Goal: Transaction & Acquisition: Purchase product/service

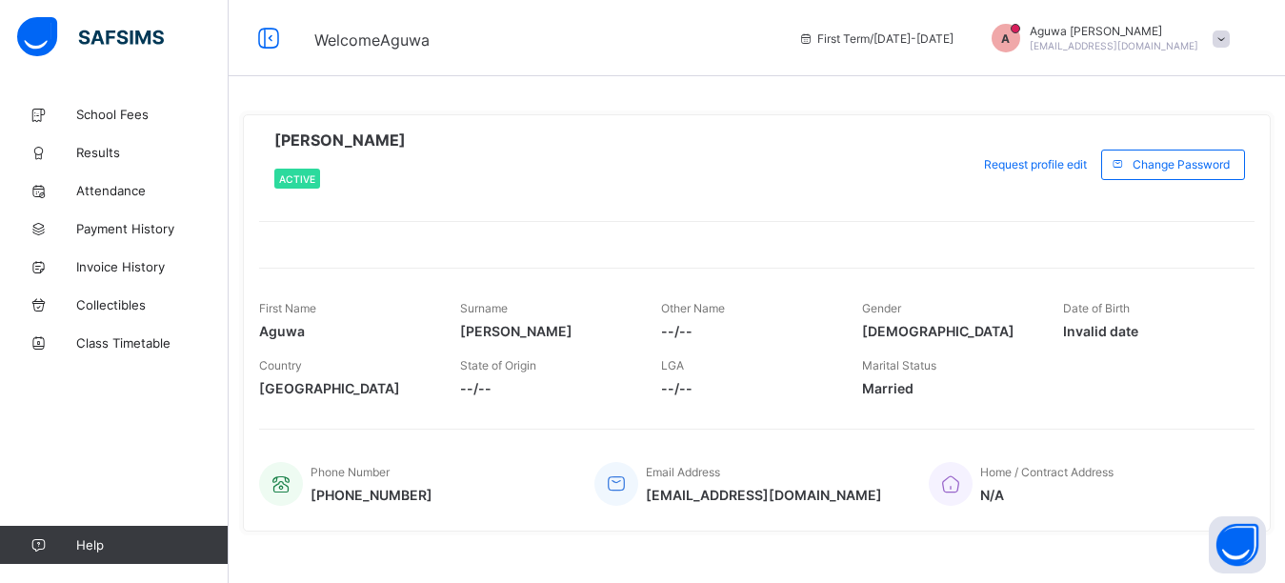
click at [1134, 40] on span "[EMAIL_ADDRESS][DOMAIN_NAME]" at bounding box center [1114, 45] width 169 height 11
click at [1141, 188] on span "Logout" at bounding box center [1168, 186] width 126 height 22
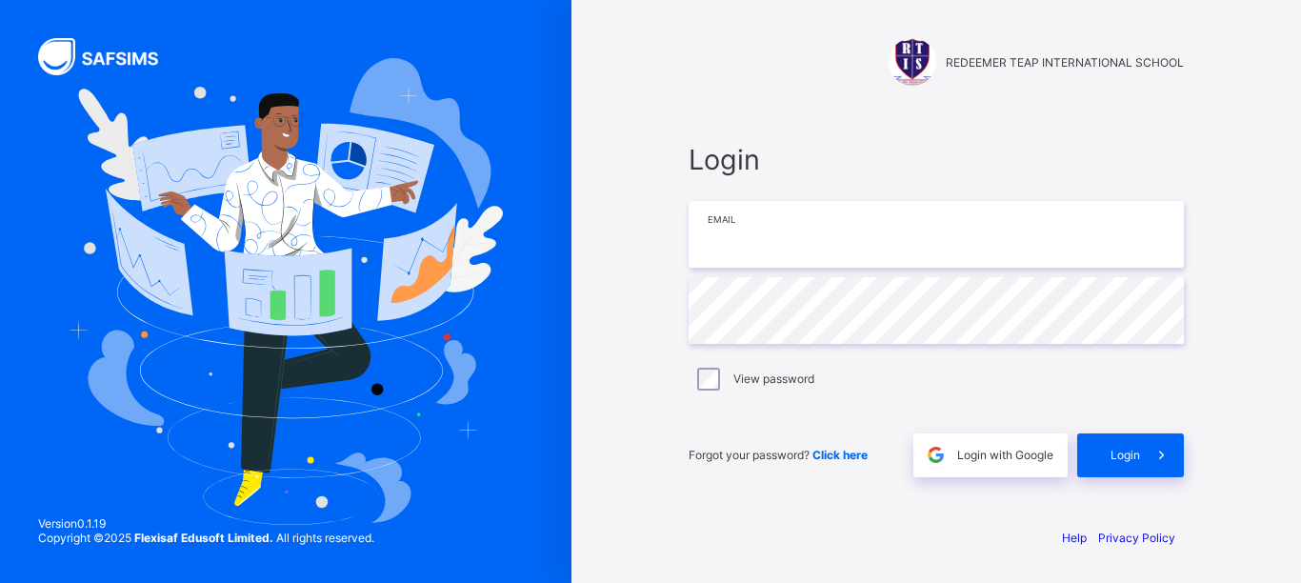
type input "**********"
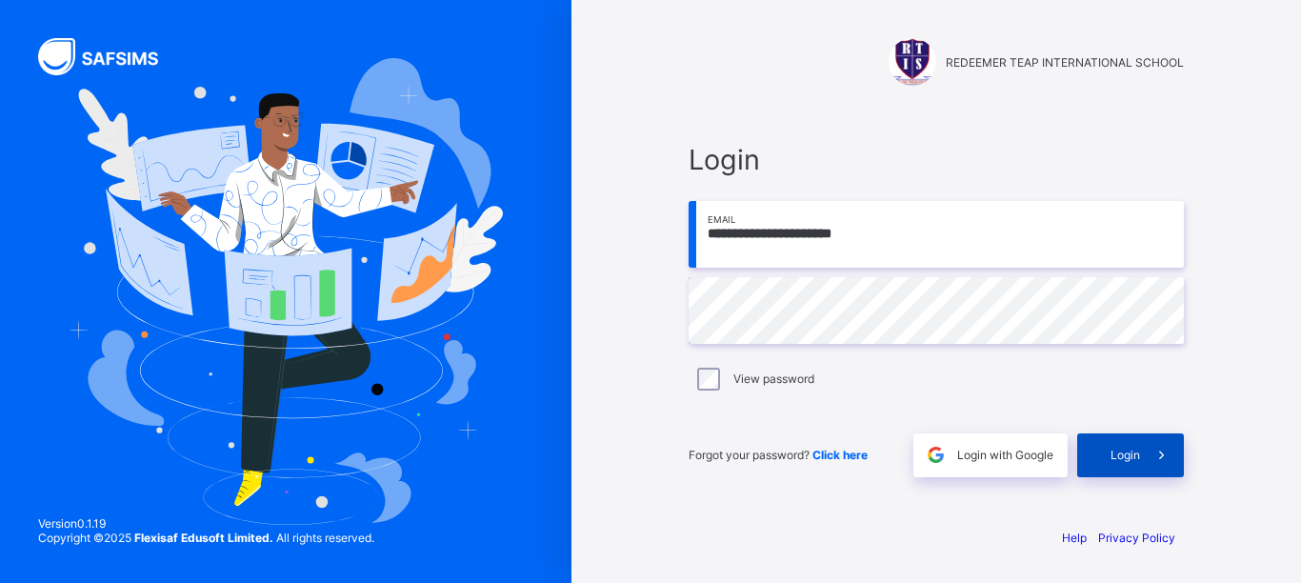
click at [1143, 462] on span at bounding box center [1162, 455] width 44 height 44
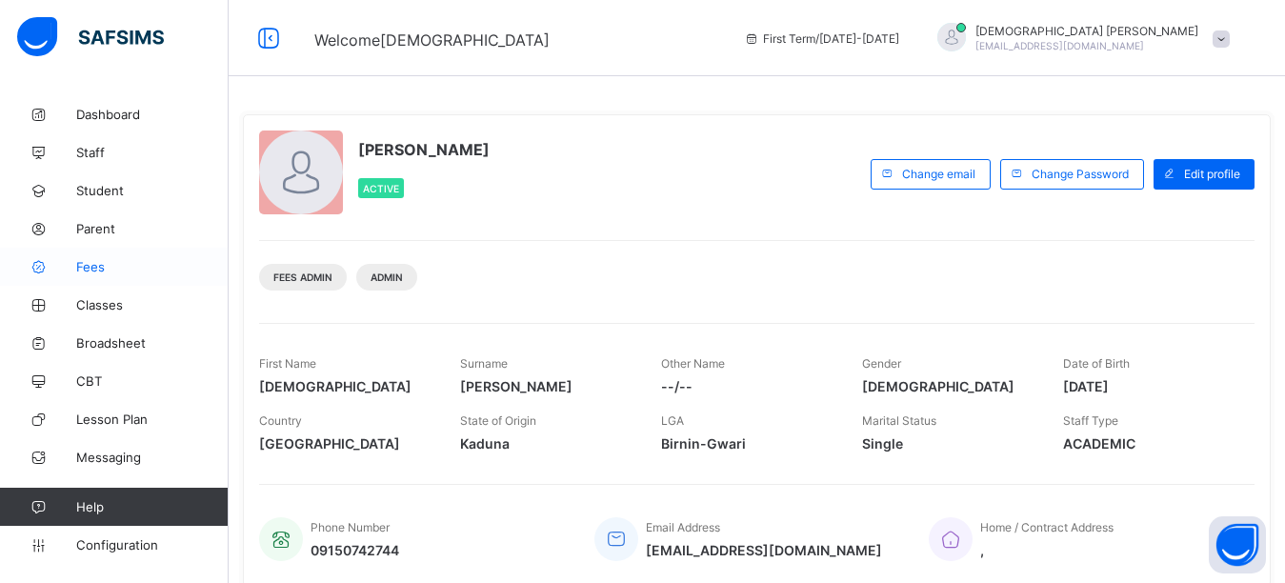
click at [102, 272] on span "Fees" at bounding box center [152, 266] width 152 height 15
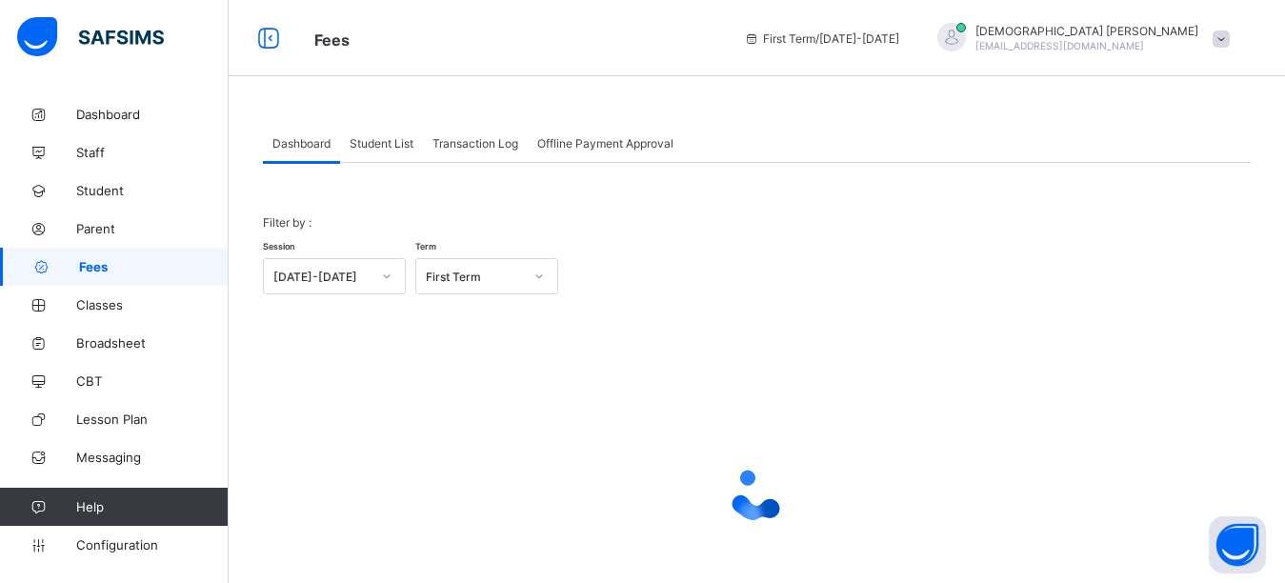
click at [394, 136] on span "Student List" at bounding box center [382, 143] width 64 height 14
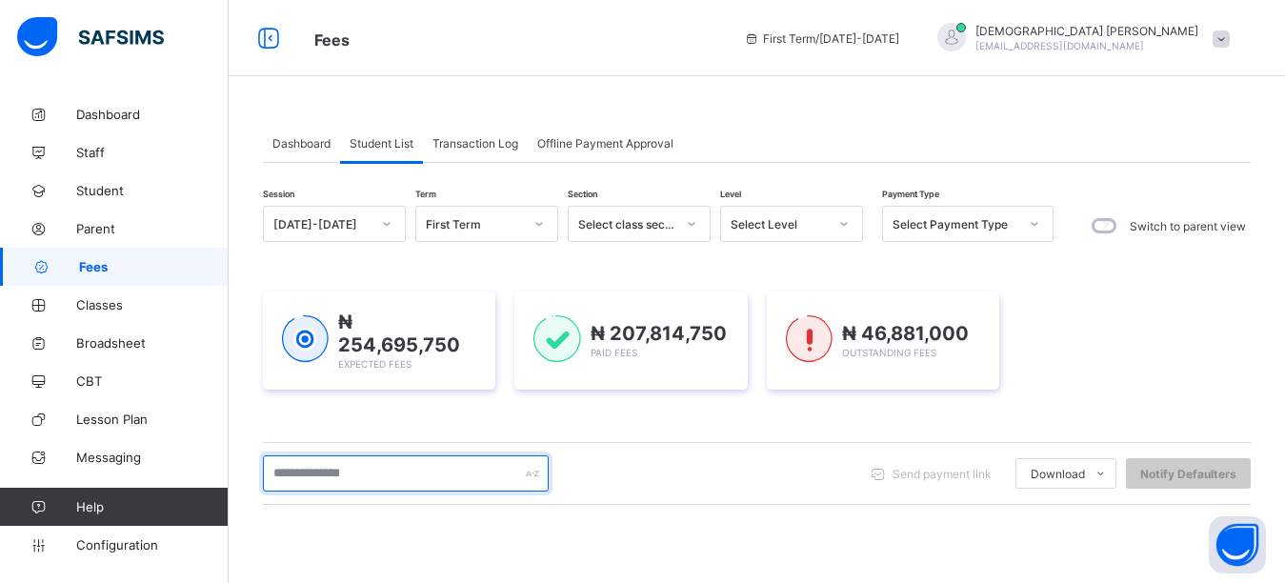
click at [335, 472] on input "text" at bounding box center [406, 473] width 286 height 36
type input "*******"
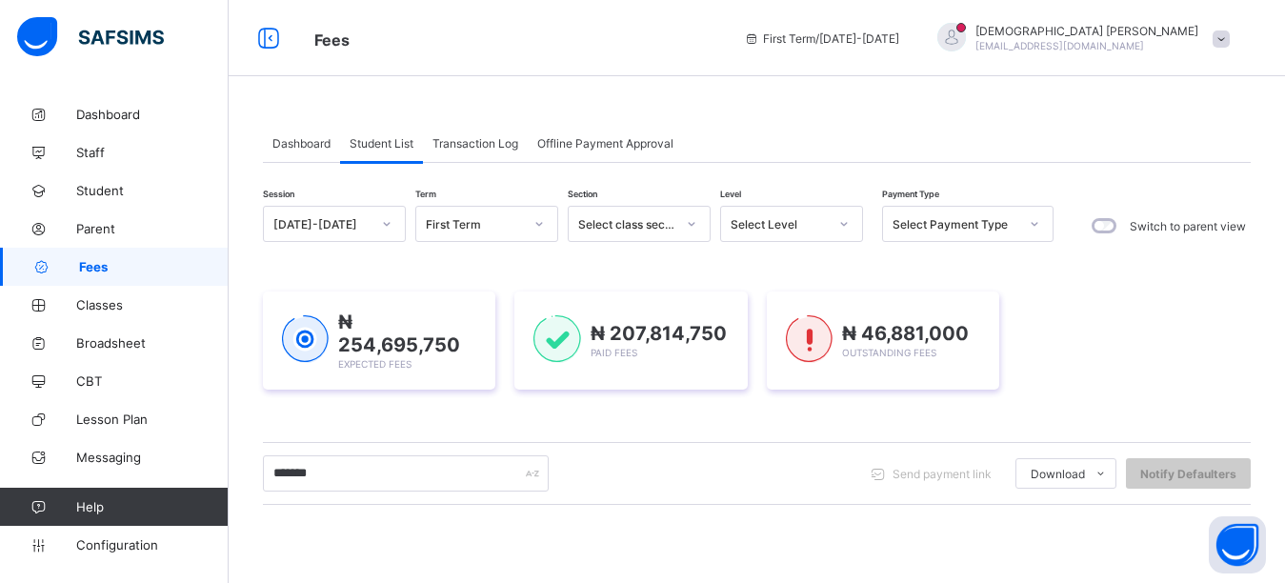
click at [773, 94] on div "Dashboard Student List Transaction Log Offline Payment Approval Student List Mo…" at bounding box center [757, 456] width 1056 height 912
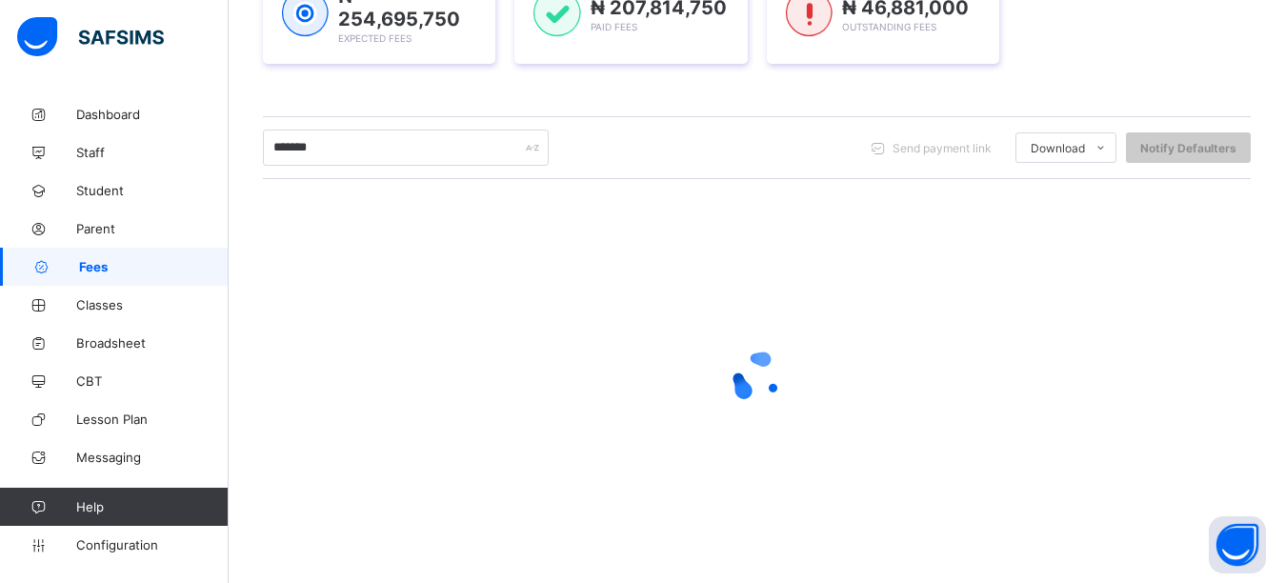
scroll to position [327, 0]
click at [634, 89] on div "Session [DATE]-[DATE] Term First Term Section Select class section Level Select…" at bounding box center [757, 218] width 988 height 678
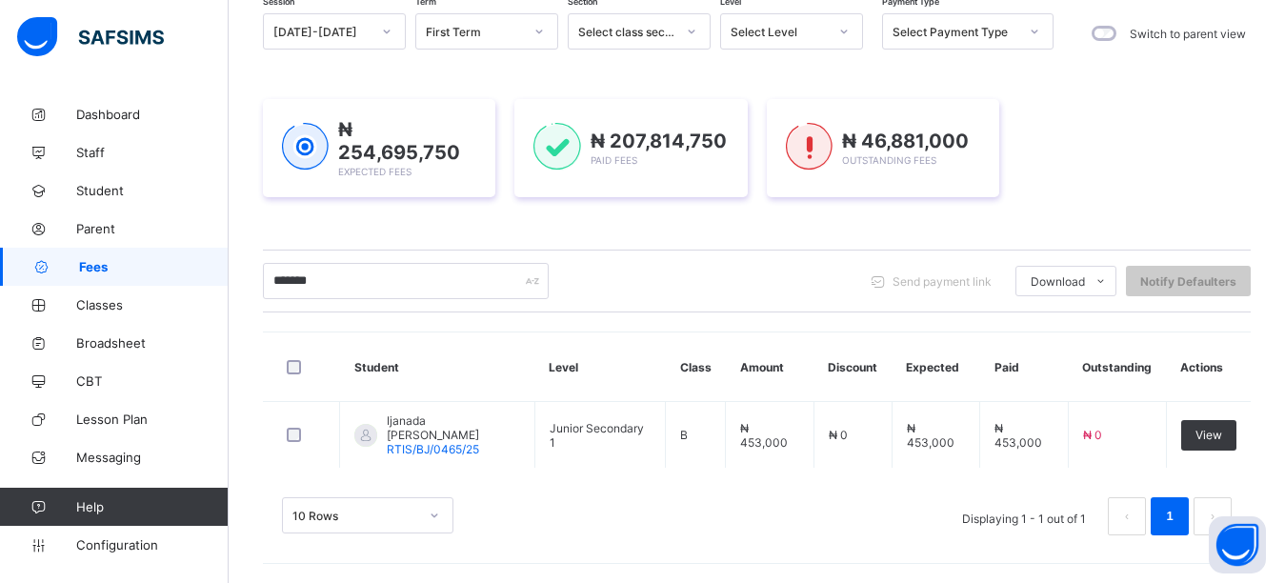
scroll to position [190, 0]
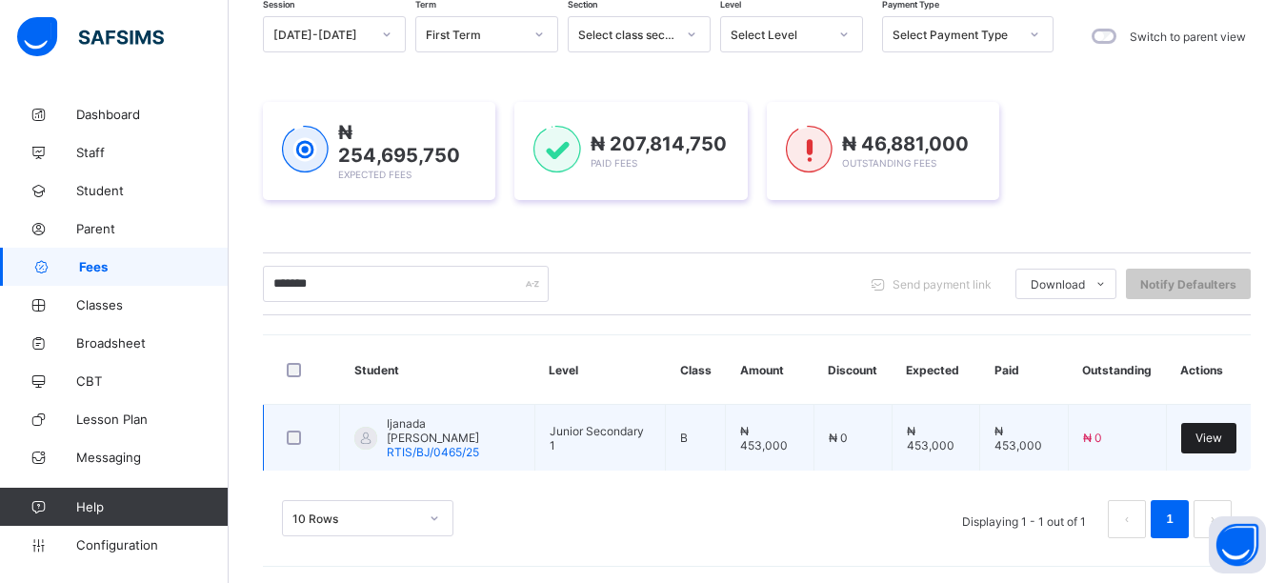
click at [1222, 439] on span "View" at bounding box center [1208, 437] width 27 height 14
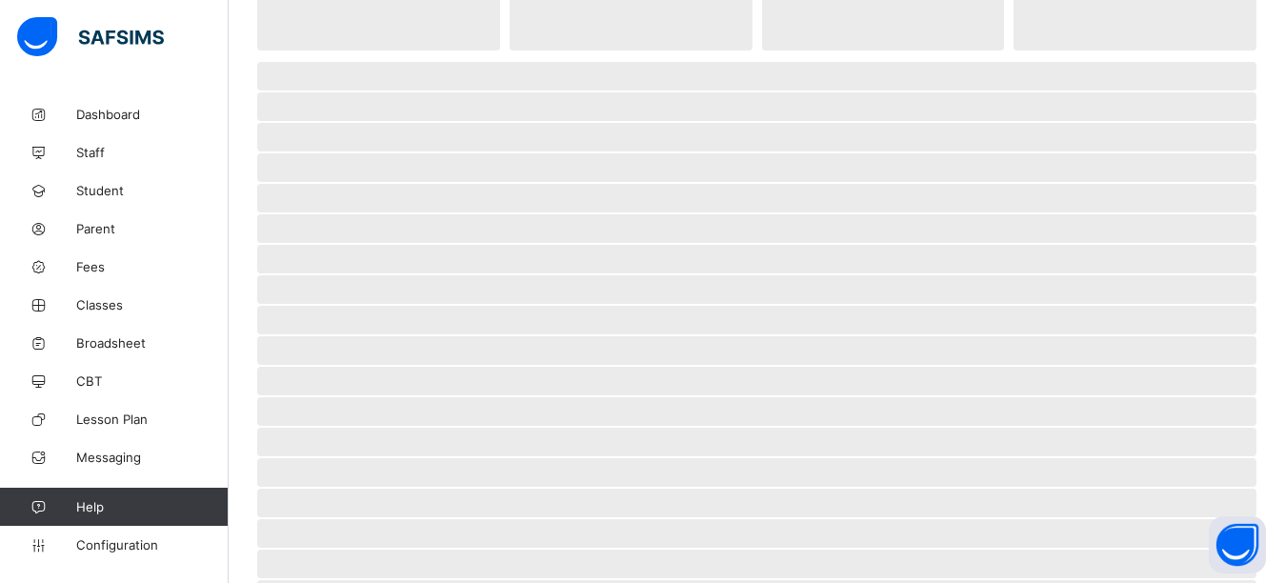
click at [1237, 439] on span "‌" at bounding box center [756, 442] width 999 height 29
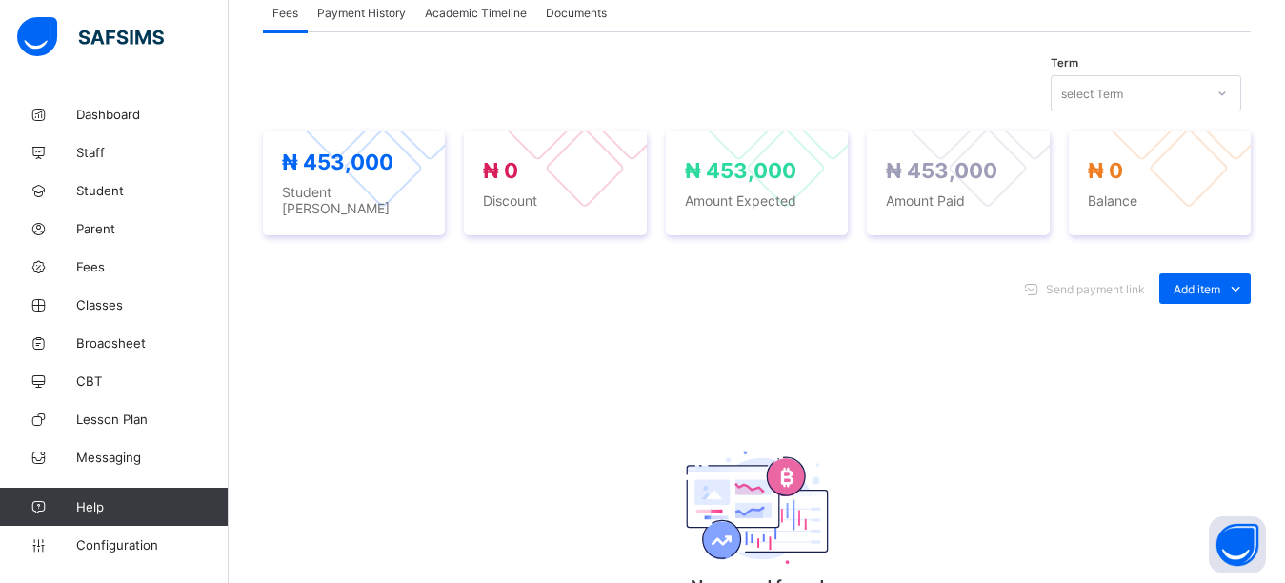
scroll to position [669, 0]
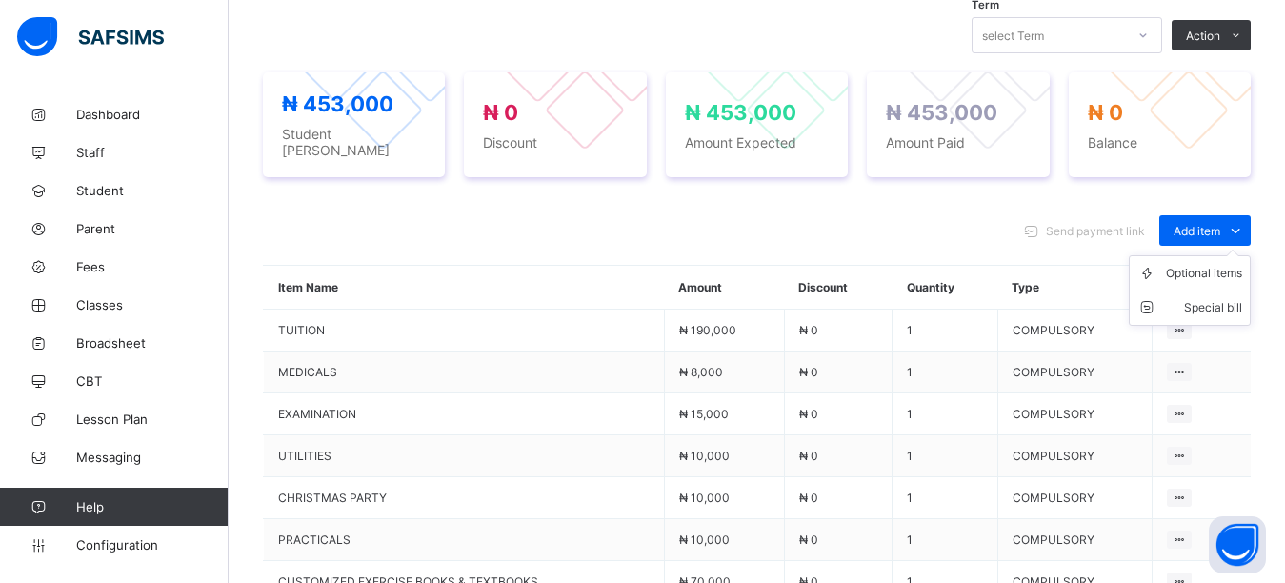
drag, startPoint x: 1230, startPoint y: 220, endPoint x: 1215, endPoint y: 244, distance: 27.8
click at [1220, 224] on span "Add item" at bounding box center [1196, 231] width 47 height 14
click at [1207, 265] on div "Optional items" at bounding box center [1204, 273] width 76 height 19
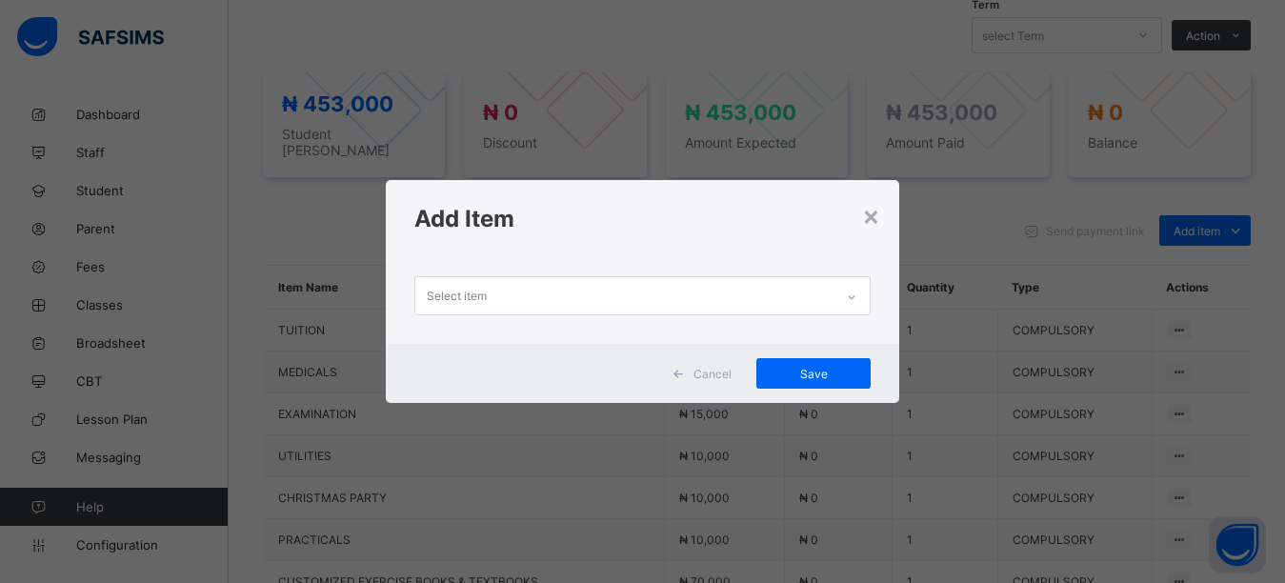
click at [649, 299] on div "Select item" at bounding box center [624, 295] width 419 height 37
click at [652, 238] on div "Add Item" at bounding box center [643, 218] width 514 height 77
click at [612, 292] on div "Select item" at bounding box center [624, 295] width 419 height 37
click at [621, 243] on div "Add Item" at bounding box center [643, 218] width 514 height 77
click at [613, 298] on div "Select item" at bounding box center [624, 295] width 419 height 37
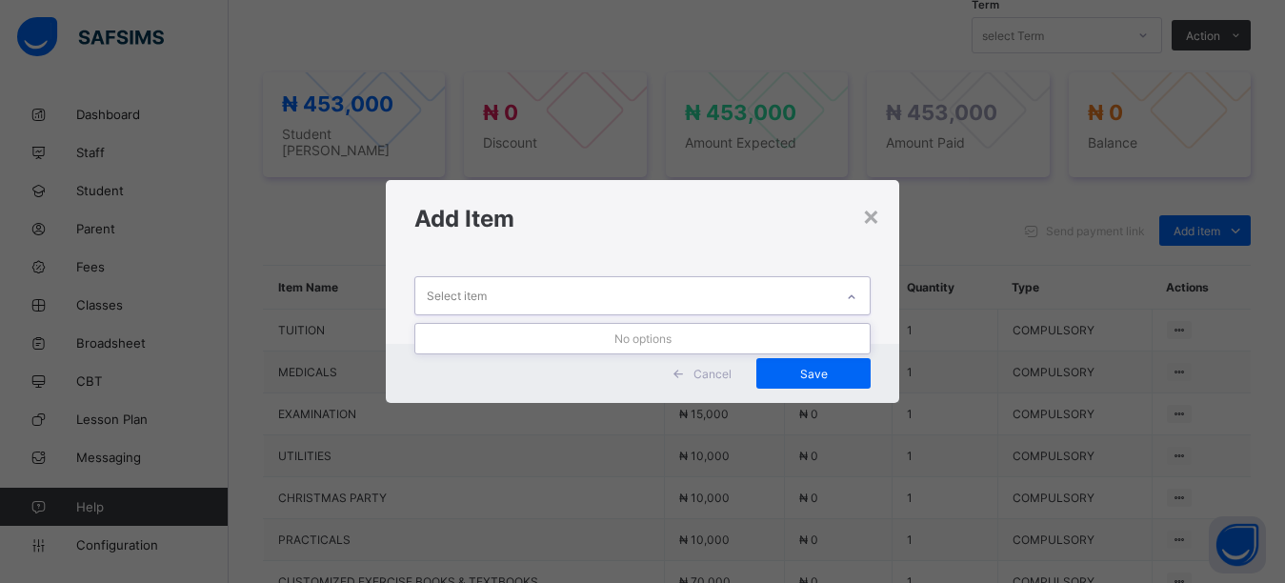
drag, startPoint x: 628, startPoint y: 222, endPoint x: 612, endPoint y: 284, distance: 63.8
click at [628, 223] on h1 "Add Item" at bounding box center [642, 219] width 457 height 28
click at [612, 287] on div "Select item" at bounding box center [624, 295] width 419 height 37
click at [626, 243] on div "Add Item" at bounding box center [643, 218] width 514 height 77
click at [617, 286] on div "Select item" at bounding box center [624, 295] width 419 height 37
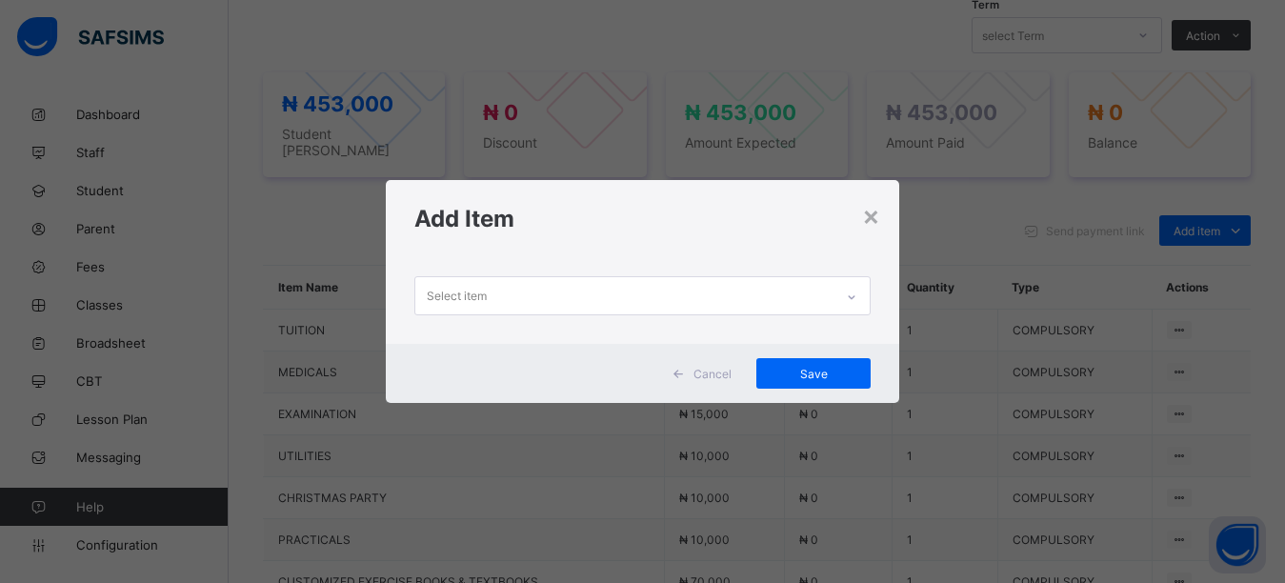
drag, startPoint x: 617, startPoint y: 233, endPoint x: 571, endPoint y: 279, distance: 64.6
click at [615, 233] on div "Add Item" at bounding box center [643, 218] width 514 height 77
click at [568, 286] on div "Select item" at bounding box center [624, 295] width 419 height 37
click at [577, 228] on h1 "Add Item" at bounding box center [642, 219] width 457 height 28
click at [560, 283] on div "Select item" at bounding box center [624, 295] width 419 height 37
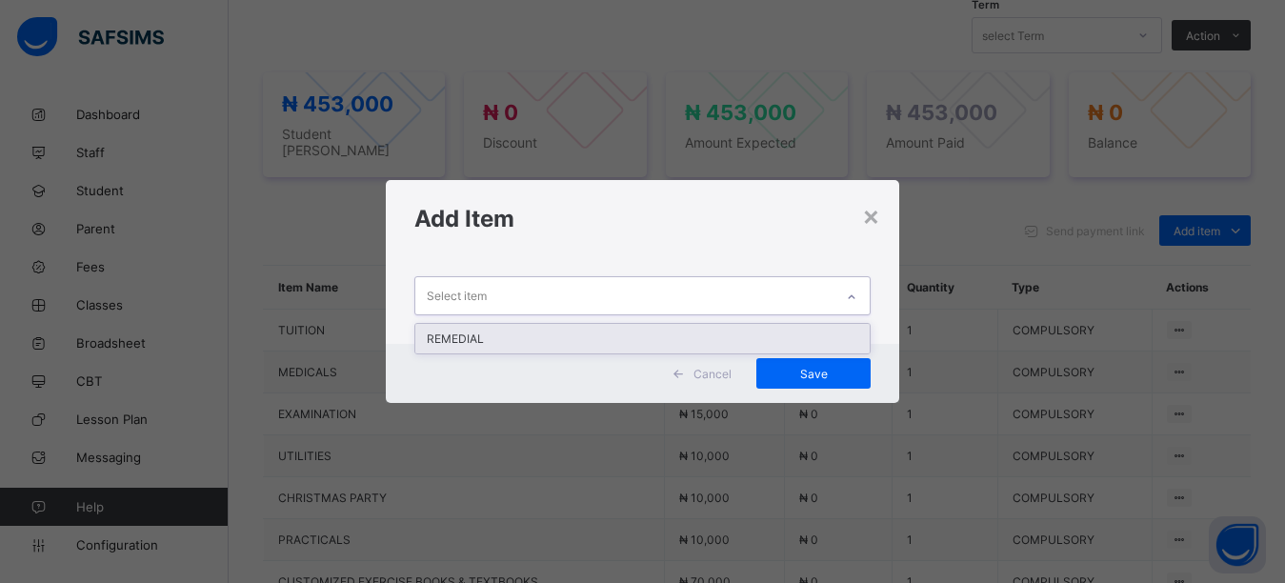
click at [571, 239] on div "Add Item" at bounding box center [643, 218] width 514 height 77
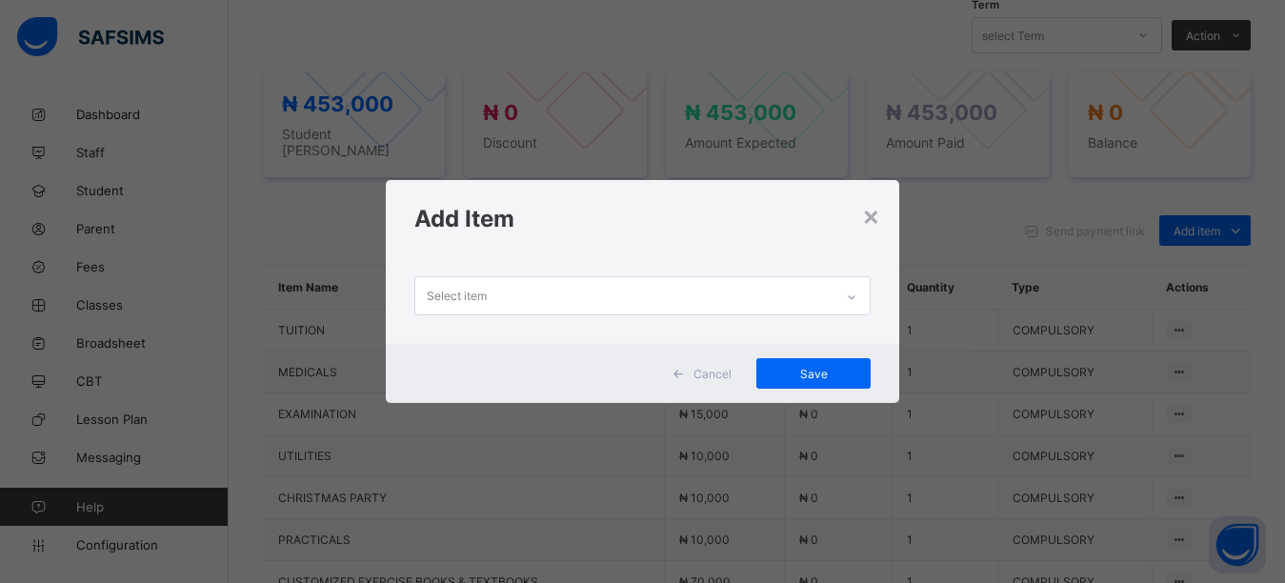
click at [545, 289] on div "Select item" at bounding box center [624, 295] width 419 height 37
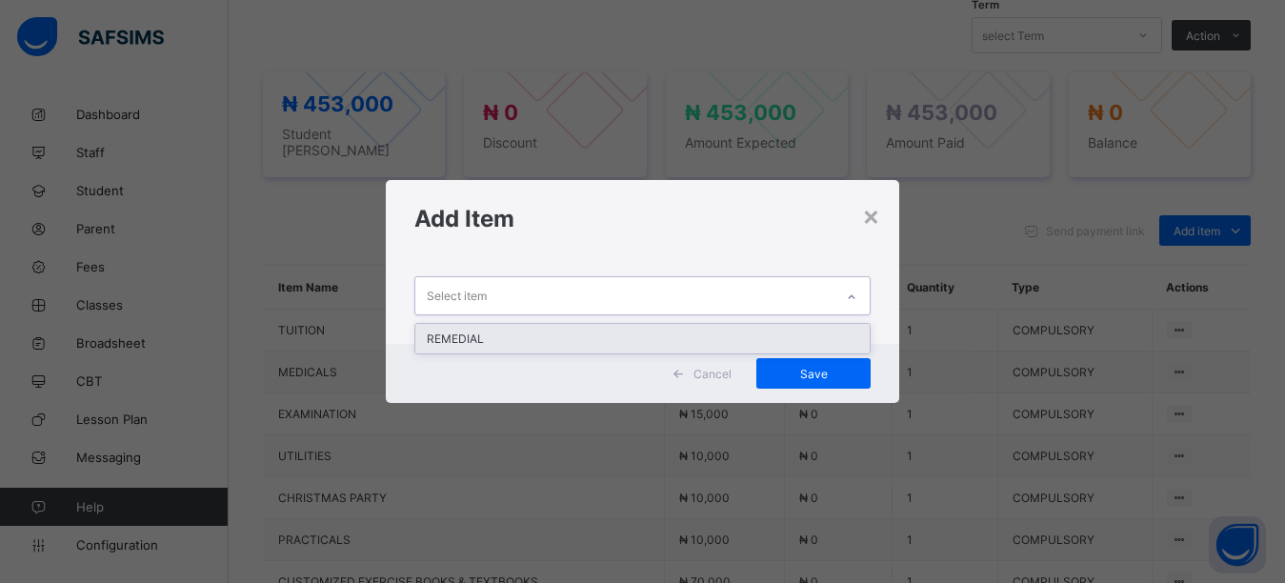
click at [528, 343] on div "REMEDIAL" at bounding box center [642, 339] width 455 height 30
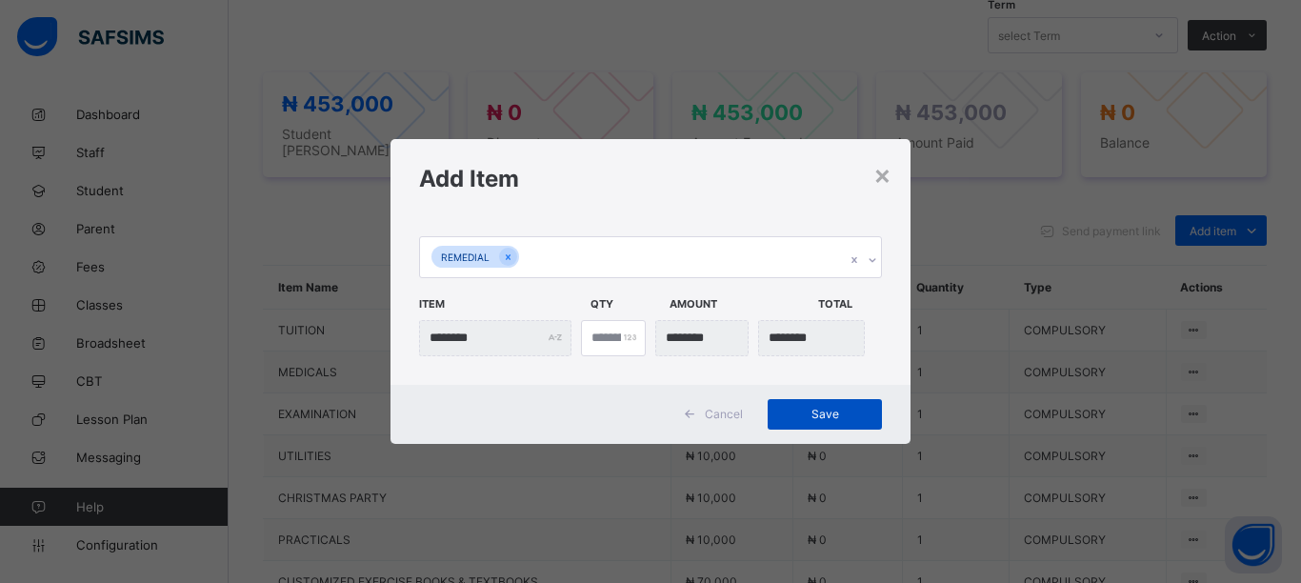
click at [783, 412] on span "Save" at bounding box center [825, 414] width 86 height 14
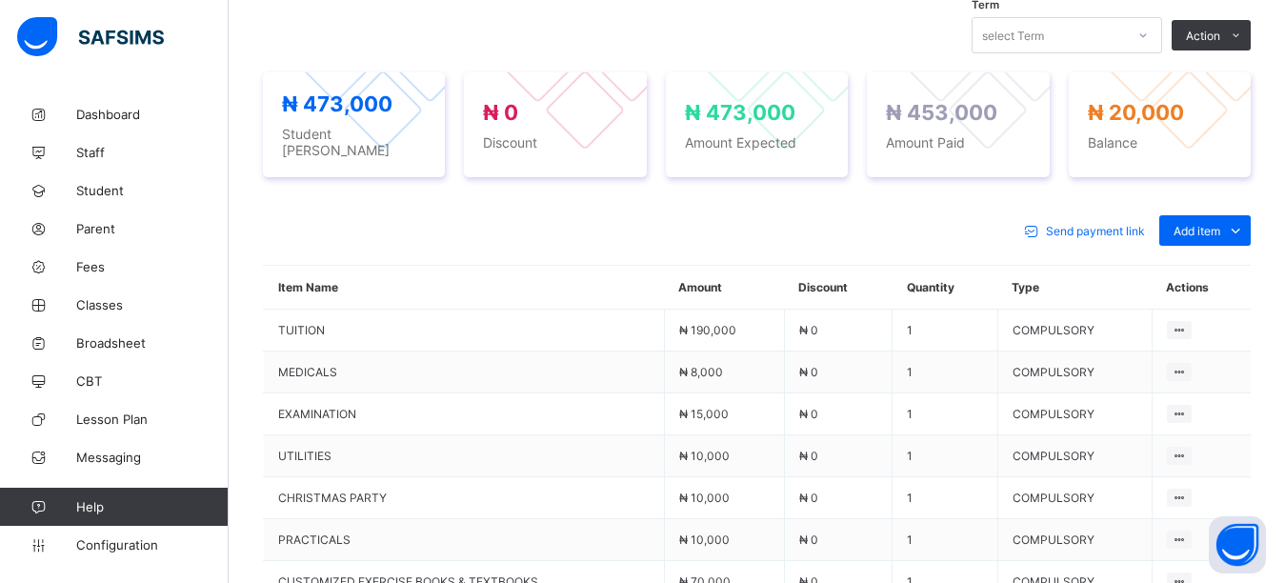
click at [854, 38] on div "Term select Term Action Receive Payment Manage Discount Send Email Reminder" at bounding box center [757, 35] width 988 height 36
click at [881, 50] on div "Term select Term Action Receive Payment Manage Discount Send Email Reminder" at bounding box center [757, 35] width 988 height 36
click at [754, 27] on div "Term select Term Action Receive Payment Manage Discount Send Email Reminder" at bounding box center [757, 35] width 988 height 36
click at [91, 271] on span "Fees" at bounding box center [152, 266] width 152 height 15
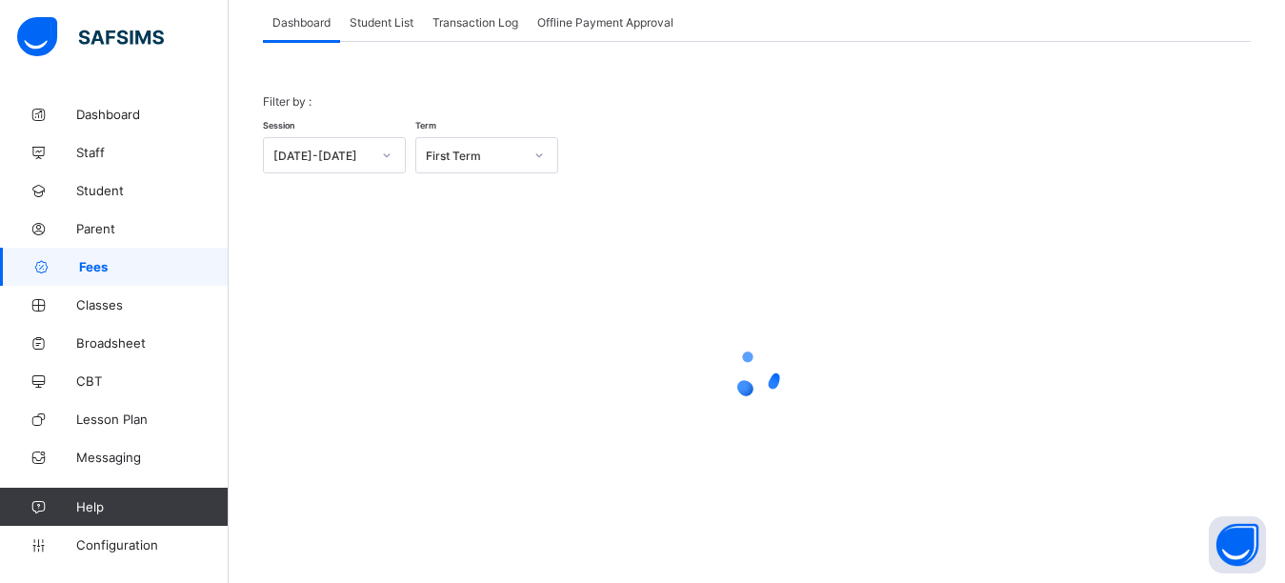
scroll to position [121, 0]
click at [390, 19] on span "Student List" at bounding box center [382, 22] width 64 height 14
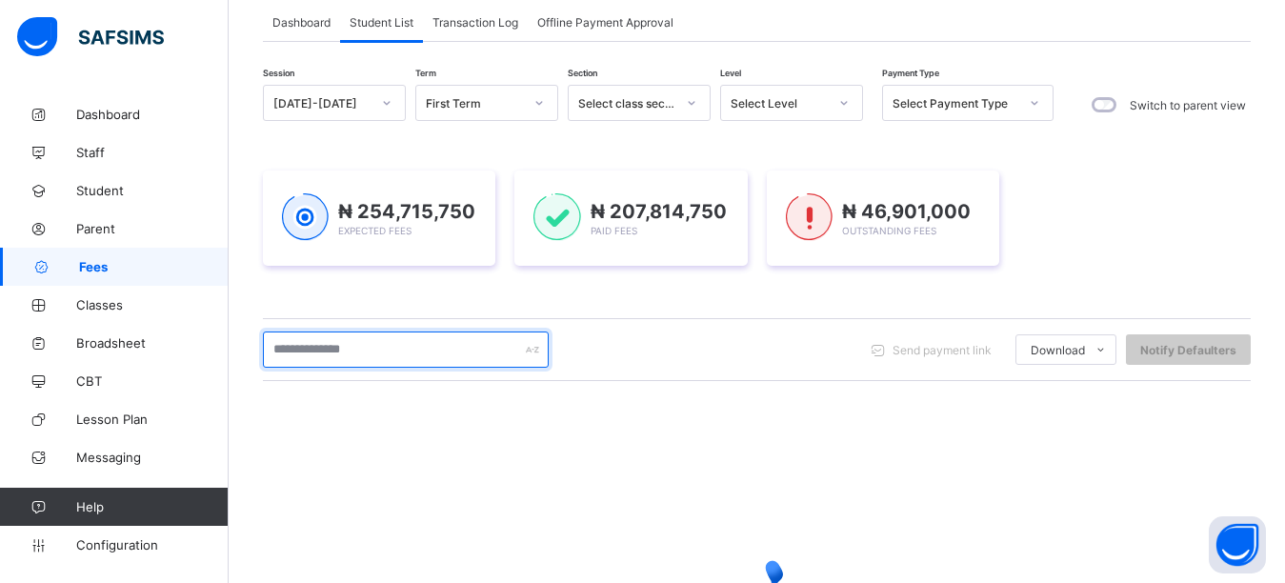
click at [333, 348] on input "text" at bounding box center [406, 349] width 286 height 36
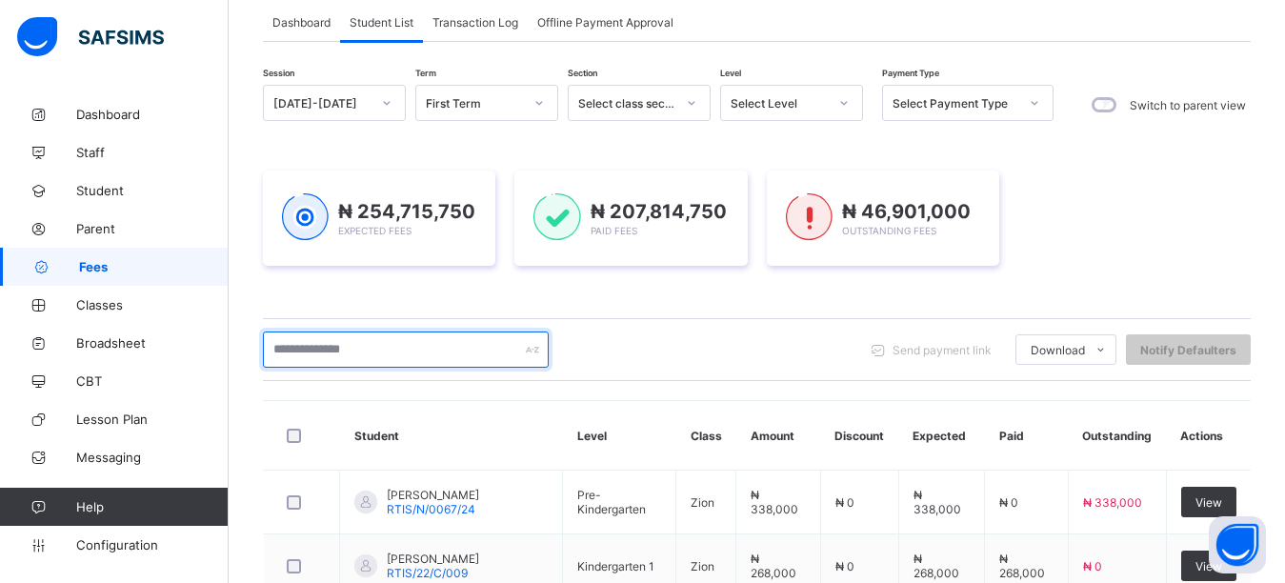
click at [377, 349] on input "text" at bounding box center [406, 349] width 286 height 36
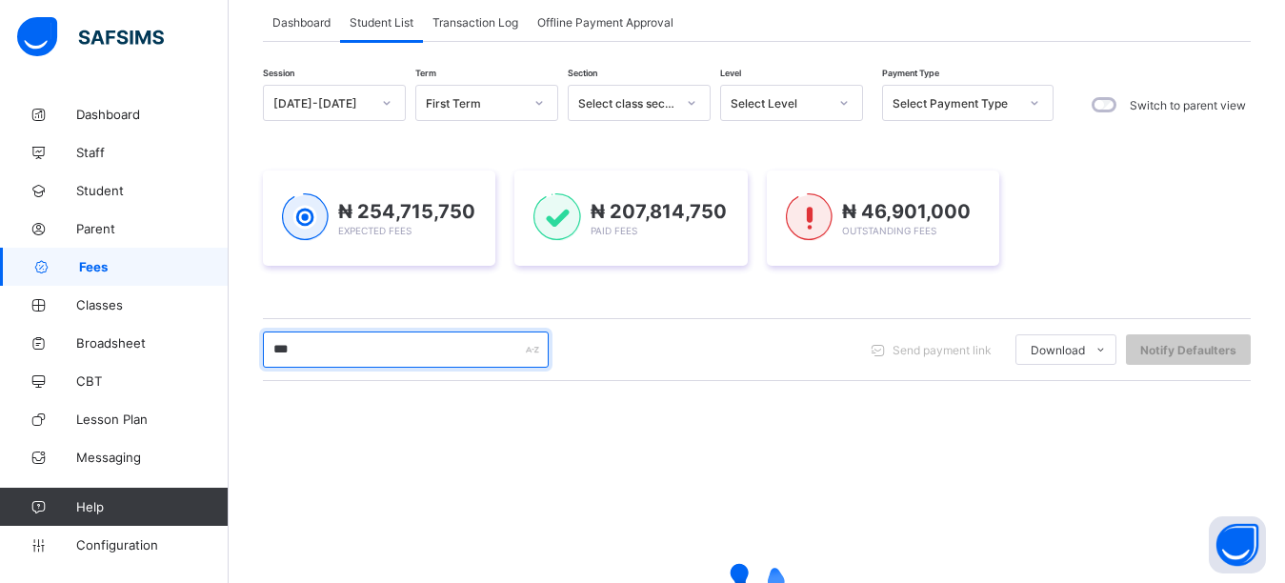
type input "***"
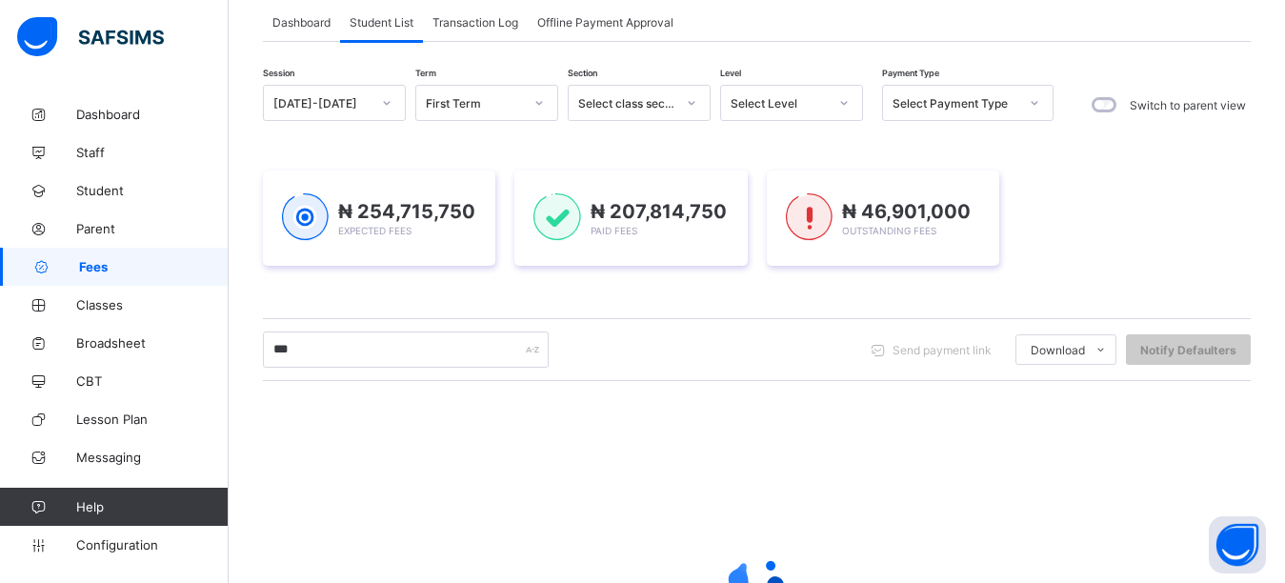
click at [732, 304] on div "Session [DATE]-[DATE] Term First Term Section Select class section Level Select…" at bounding box center [757, 422] width 988 height 675
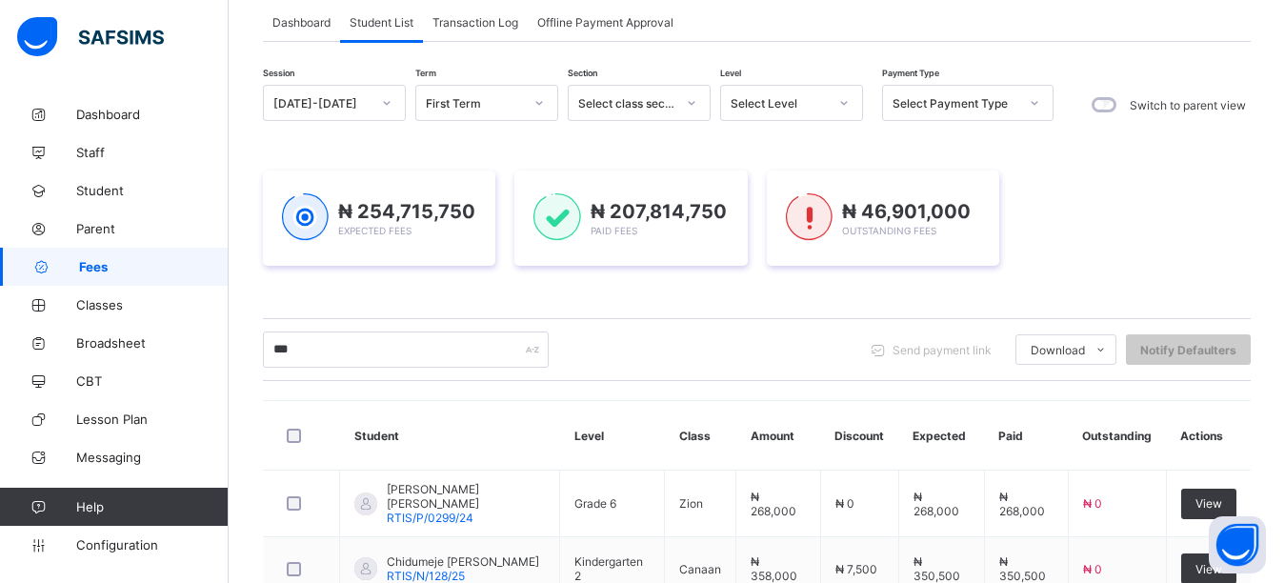
click at [1112, 210] on div "₦ 254,715,750 Expected Fees ₦ 207,814,750 Paid Fees ₦ 46,901,000 Outstanding Fe…" at bounding box center [757, 217] width 988 height 95
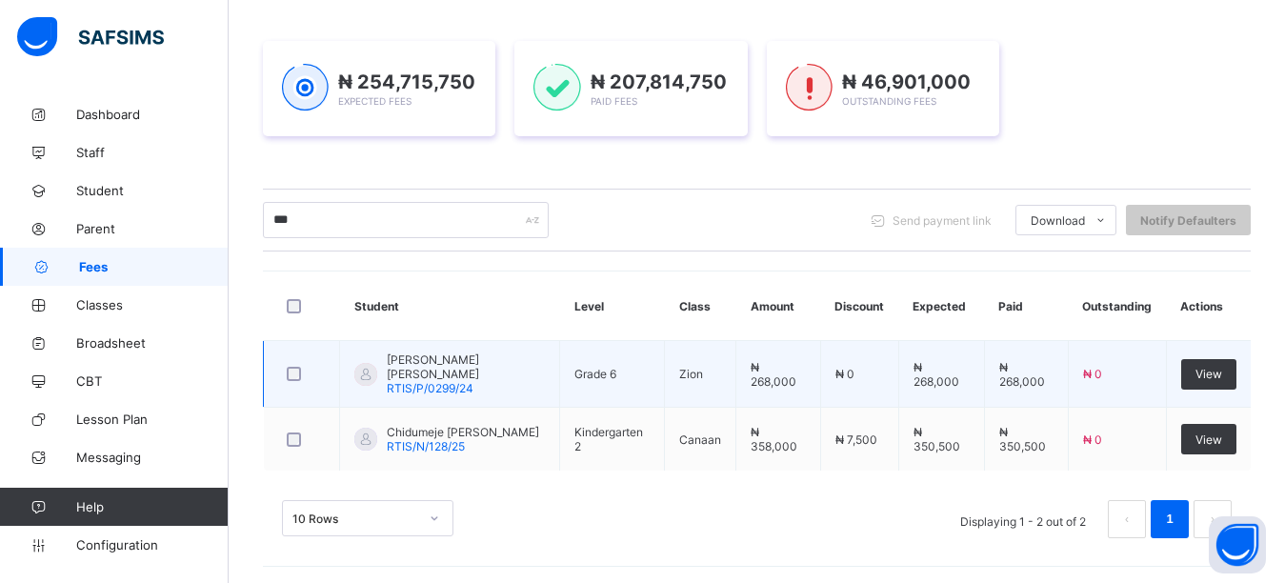
click at [417, 381] on span "RTIS/P/0299/24" at bounding box center [430, 388] width 87 height 14
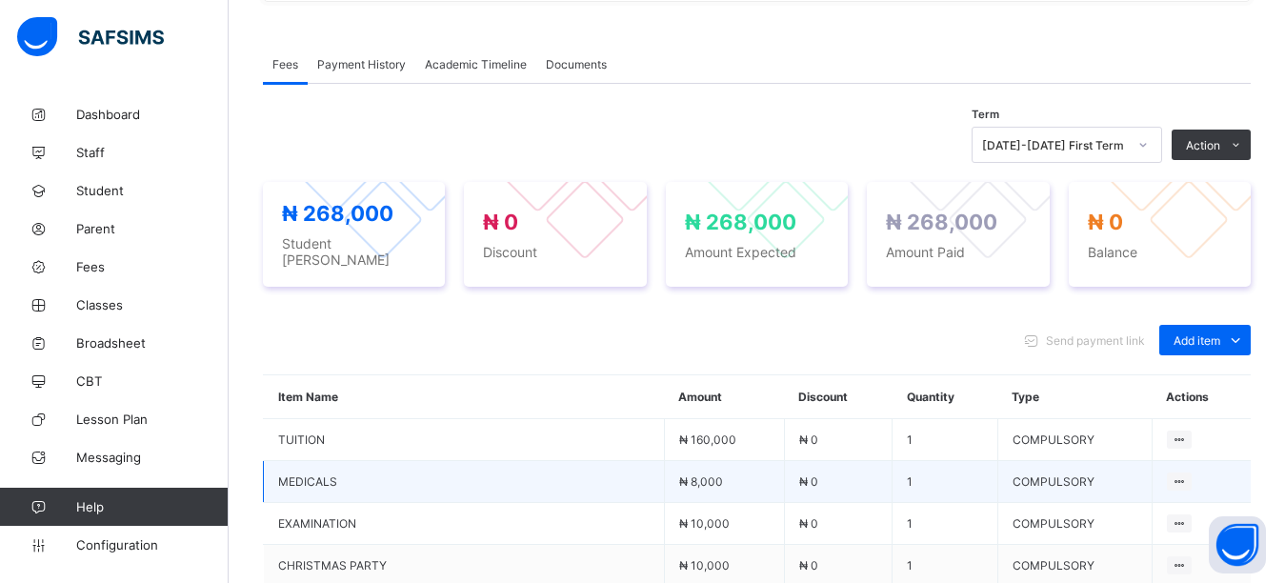
scroll to position [571, 0]
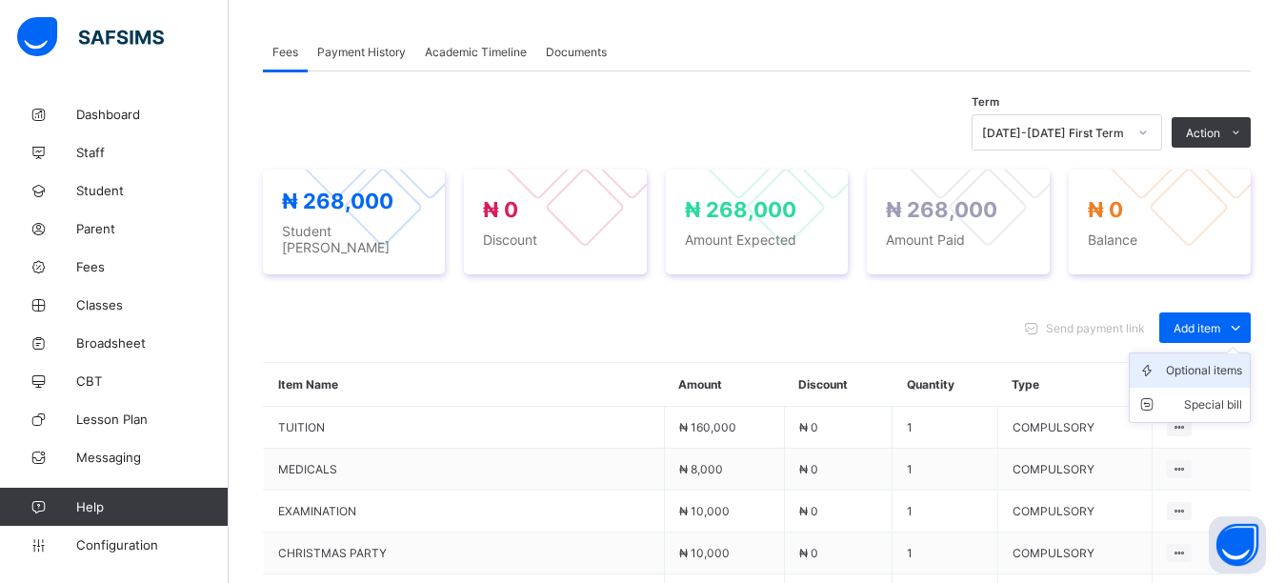
click at [1221, 361] on div "Optional items" at bounding box center [1204, 370] width 76 height 19
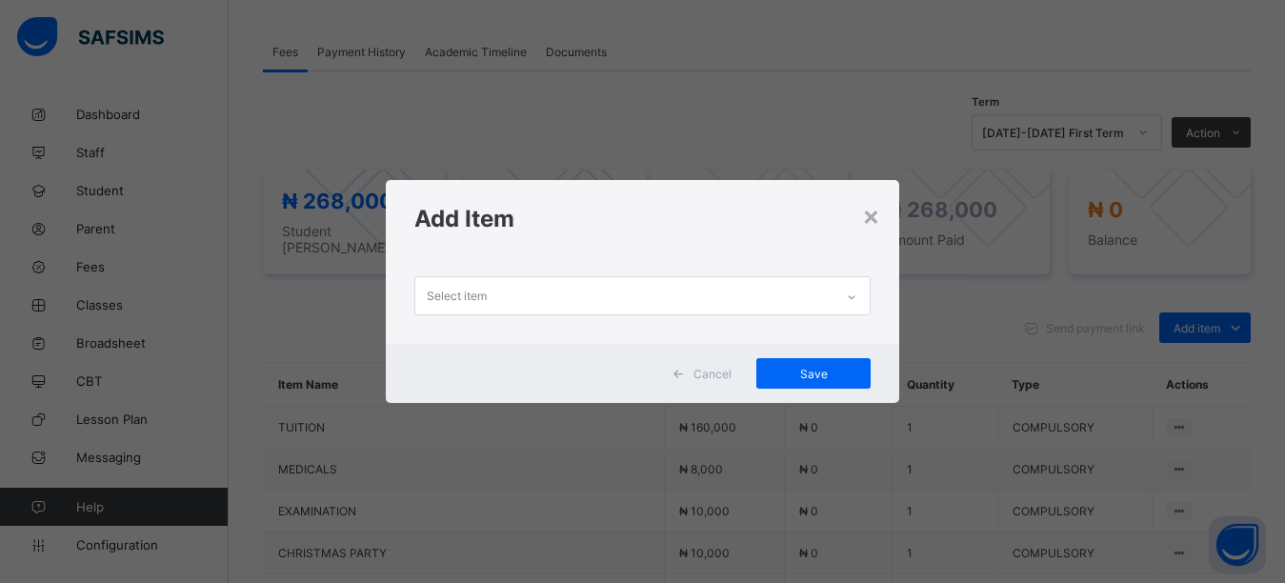
click at [662, 290] on div "Select item" at bounding box center [624, 295] width 419 height 37
click at [597, 268] on div "Select item" at bounding box center [643, 300] width 514 height 87
click at [590, 280] on div "Select item" at bounding box center [624, 295] width 419 height 37
drag, startPoint x: 617, startPoint y: 234, endPoint x: 602, endPoint y: 266, distance: 34.9
click at [617, 235] on div "Add Item" at bounding box center [643, 218] width 514 height 77
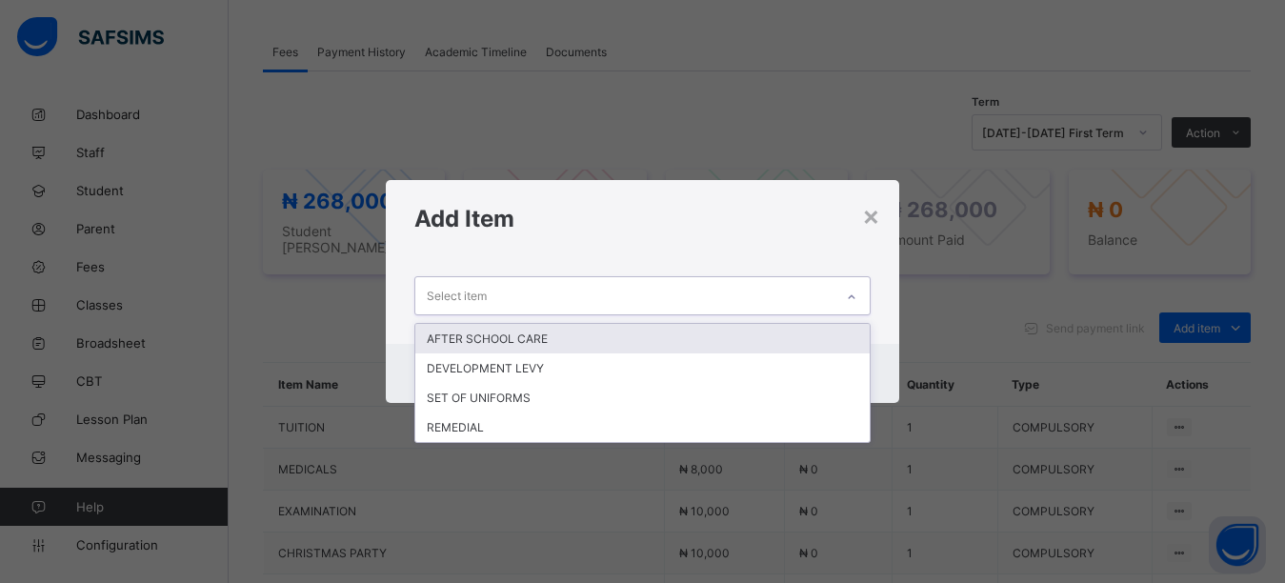
click at [590, 286] on div "Select item" at bounding box center [624, 295] width 419 height 37
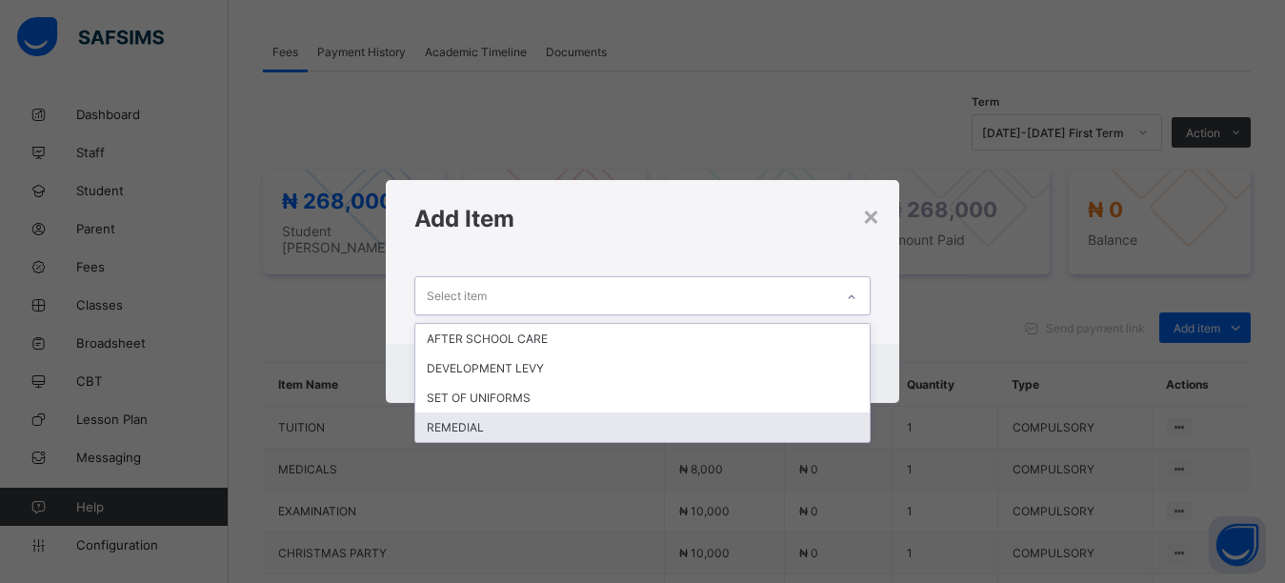
click at [438, 430] on div "REMEDIAL" at bounding box center [642, 427] width 455 height 30
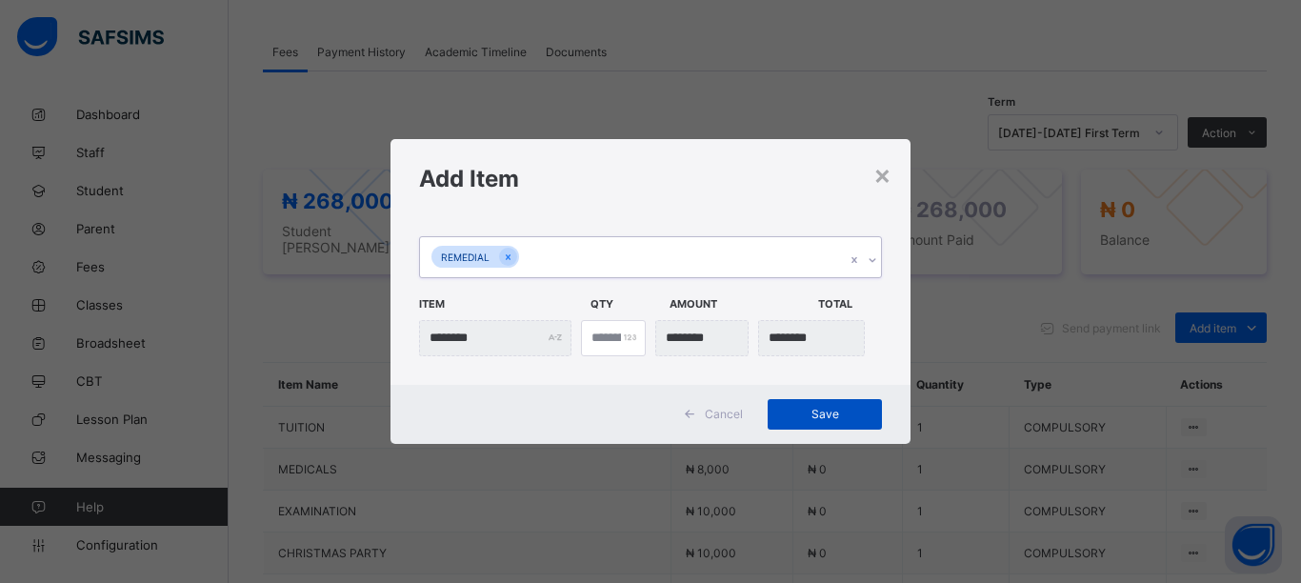
click at [786, 410] on span "Save" at bounding box center [825, 414] width 86 height 14
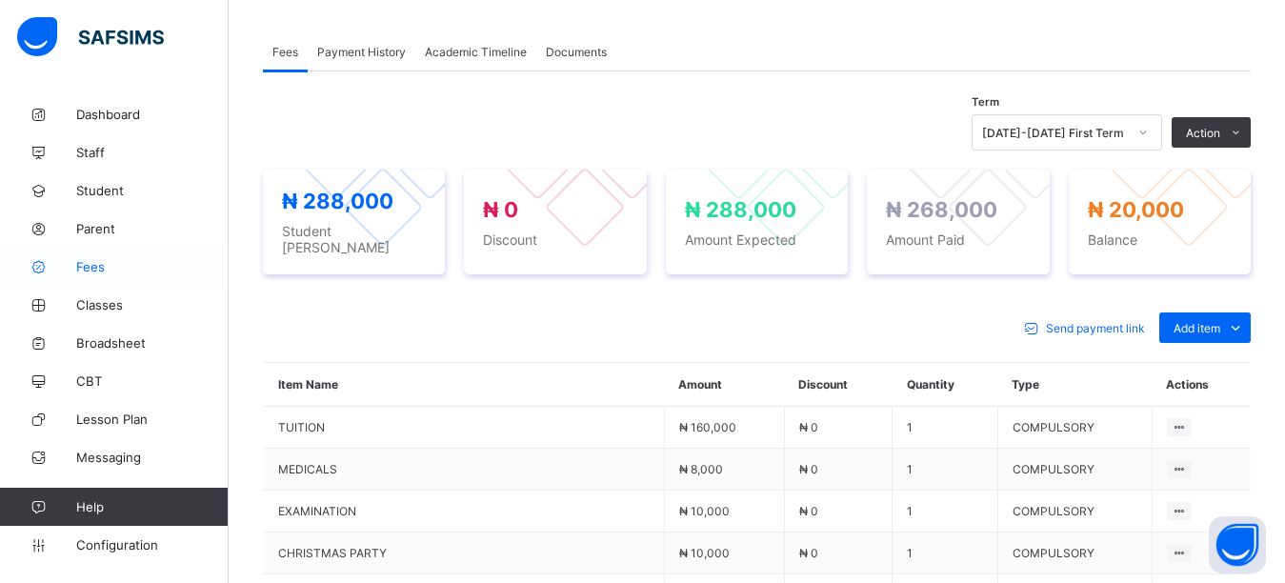
click at [79, 270] on span "Fees" at bounding box center [152, 266] width 152 height 15
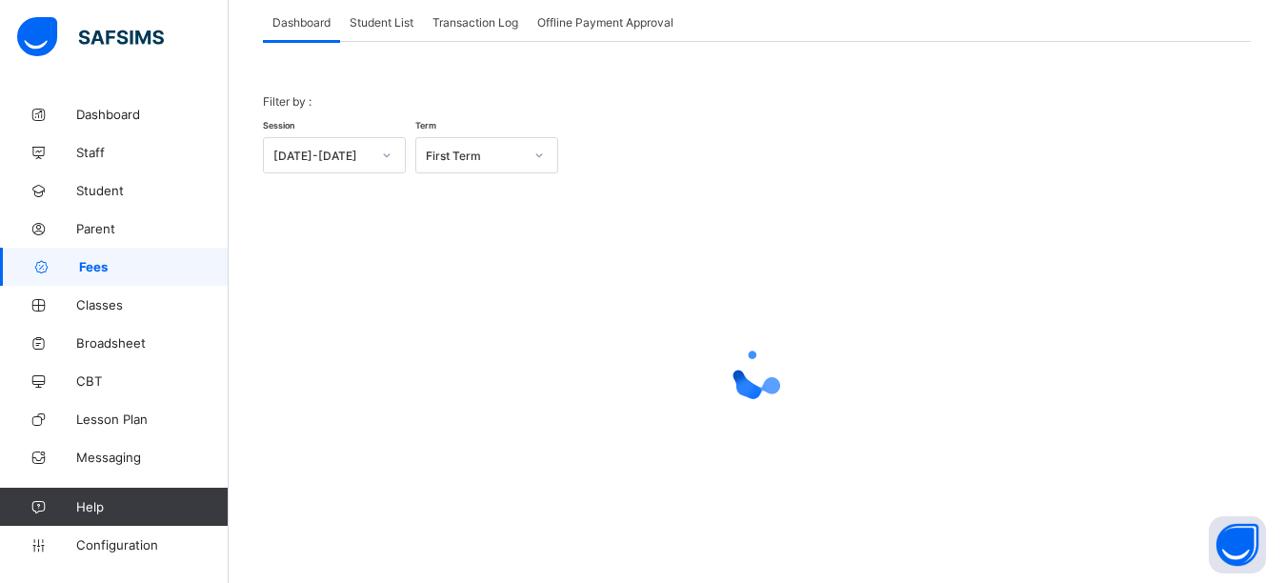
scroll to position [121, 0]
click at [381, 19] on span "Student List" at bounding box center [382, 22] width 64 height 14
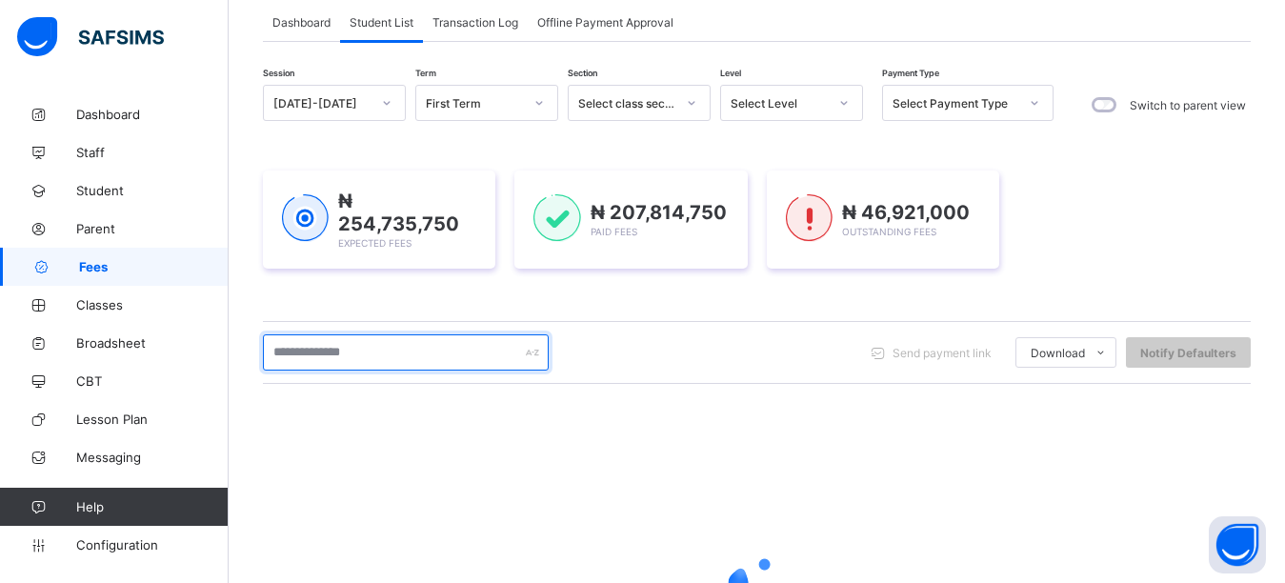
click at [381, 356] on input "text" at bounding box center [406, 352] width 286 height 36
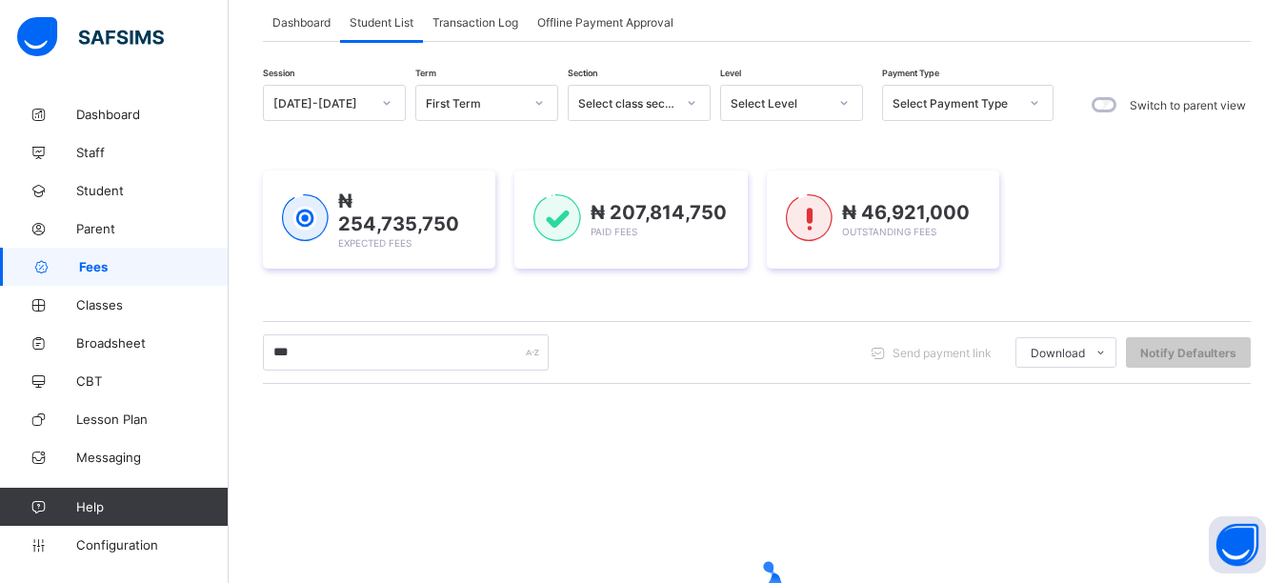
click at [1235, 142] on div "Session [DATE]-[DATE] Term First Term Section Select class section Level Select…" at bounding box center [757, 424] width 988 height 678
click at [1235, 142] on div "₦ 254,735,750 Expected Fees ₦ 207,814,750 Paid Fees ₦ 46,921,000 Outstanding Fe…" at bounding box center [757, 219] width 988 height 155
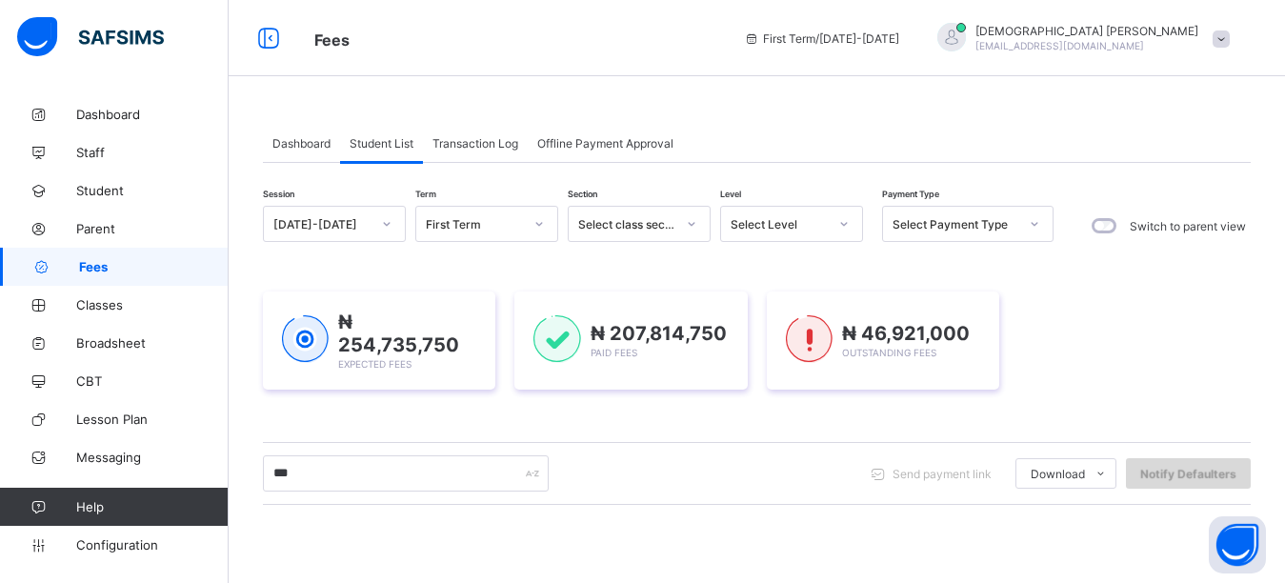
scroll to position [286, 0]
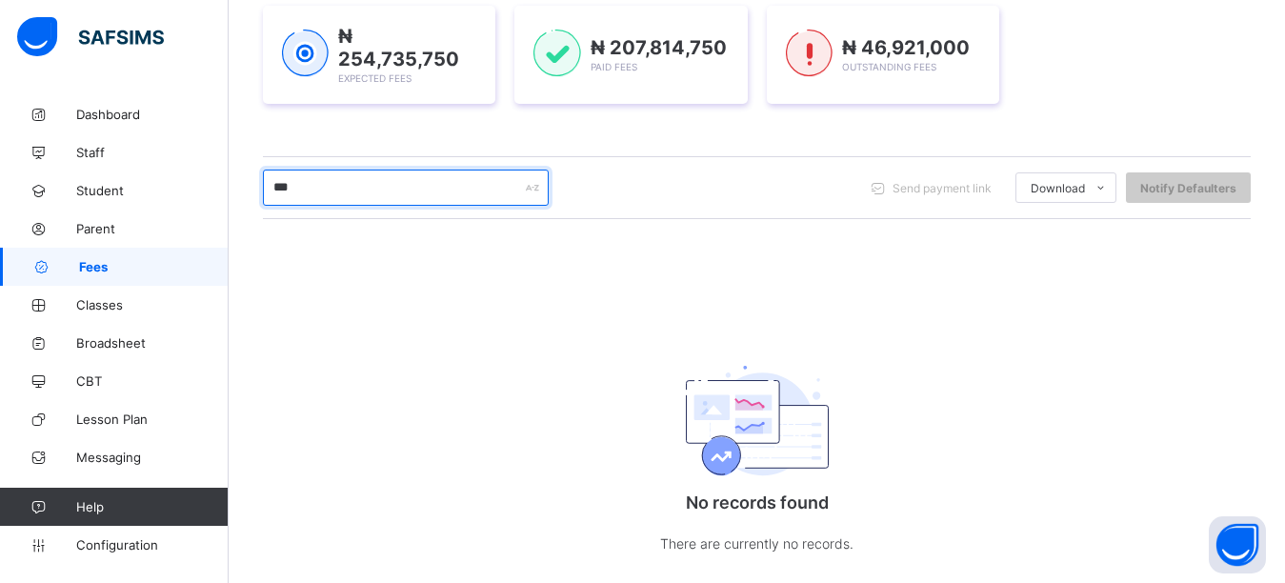
click at [306, 188] on input "***" at bounding box center [406, 188] width 286 height 36
type input "*"
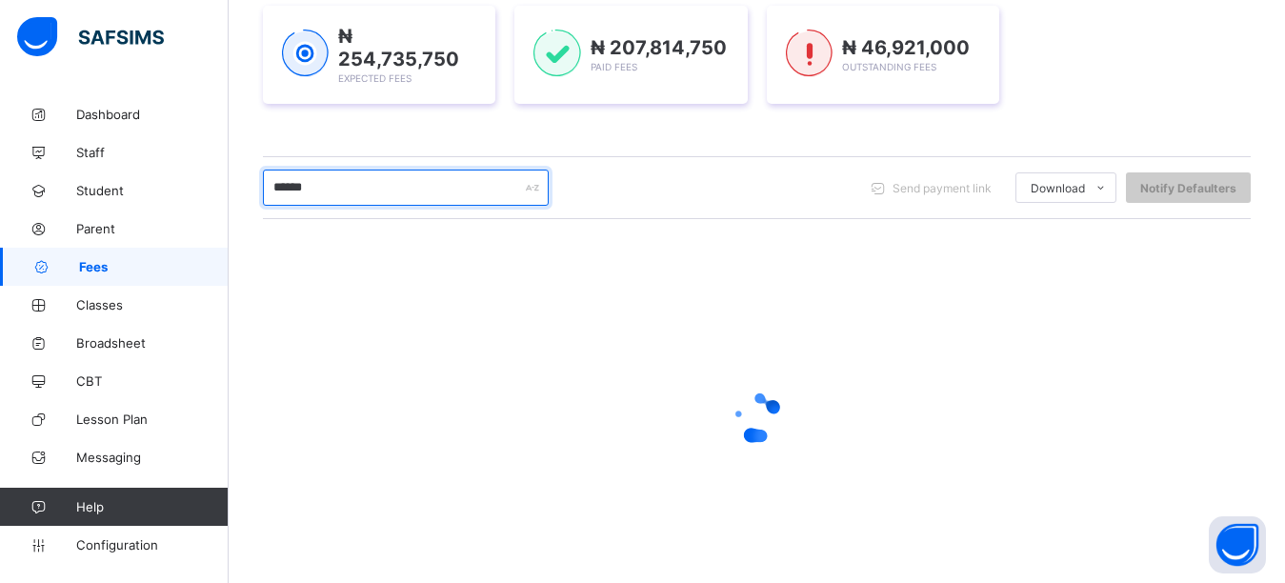
type input "******"
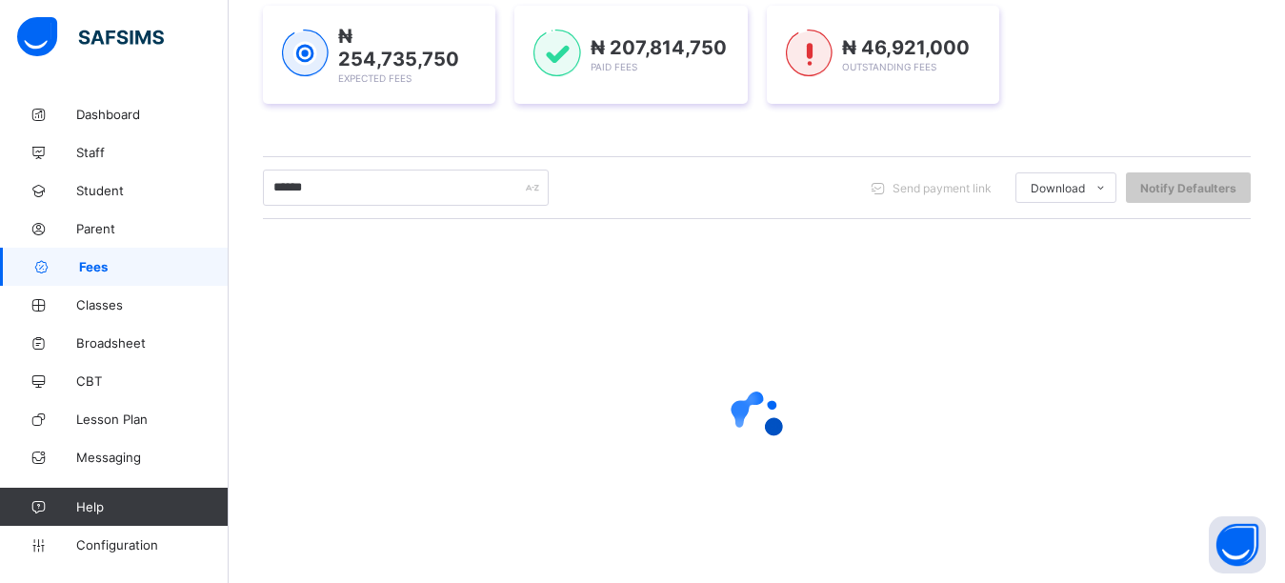
click at [356, 123] on div "₦ 254,735,750 Expected Fees ₦ 207,814,750 Paid Fees ₦ 46,921,000 Outstanding Fe…" at bounding box center [757, 54] width 988 height 155
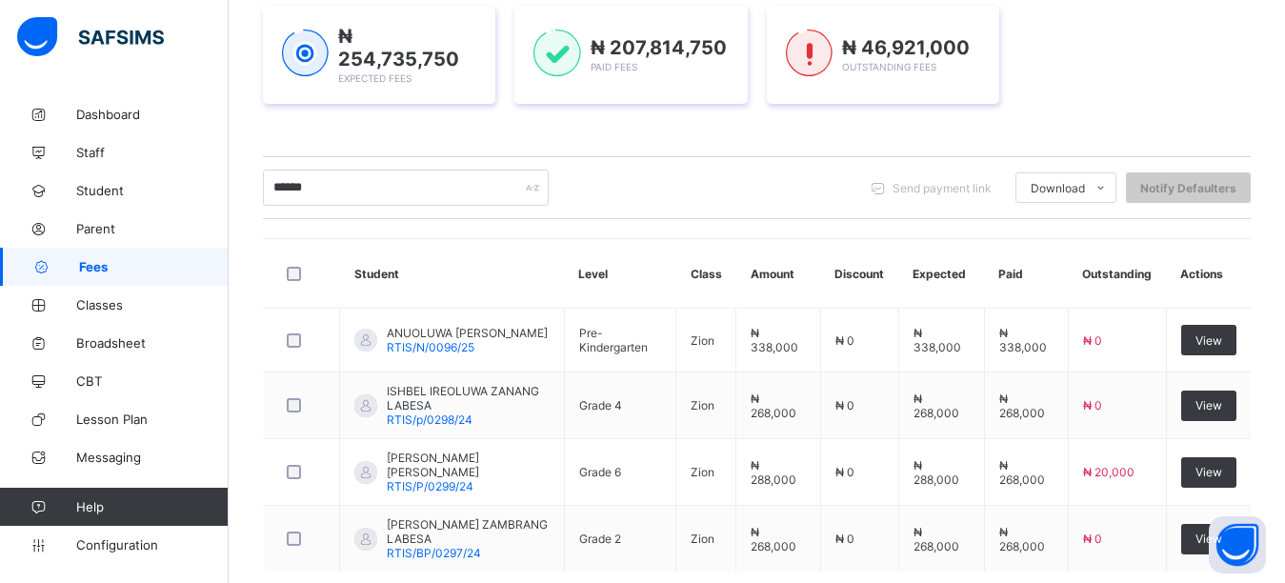
click at [1179, 1] on div "₦ 254,735,750 Expected Fees ₦ 207,814,750 Paid Fees ₦ 46,921,000 Outstanding Fe…" at bounding box center [757, 54] width 988 height 155
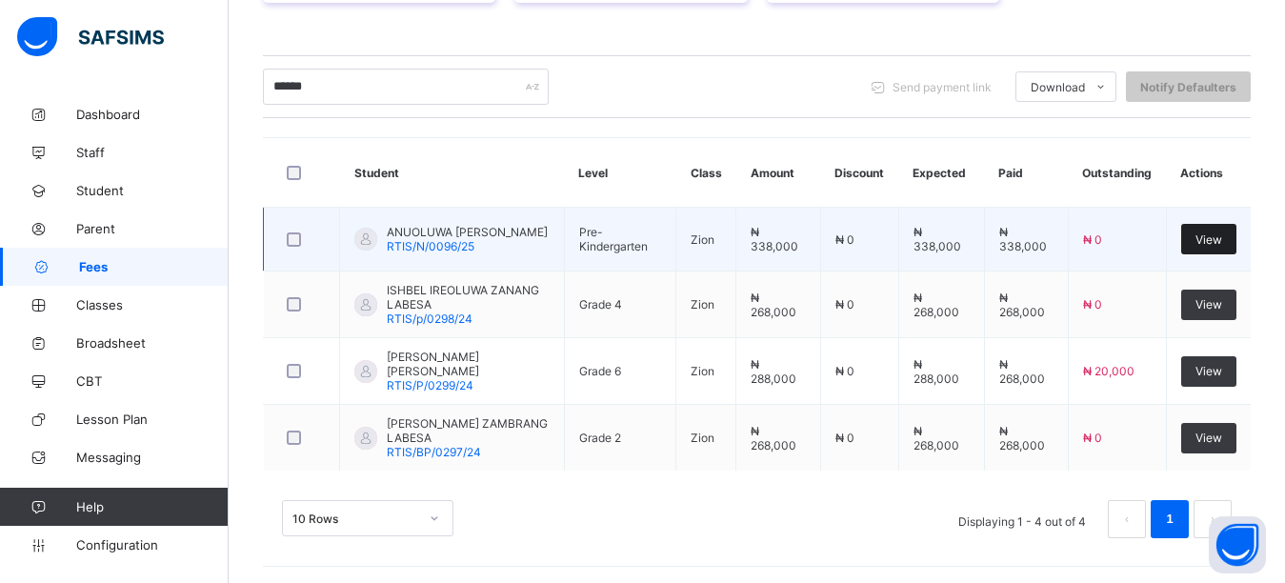
click at [1236, 240] on div "View" at bounding box center [1208, 239] width 55 height 30
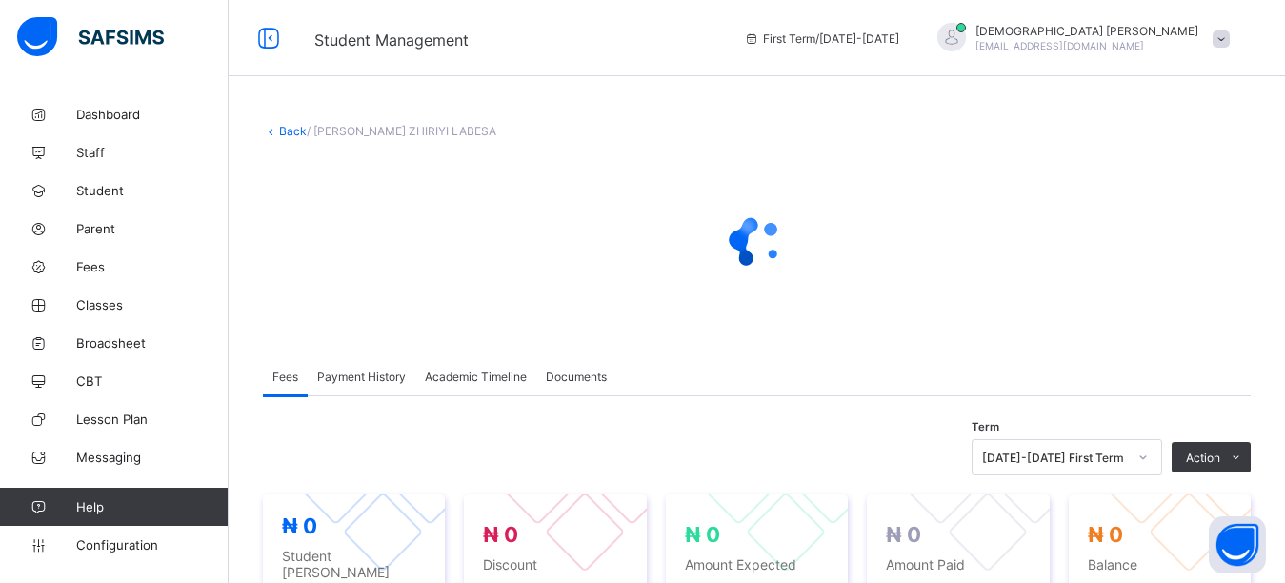
click at [1197, 236] on div at bounding box center [757, 243] width 988 height 76
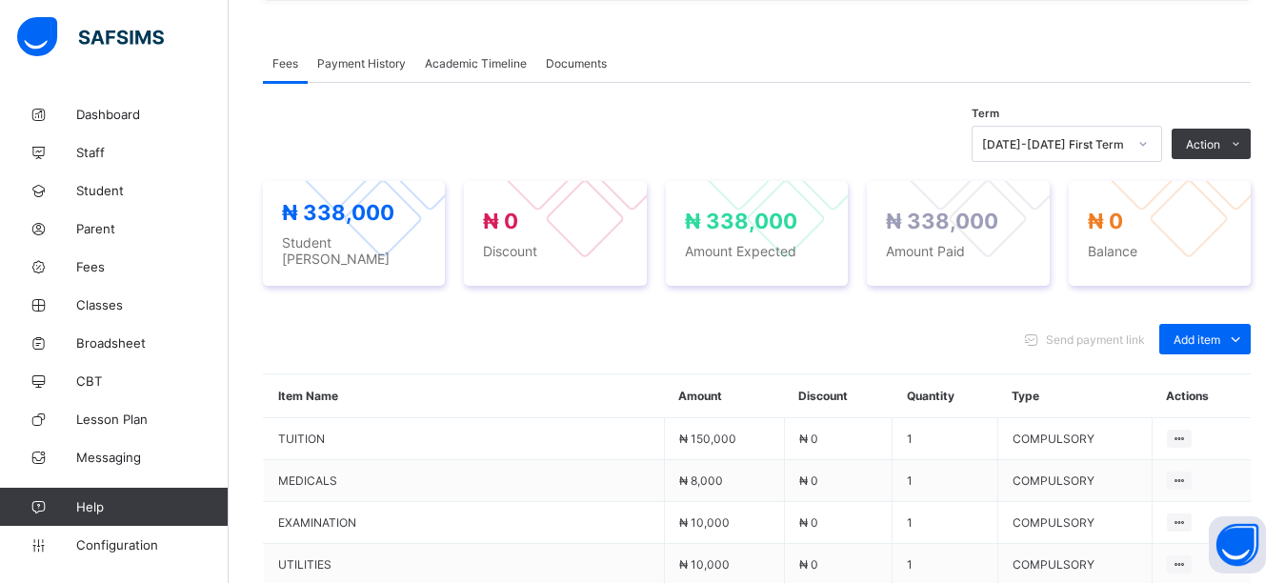
scroll to position [571, 0]
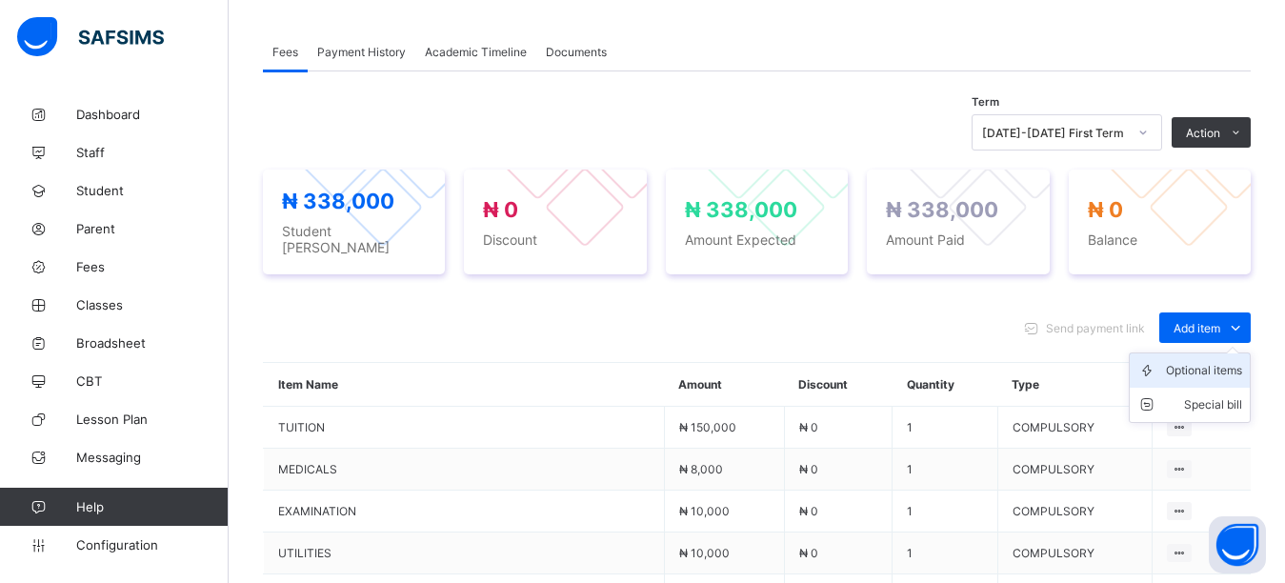
click at [1192, 361] on div "Optional items" at bounding box center [1204, 370] width 76 height 19
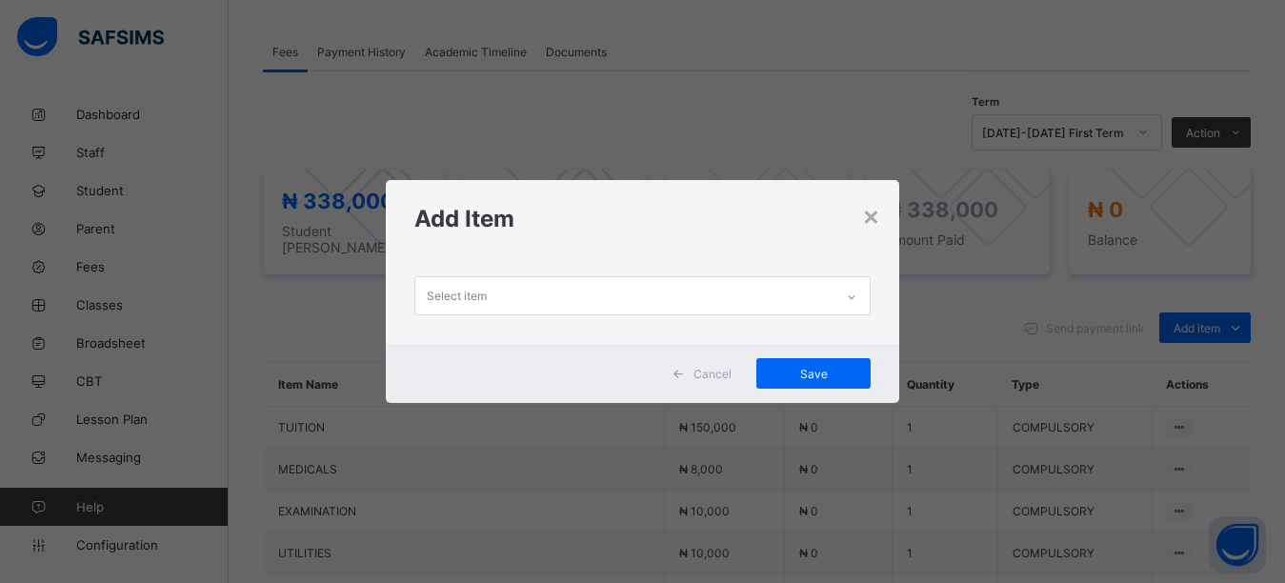
click at [570, 290] on div "Select item" at bounding box center [624, 295] width 419 height 37
drag, startPoint x: 594, startPoint y: 256, endPoint x: 588, endPoint y: 273, distance: 18.4
click at [592, 260] on div "× Add Item Select item Cancel Save" at bounding box center [643, 291] width 514 height 223
click at [586, 280] on div "Select item" at bounding box center [624, 295] width 419 height 37
drag, startPoint x: 588, startPoint y: 256, endPoint x: 584, endPoint y: 290, distance: 34.5
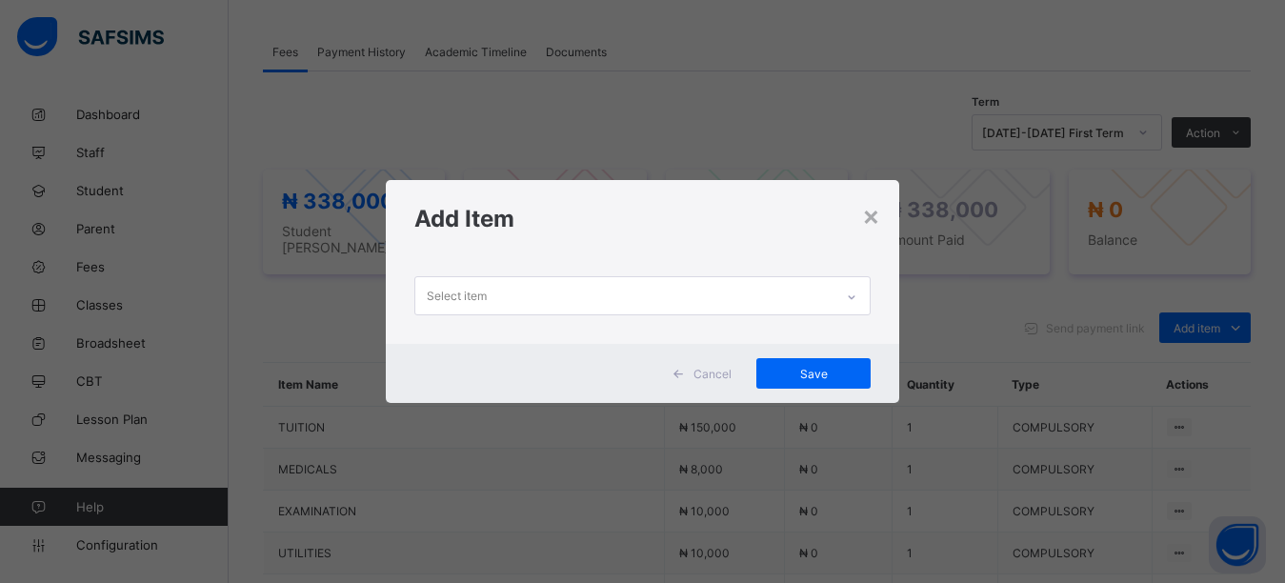
click at [585, 277] on div "× Add Item Select item Cancel Save" at bounding box center [643, 291] width 514 height 223
click at [584, 290] on div "Select item" at bounding box center [624, 295] width 419 height 37
drag, startPoint x: 600, startPoint y: 235, endPoint x: 596, endPoint y: 275, distance: 40.2
click at [596, 268] on div "× Add Item 0 results available. Select is focused ,type to refine list, press D…" at bounding box center [643, 291] width 514 height 223
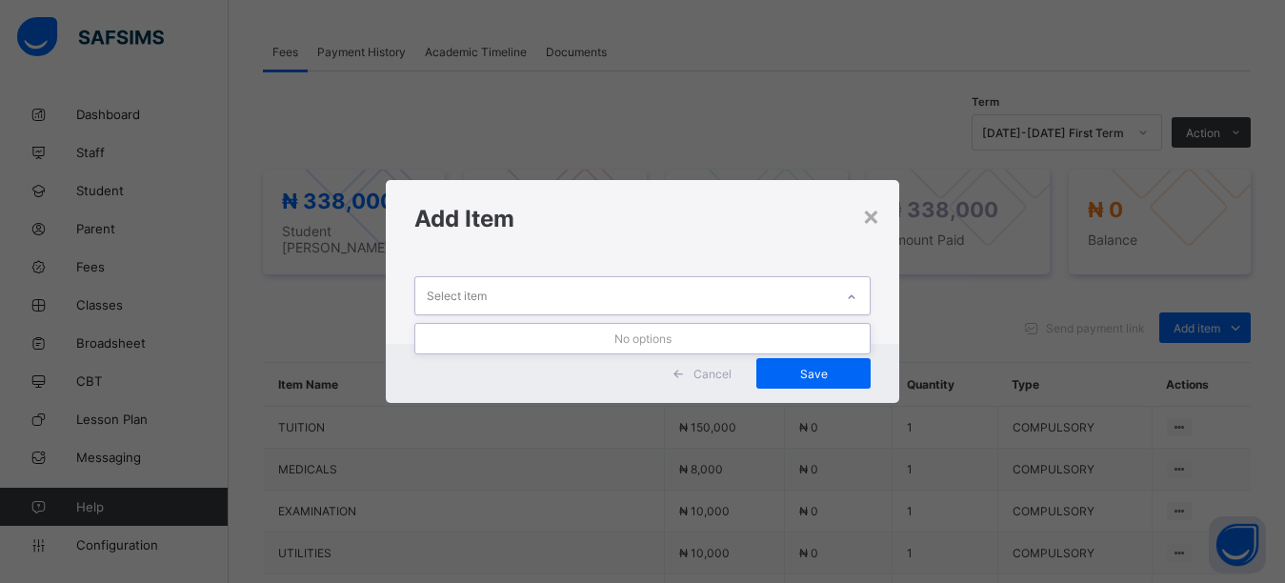
click at [593, 293] on div "Select item" at bounding box center [624, 295] width 419 height 37
drag, startPoint x: 595, startPoint y: 237, endPoint x: 567, endPoint y: 292, distance: 62.2
click at [594, 245] on div "Add Item" at bounding box center [643, 218] width 514 height 77
click at [554, 304] on div "Select item" at bounding box center [624, 295] width 419 height 37
drag, startPoint x: 550, startPoint y: 267, endPoint x: 547, endPoint y: 278, distance: 12.0
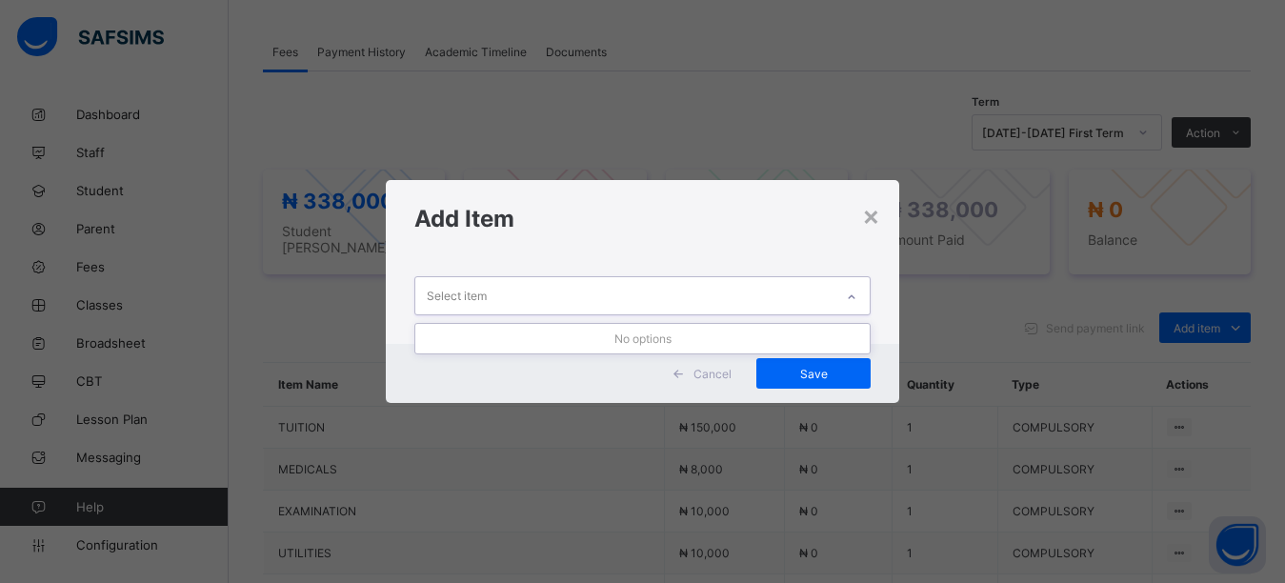
click at [550, 267] on div "0 results available. Use Up and Down to choose options, press Enter to select t…" at bounding box center [643, 300] width 514 height 87
click at [546, 287] on div "Select item" at bounding box center [624, 295] width 419 height 37
click at [476, 366] on div "REMEDIAL" at bounding box center [642, 368] width 455 height 30
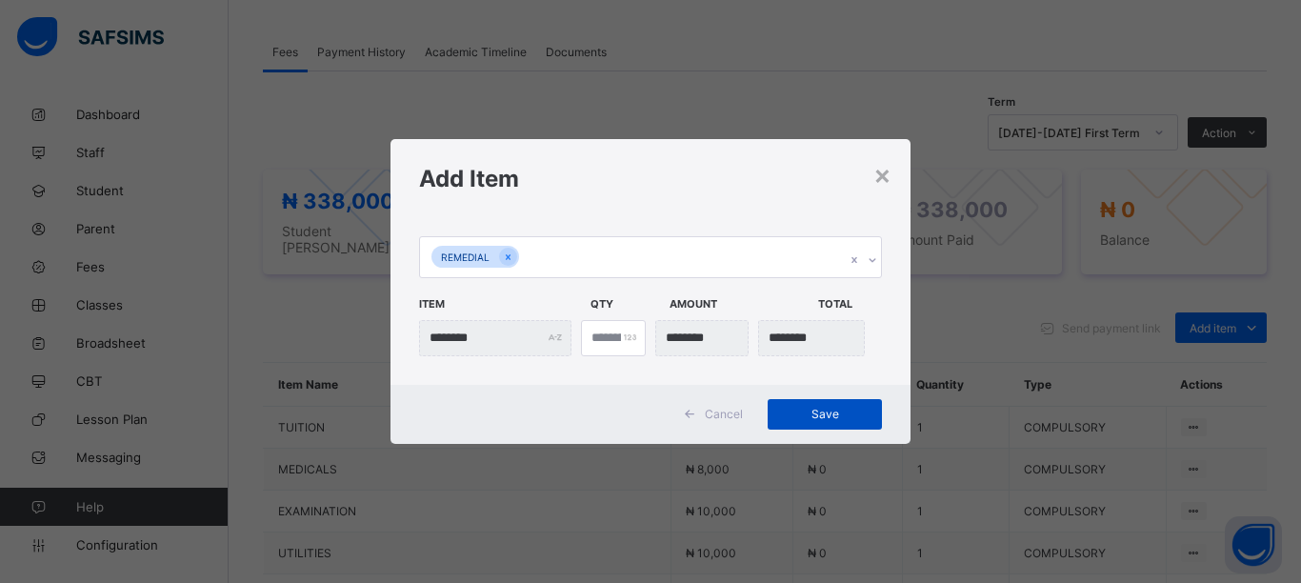
click at [789, 415] on span "Save" at bounding box center [825, 414] width 86 height 14
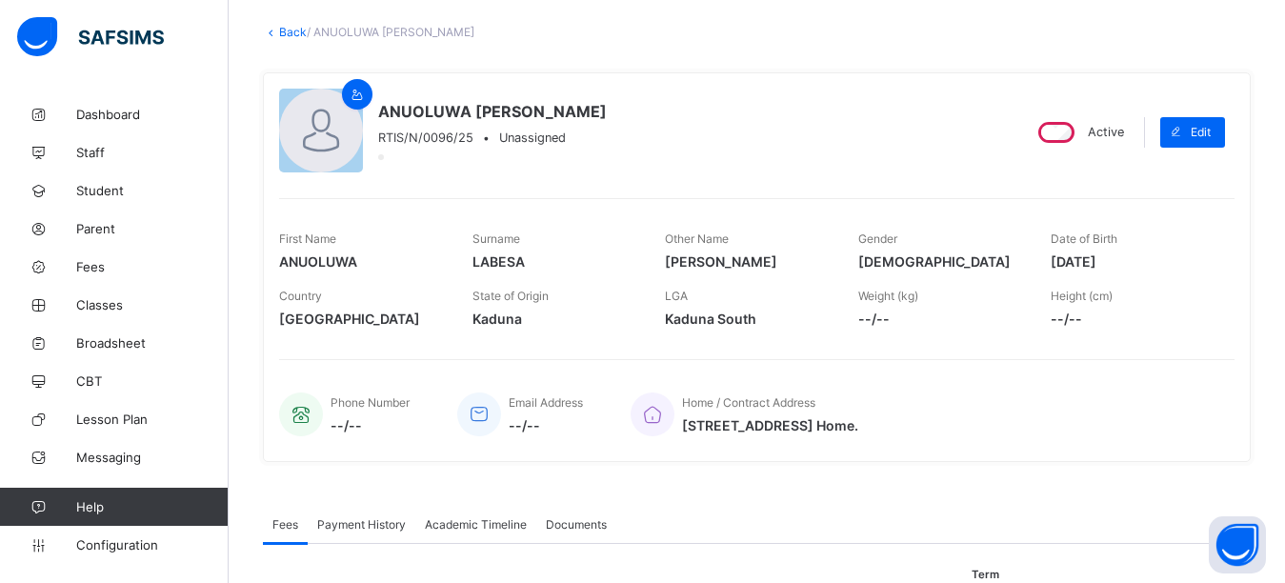
scroll to position [0, 0]
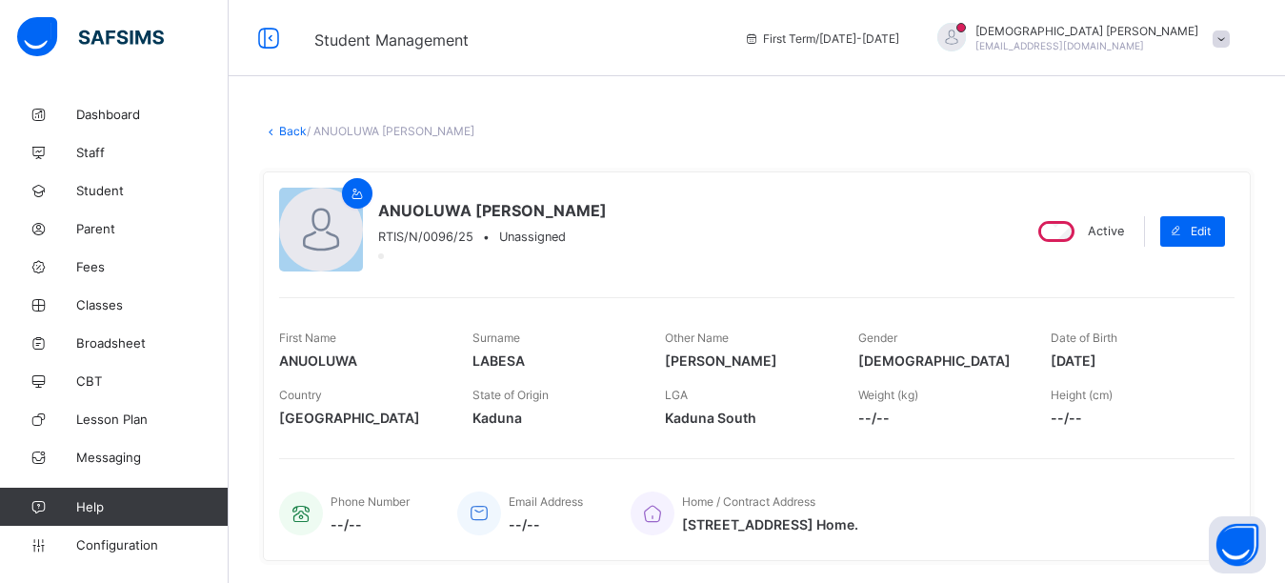
click at [290, 132] on link "Back" at bounding box center [293, 131] width 28 height 14
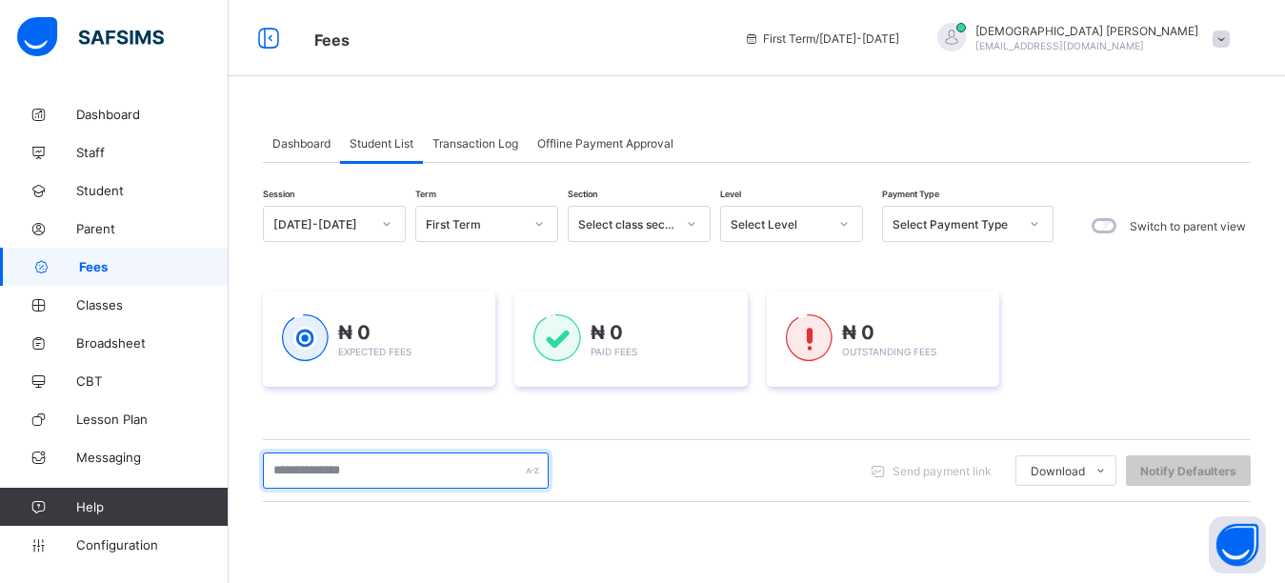
click at [340, 473] on input "text" at bounding box center [406, 470] width 286 height 36
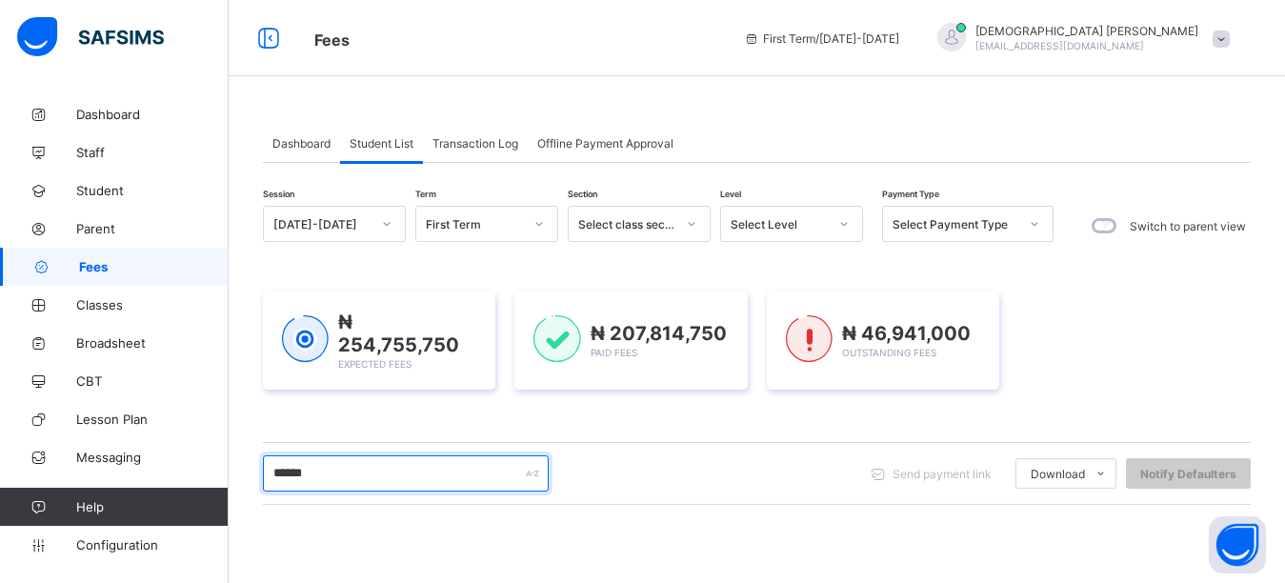
type input "******"
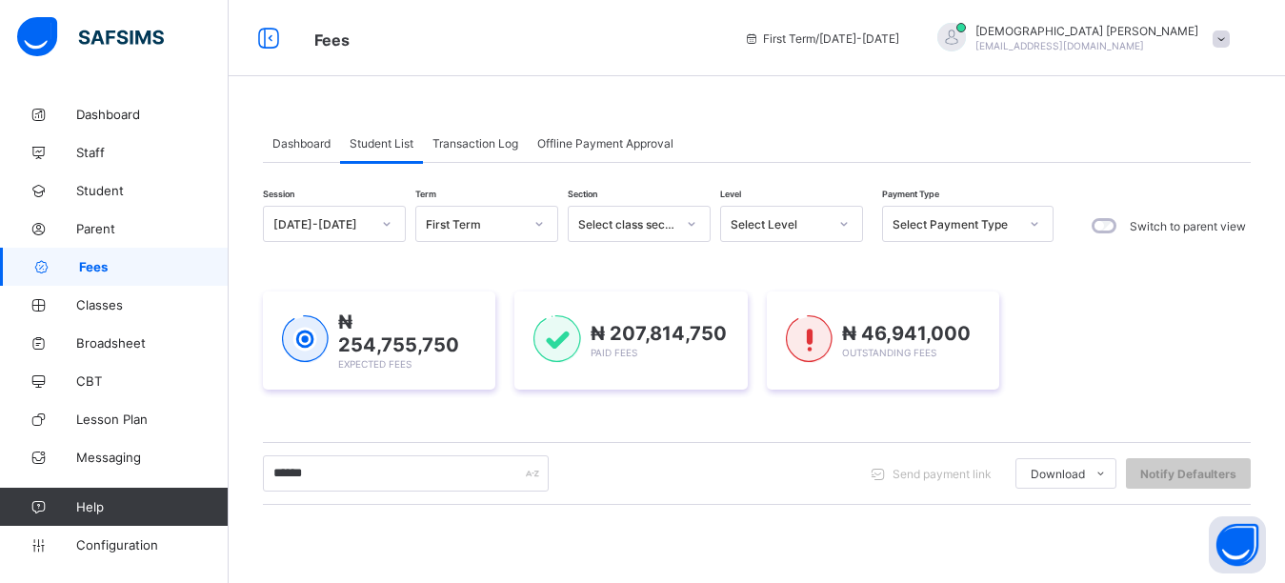
click at [910, 114] on div "Dashboard Student List Transaction Log Offline Payment Approval Student List Mo…" at bounding box center [757, 503] width 1056 height 817
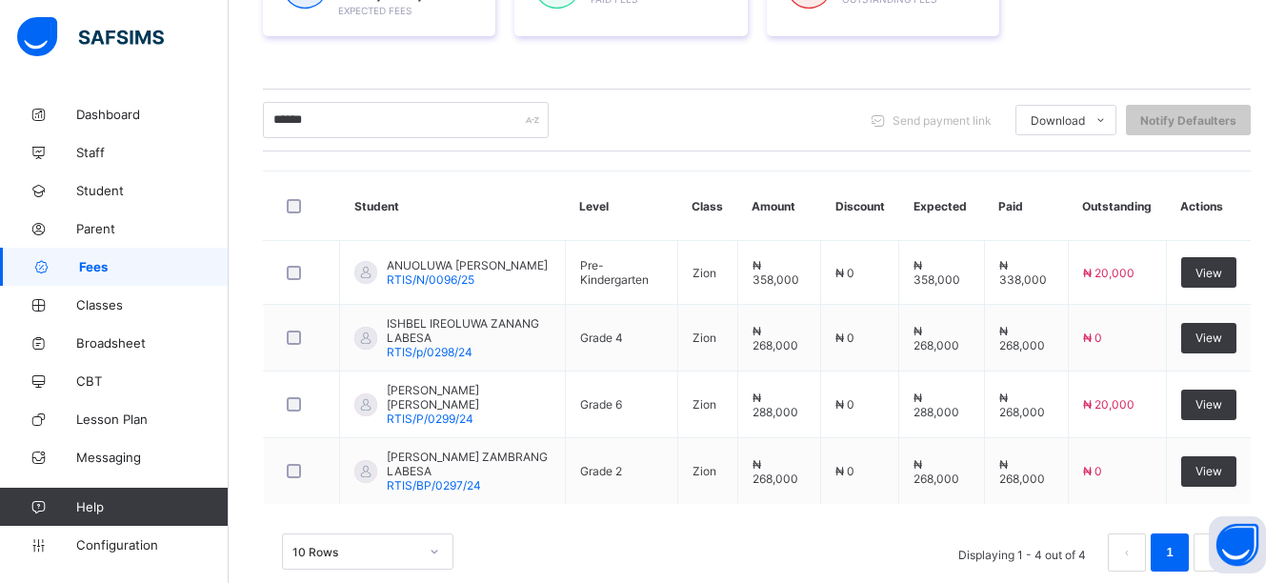
scroll to position [355, 0]
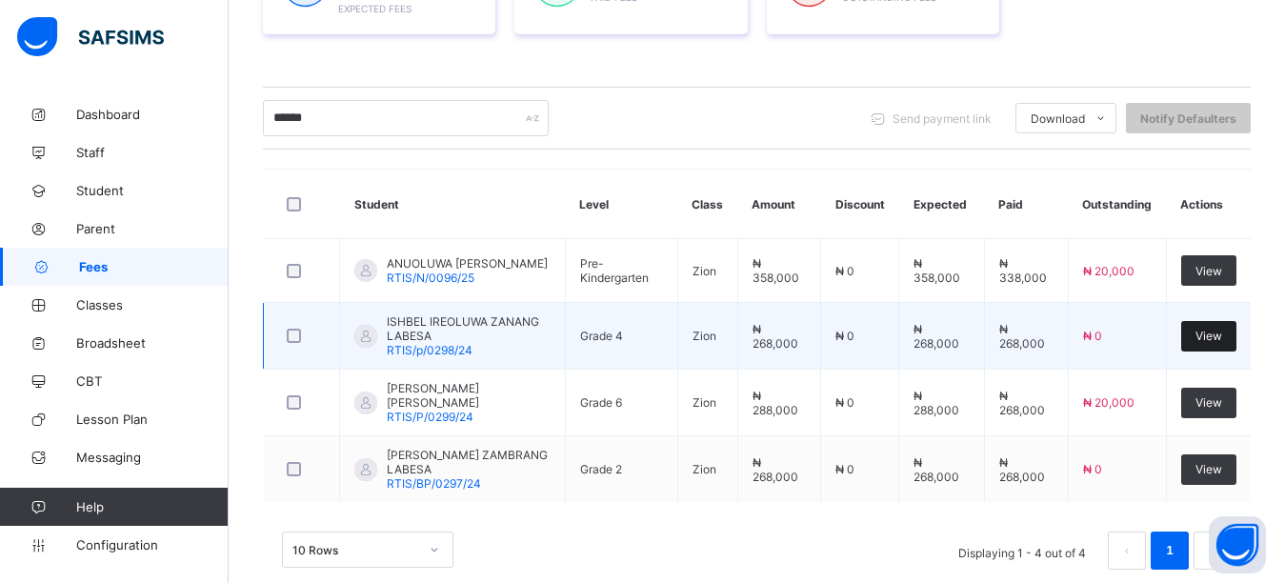
click at [1222, 338] on span "View" at bounding box center [1208, 336] width 27 height 14
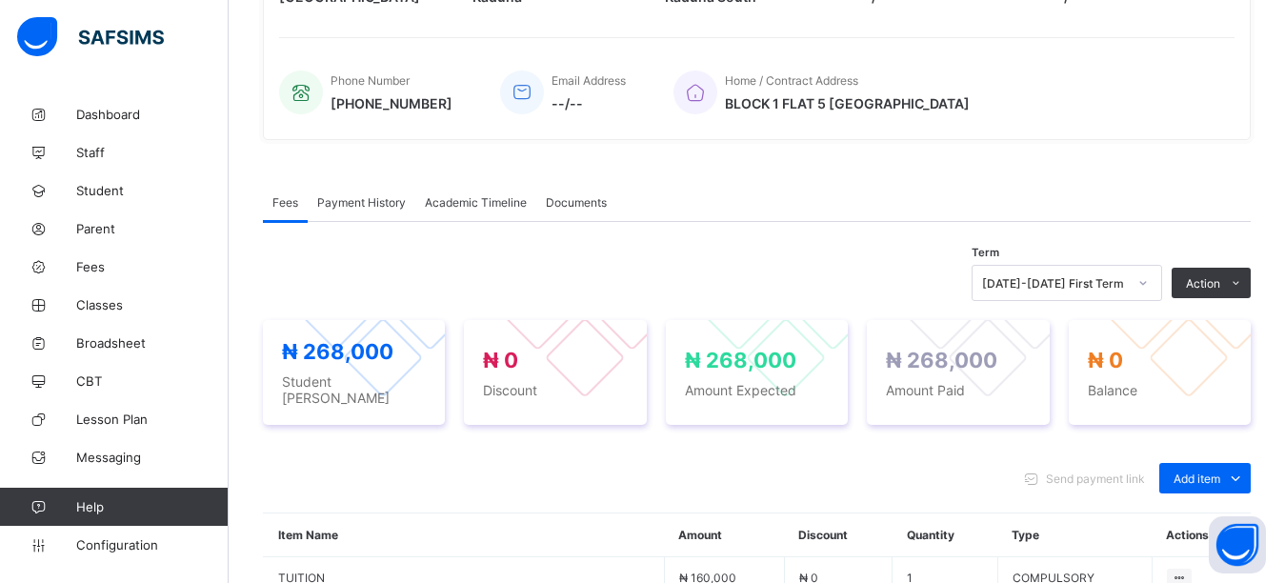
scroll to position [476, 0]
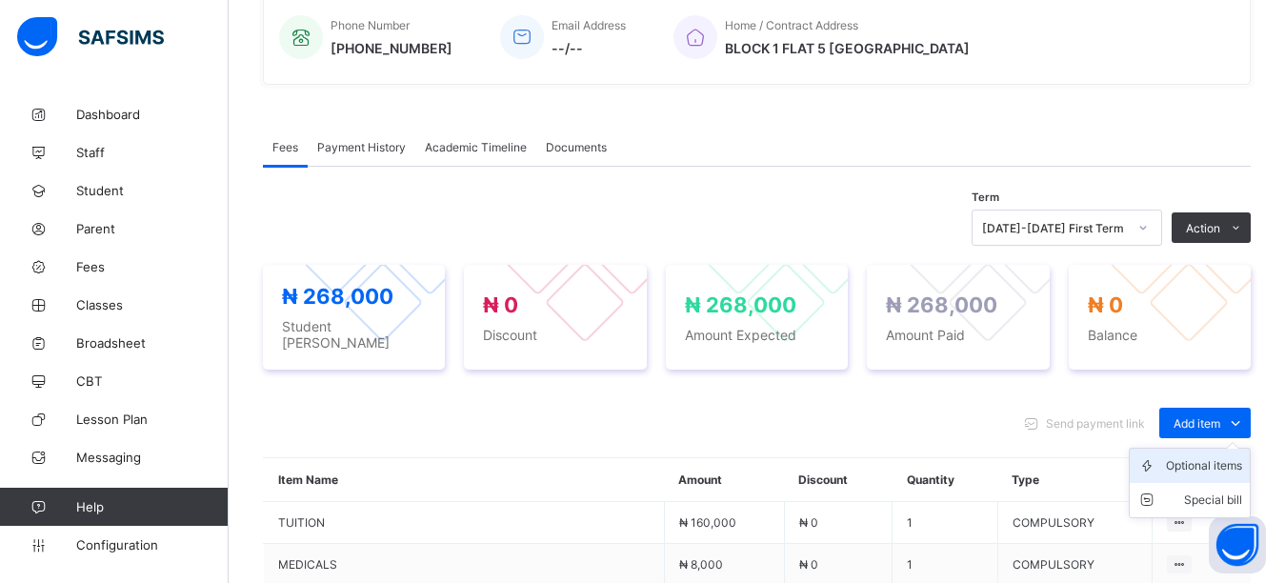
click at [1202, 456] on div "Optional items" at bounding box center [1204, 465] width 76 height 19
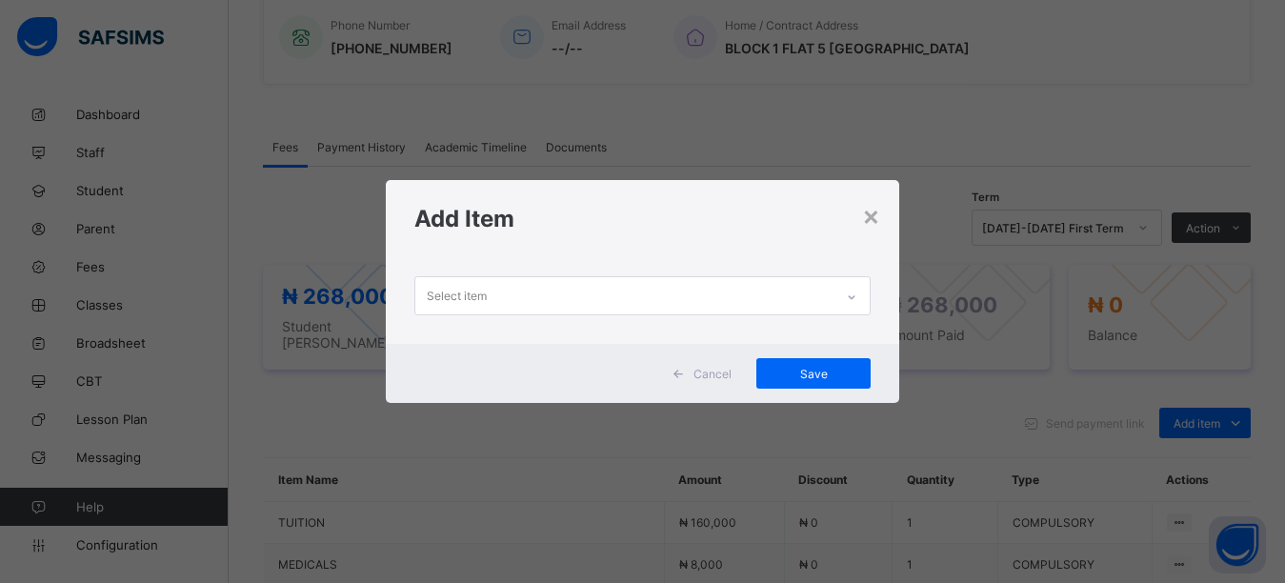
click at [611, 218] on h1 "Add Item" at bounding box center [642, 219] width 457 height 28
click at [601, 290] on div "Select item" at bounding box center [624, 295] width 419 height 37
click at [588, 249] on div "Add Item" at bounding box center [643, 218] width 514 height 77
click at [566, 290] on div "Select item" at bounding box center [624, 295] width 419 height 37
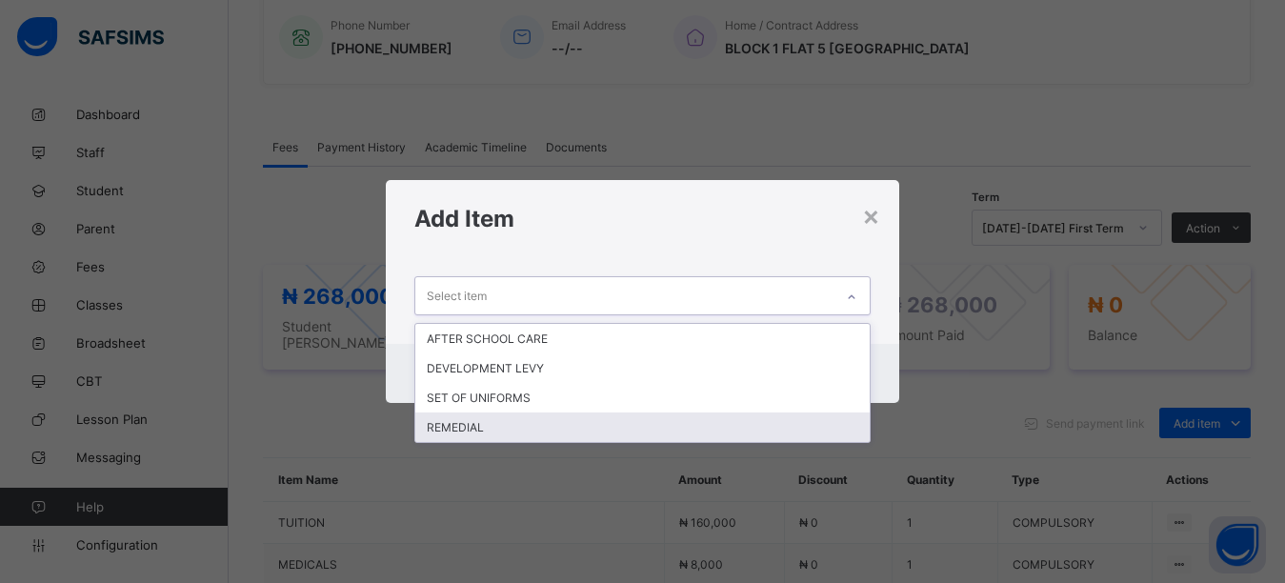
click at [487, 428] on div "REMEDIAL" at bounding box center [642, 427] width 455 height 30
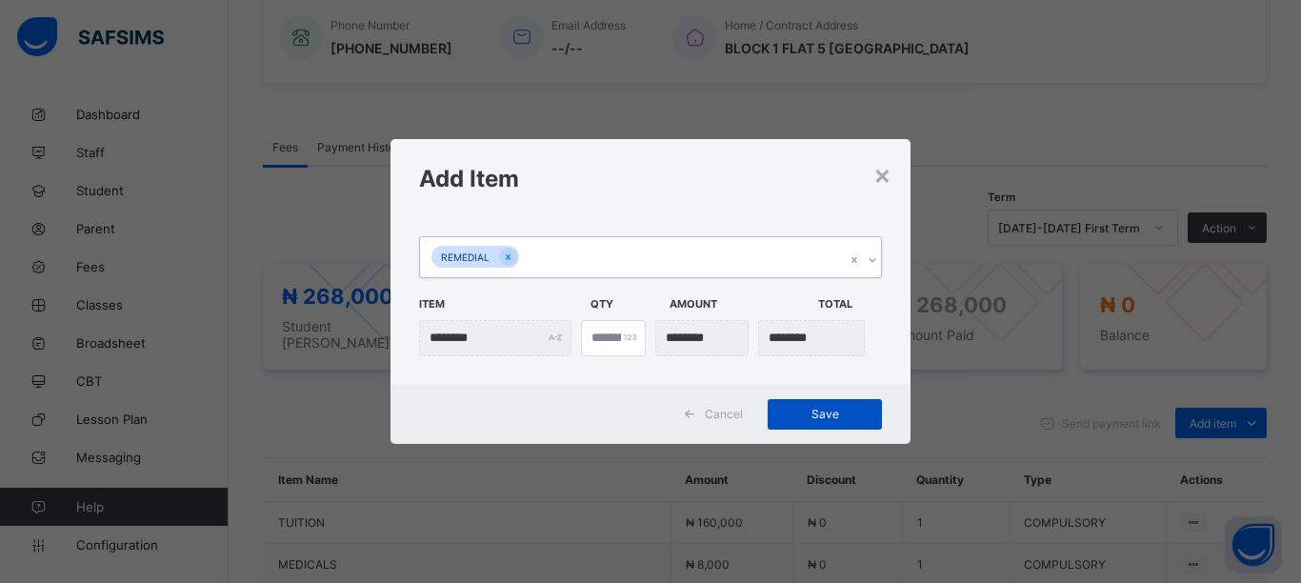
click at [791, 413] on span "Save" at bounding box center [825, 414] width 86 height 14
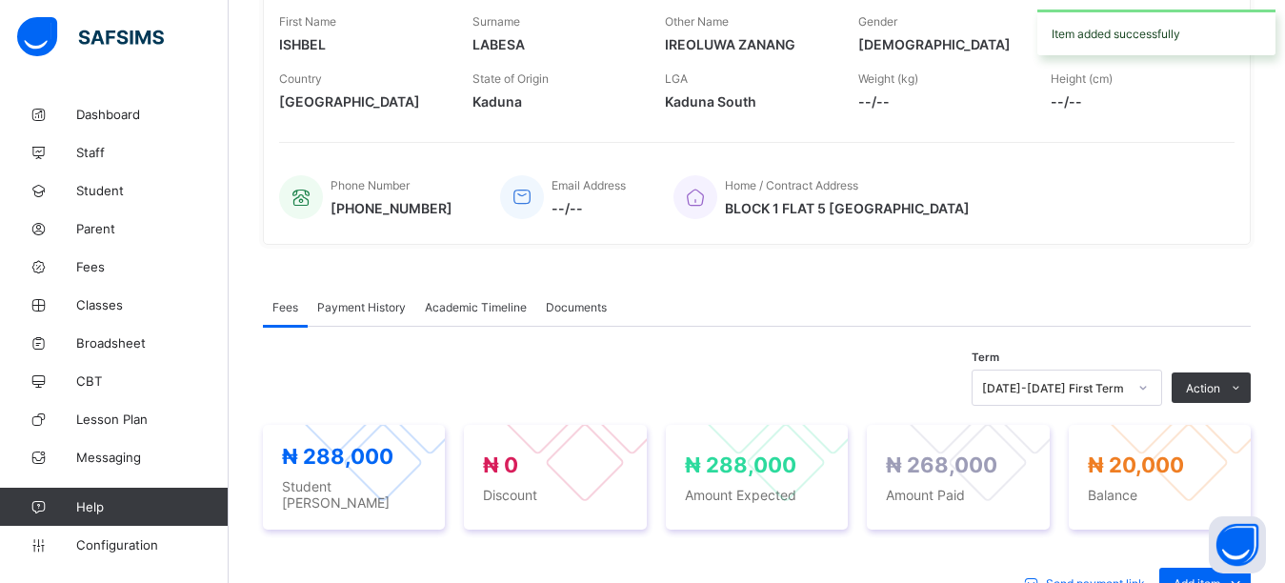
scroll to position [0, 0]
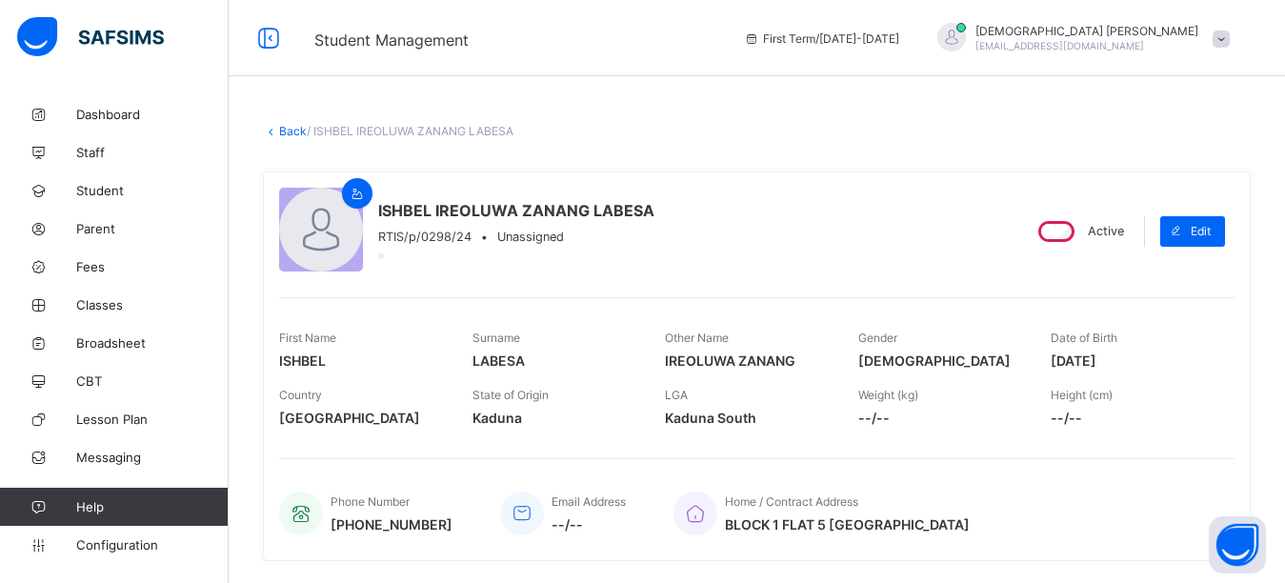
click at [295, 130] on link "Back" at bounding box center [293, 131] width 28 height 14
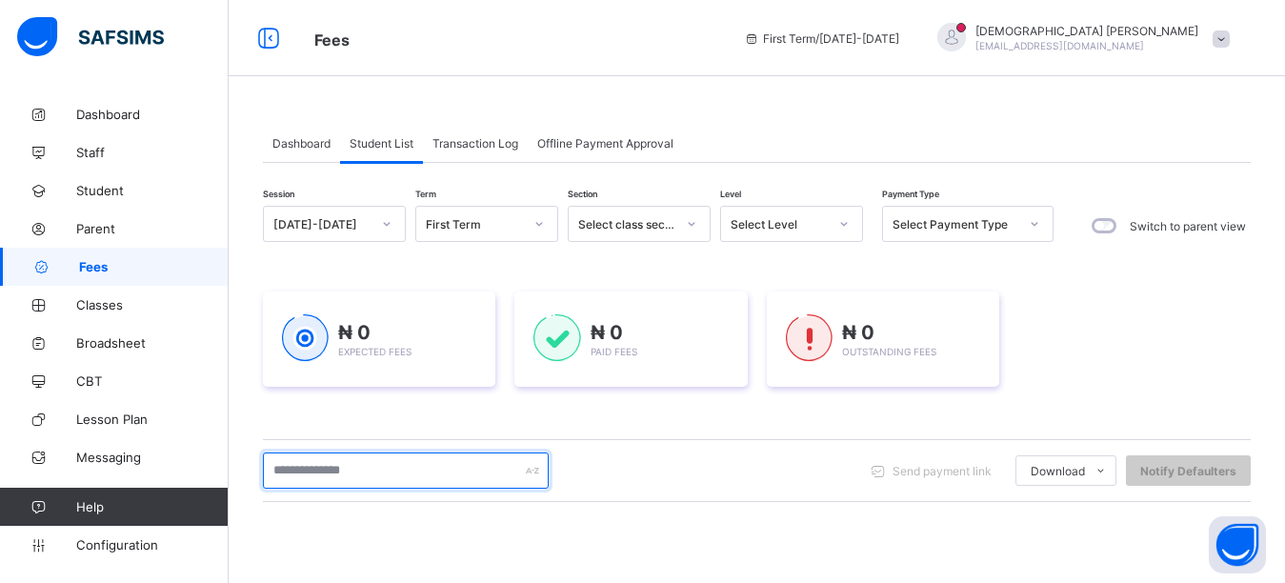
click at [328, 476] on input "text" at bounding box center [406, 470] width 286 height 36
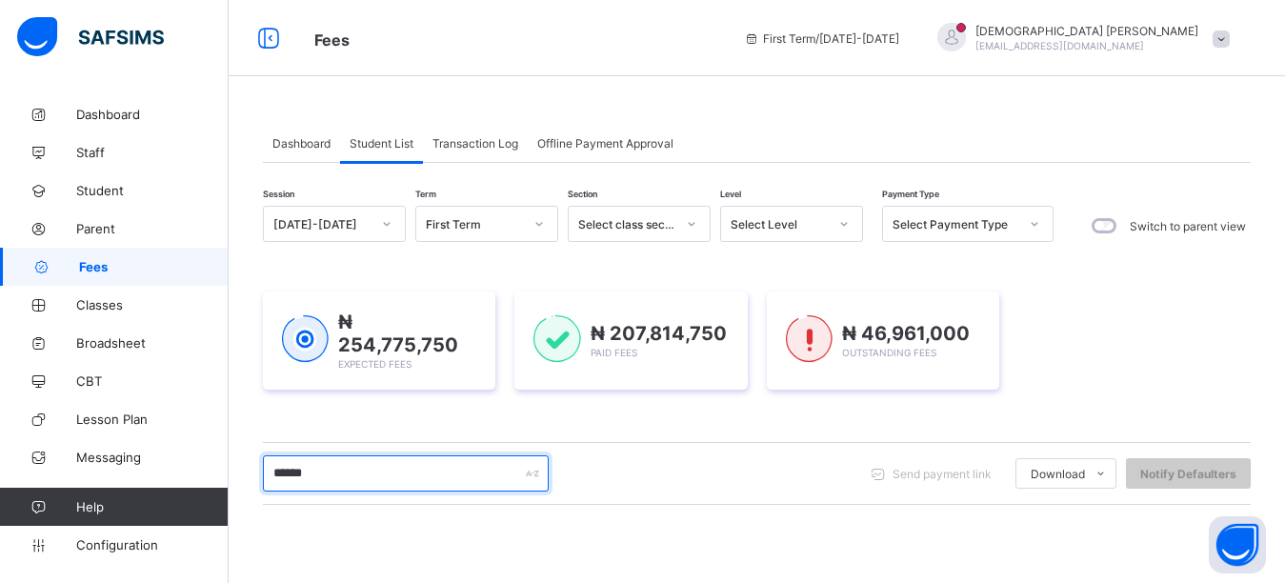
type input "******"
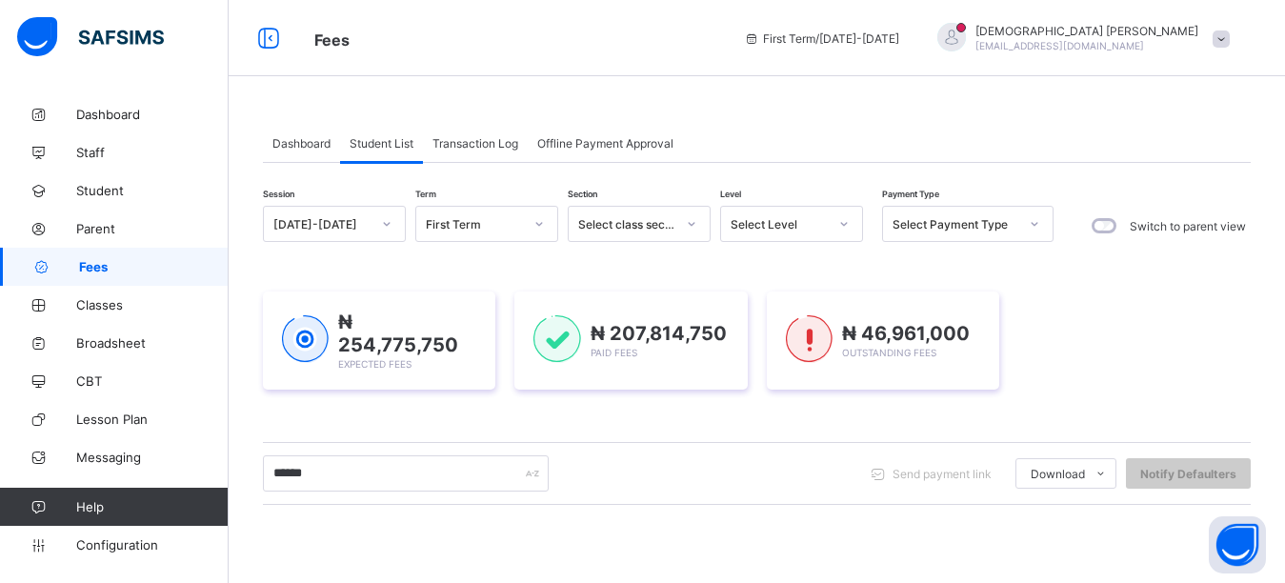
click at [895, 100] on div "Dashboard Student List Transaction Log Offline Payment Approval Student List Mo…" at bounding box center [757, 503] width 1056 height 817
click at [903, 104] on div "Dashboard Student List Transaction Log Offline Payment Approval Student List Mo…" at bounding box center [757, 503] width 1056 height 817
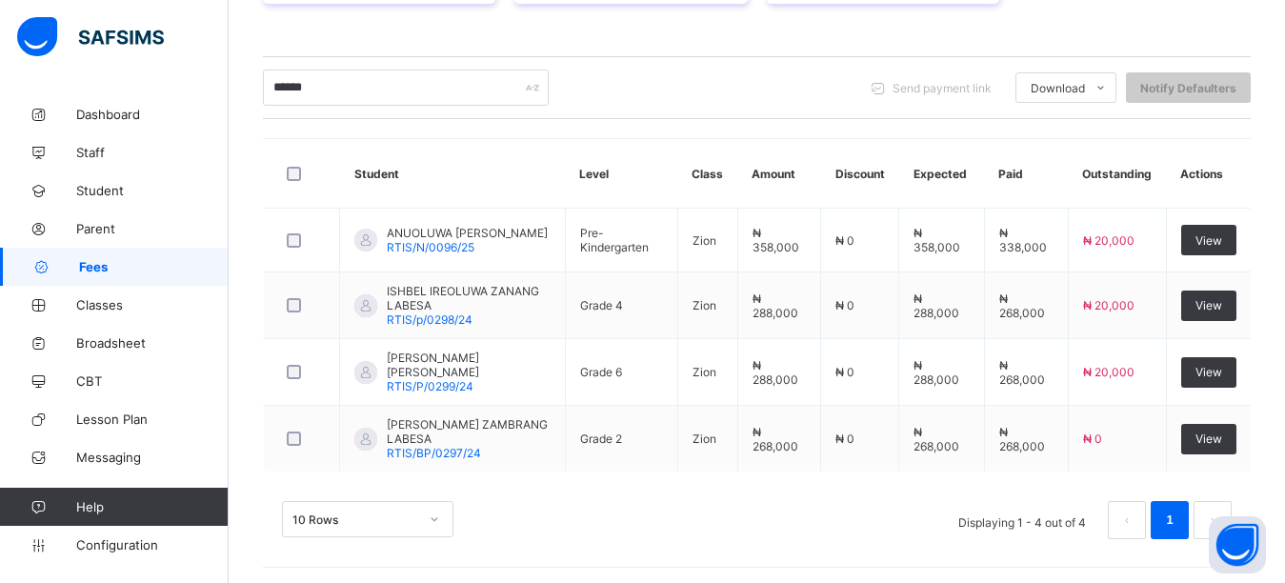
scroll to position [387, 0]
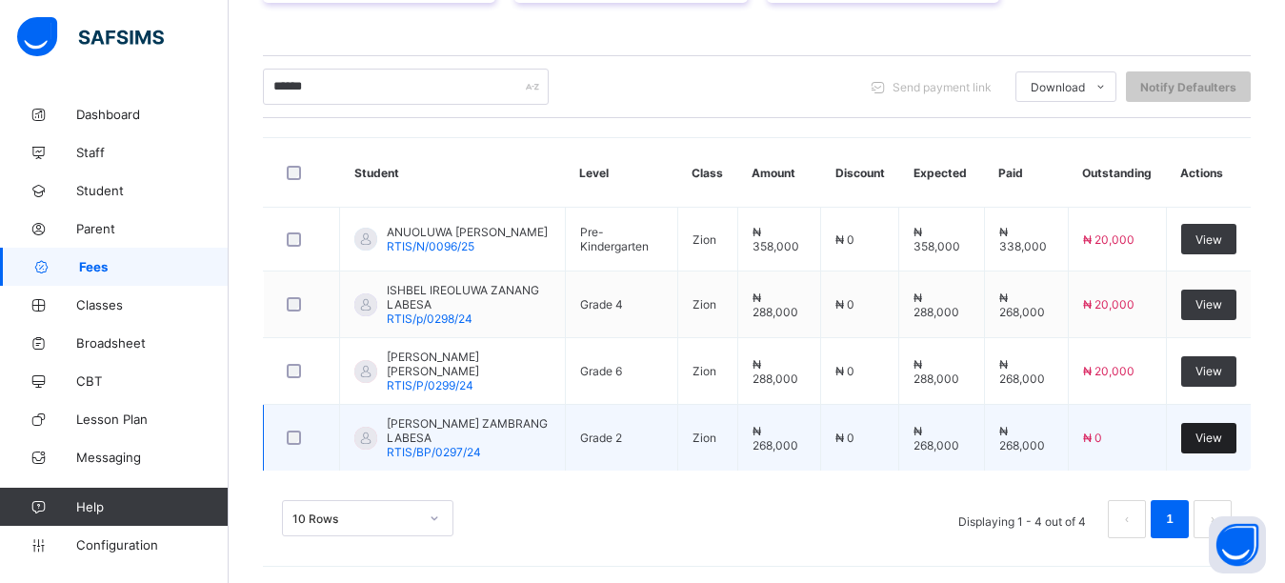
click at [1222, 434] on span "View" at bounding box center [1208, 437] width 27 height 14
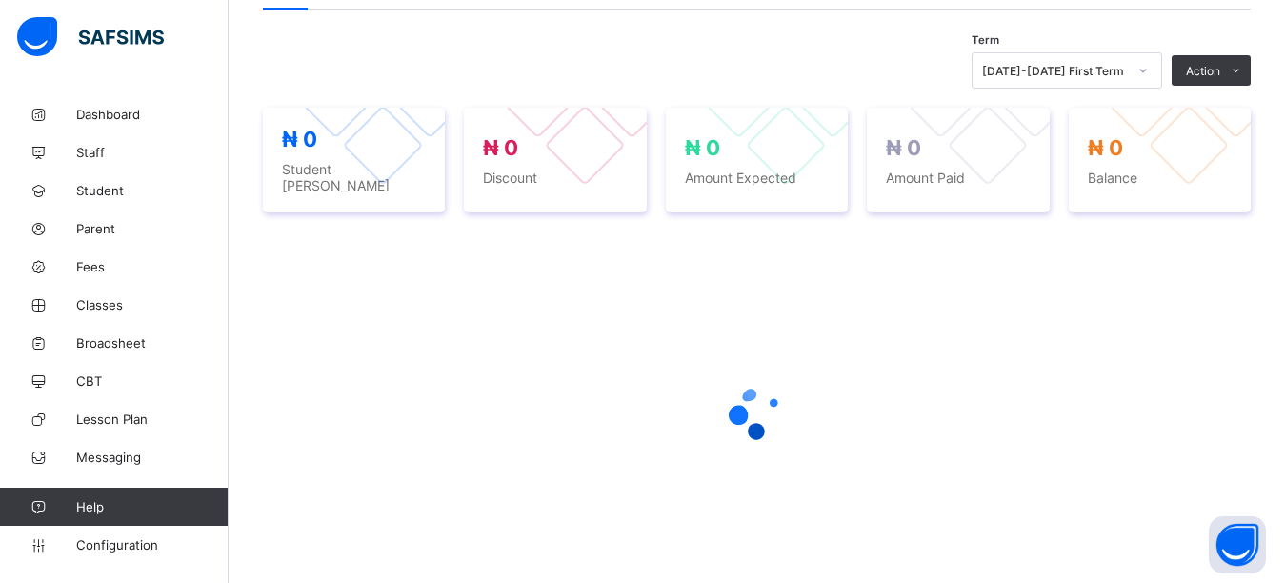
drag, startPoint x: 1222, startPoint y: 434, endPoint x: 468, endPoint y: 444, distance: 754.3
click at [468, 89] on div "Term [DATE]-[DATE] First Term Action Receive Payment Manage Discount Send Email…" at bounding box center [757, 70] width 988 height 36
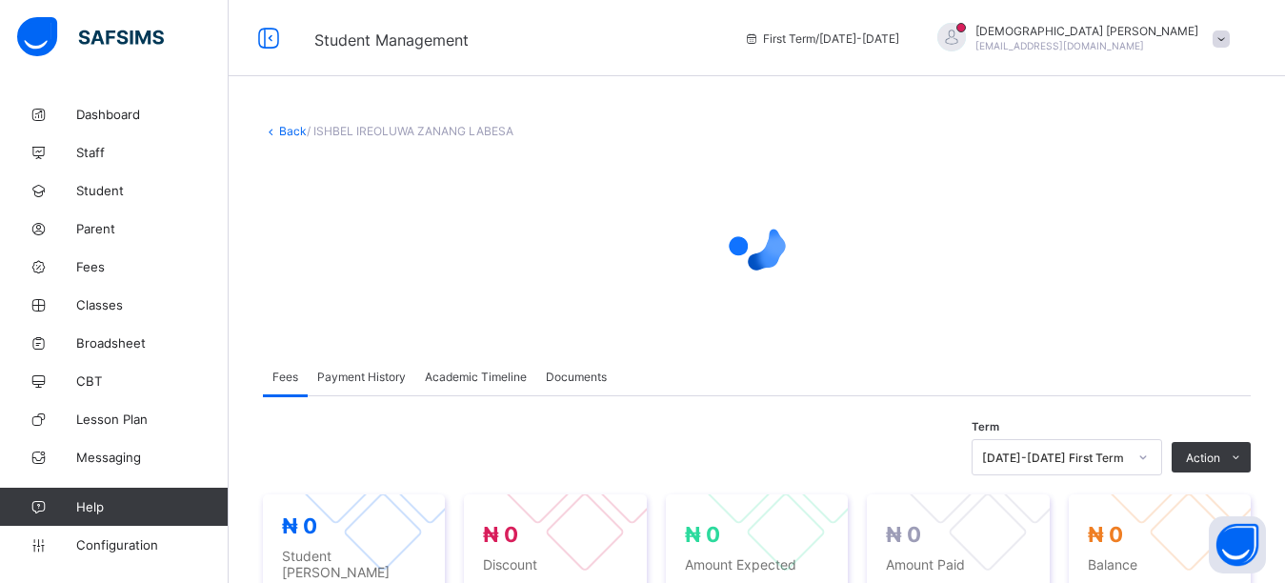
click at [468, 444] on div "Term [DATE]-[DATE] First Term Action Receive Payment Manage Discount Send Email…" at bounding box center [757, 457] width 988 height 36
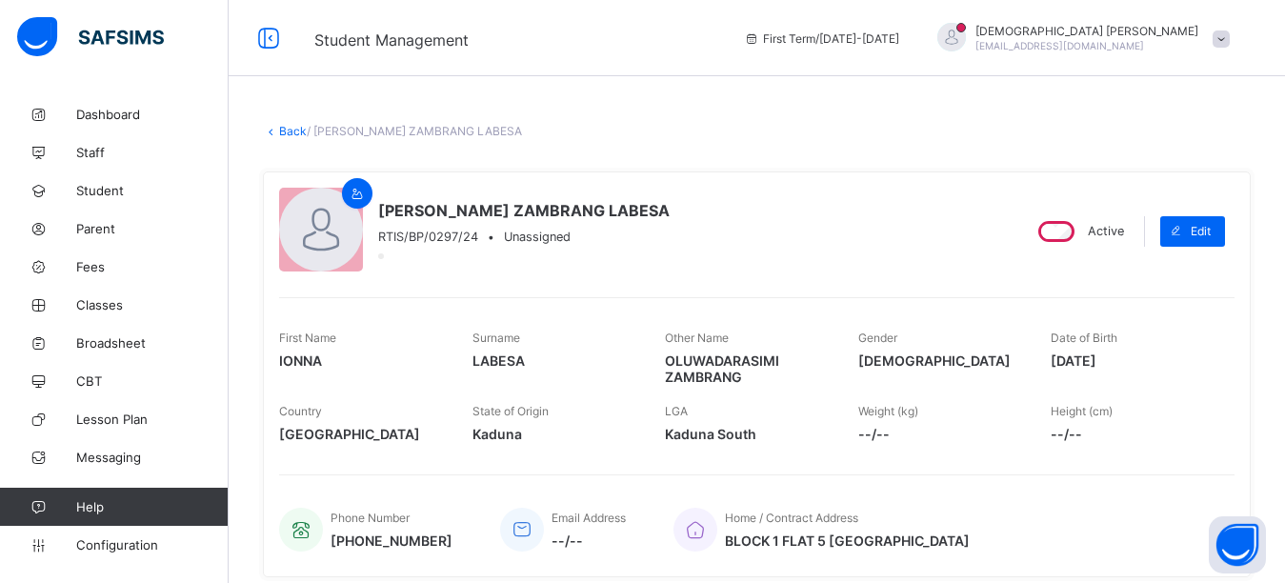
scroll to position [476, 0]
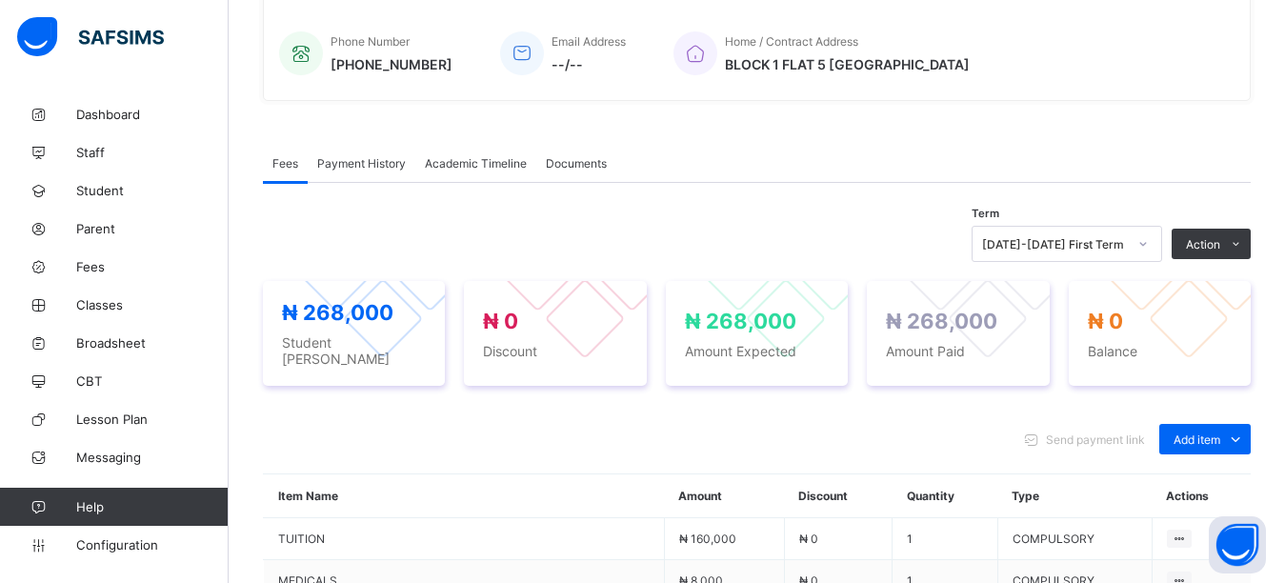
click at [0, 0] on div "Optional items" at bounding box center [0, 0] width 0 height 0
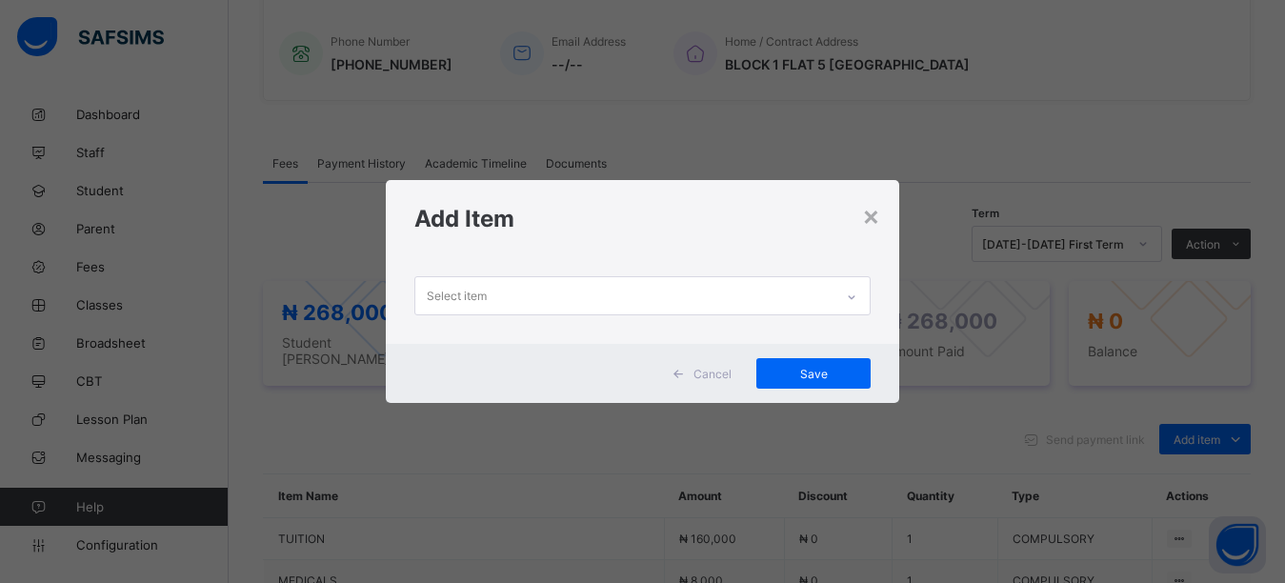
click at [560, 307] on div "Select item" at bounding box center [624, 295] width 419 height 37
click at [558, 256] on div "Add Item" at bounding box center [643, 218] width 514 height 77
click at [542, 300] on div "Select item" at bounding box center [624, 295] width 419 height 37
click at [564, 243] on div "Add Item" at bounding box center [643, 218] width 514 height 77
click at [545, 290] on div "Select item" at bounding box center [624, 295] width 419 height 37
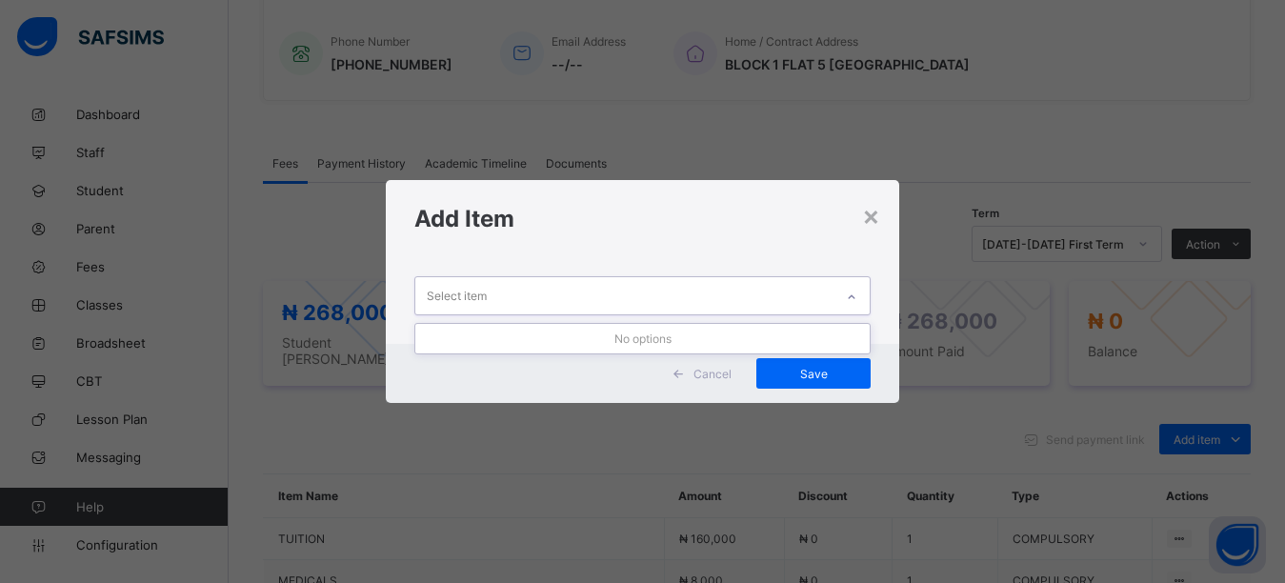
click at [549, 250] on div "Add Item" at bounding box center [643, 218] width 514 height 77
click at [498, 293] on div "Select item" at bounding box center [624, 295] width 419 height 37
drag, startPoint x: 462, startPoint y: 254, endPoint x: 443, endPoint y: 285, distance: 35.9
click at [459, 255] on div "Add Item" at bounding box center [643, 218] width 514 height 77
click at [441, 292] on div "Select item" at bounding box center [457, 296] width 60 height 36
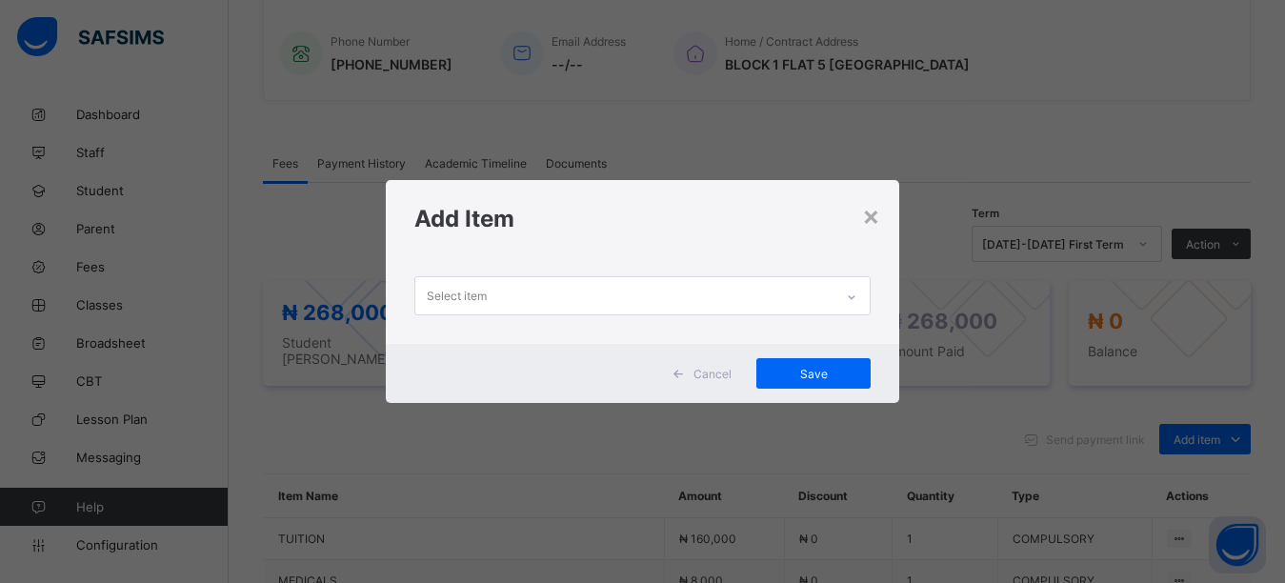
click at [445, 239] on div "Add Item" at bounding box center [643, 218] width 514 height 77
click at [432, 306] on div "Select item" at bounding box center [457, 296] width 60 height 36
drag, startPoint x: 574, startPoint y: 230, endPoint x: 538, endPoint y: 242, distance: 38.2
click at [574, 230] on h1 "Add Item" at bounding box center [642, 219] width 457 height 28
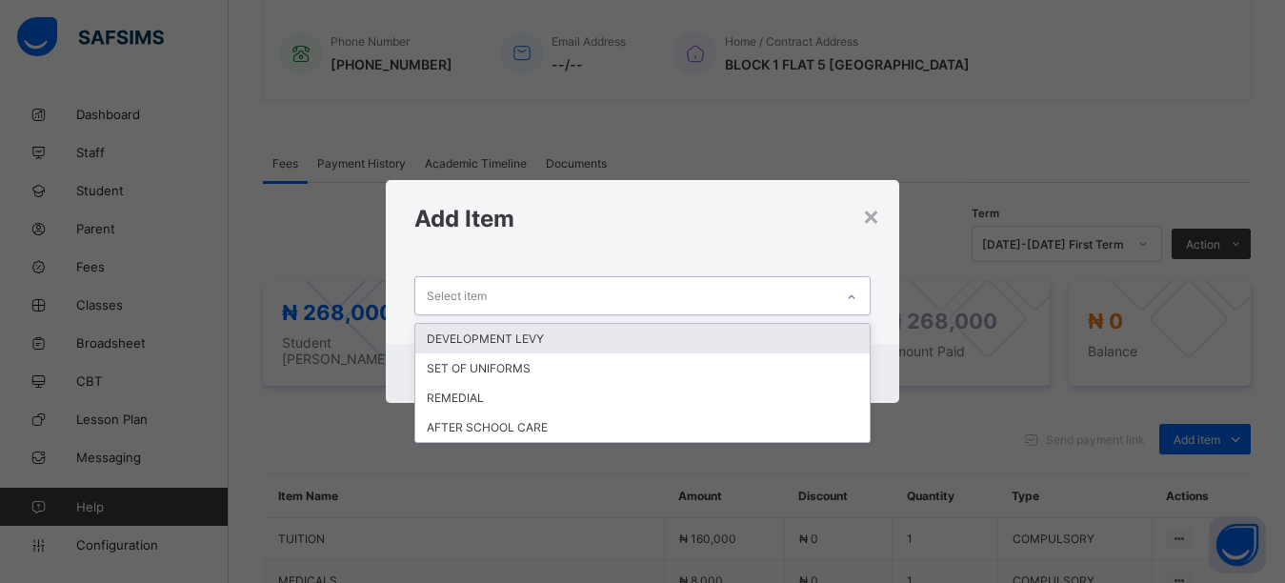
click at [458, 299] on div "Select item" at bounding box center [457, 296] width 60 height 36
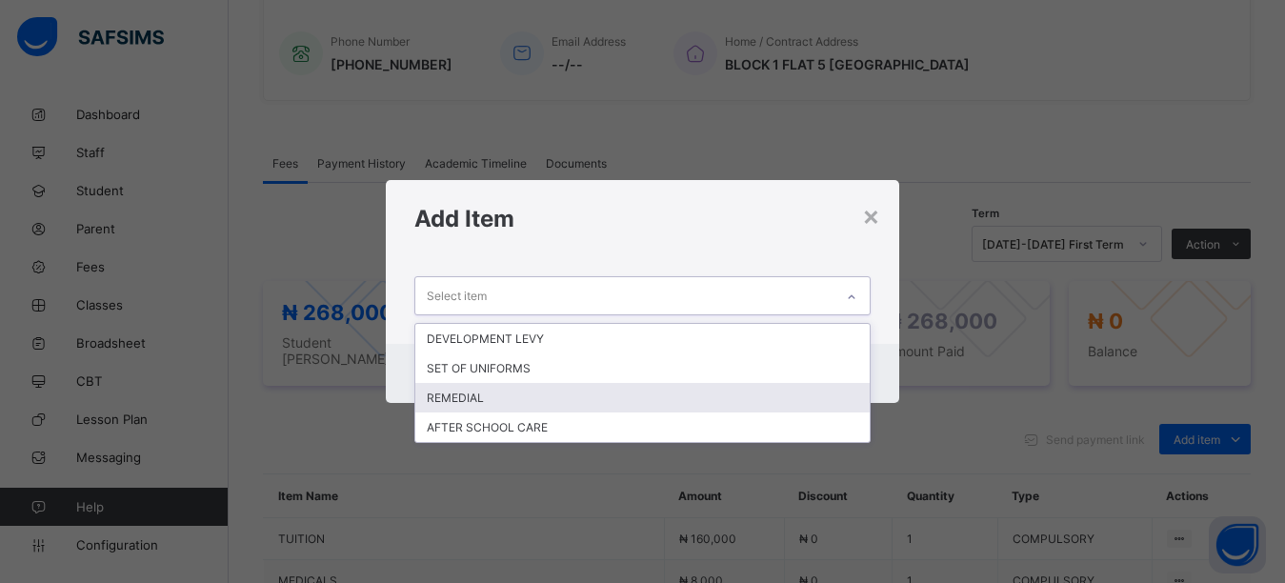
click at [476, 407] on div "REMEDIAL" at bounding box center [642, 398] width 455 height 30
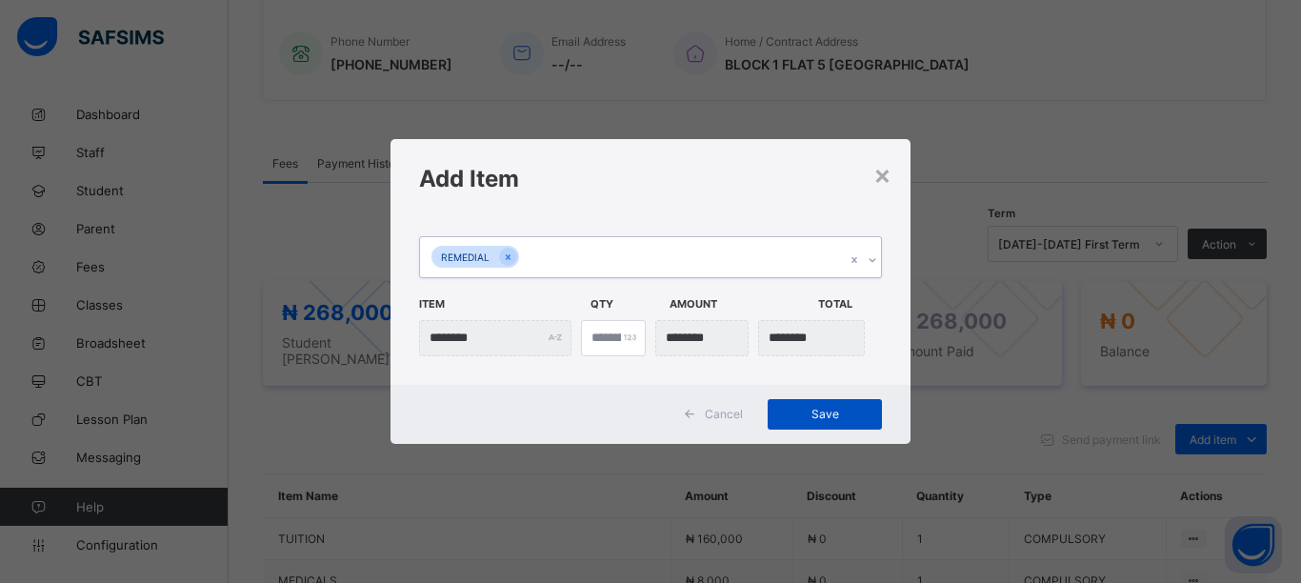
click at [841, 410] on span "Save" at bounding box center [825, 414] width 86 height 14
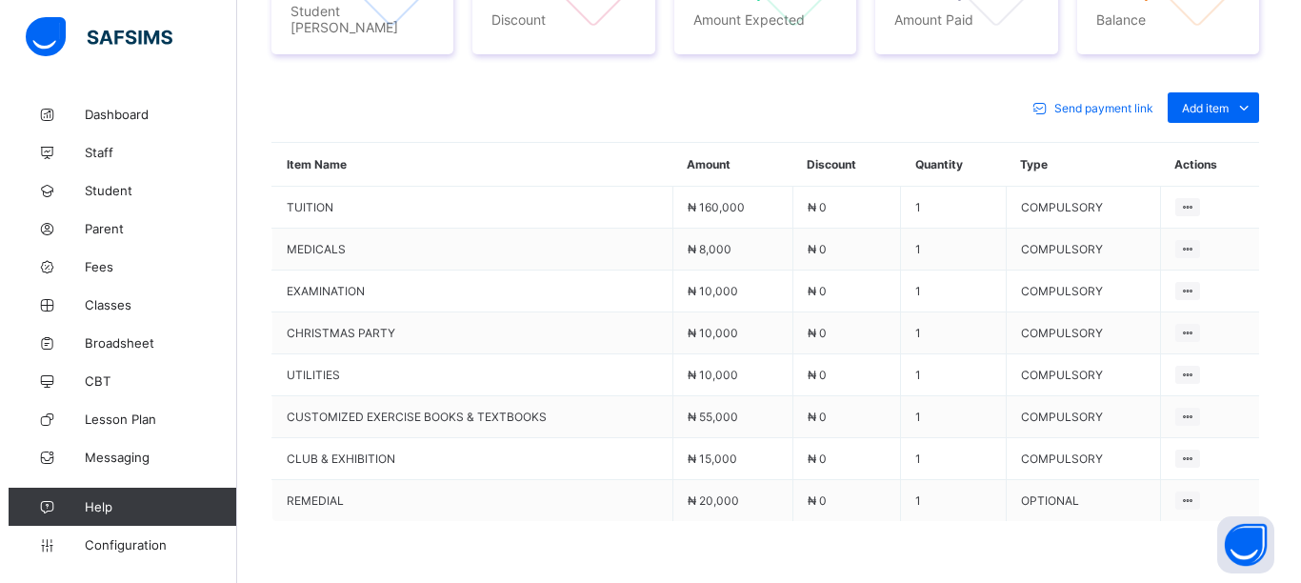
scroll to position [366, 0]
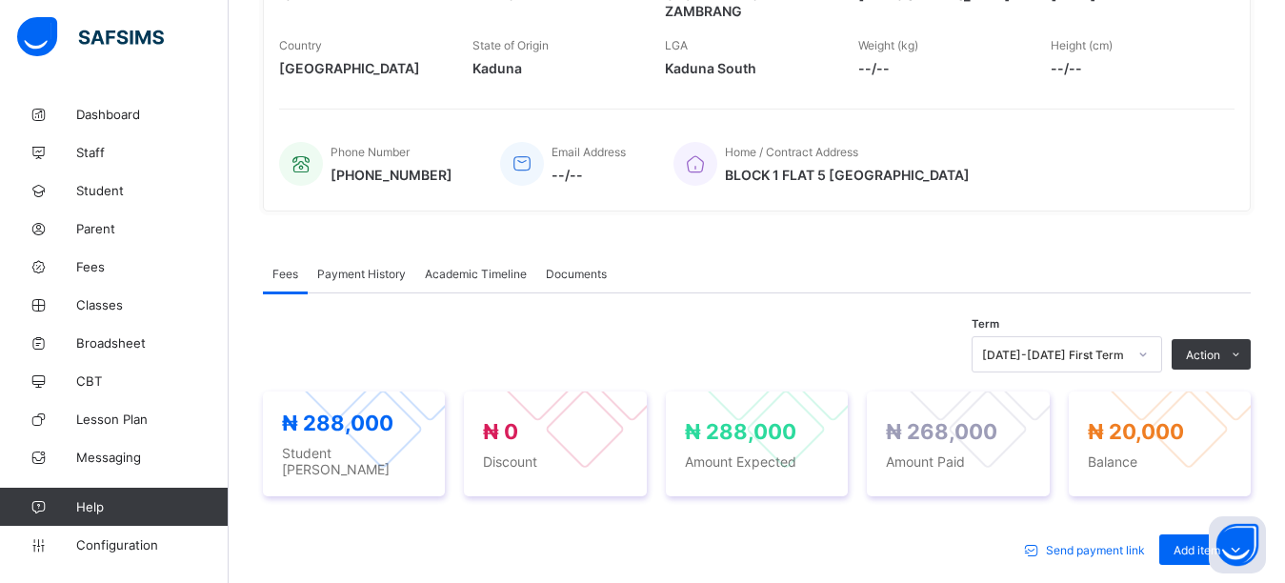
click at [1086, 255] on div "Fees Payment History Academic Timeline Documents" at bounding box center [757, 273] width 988 height 39
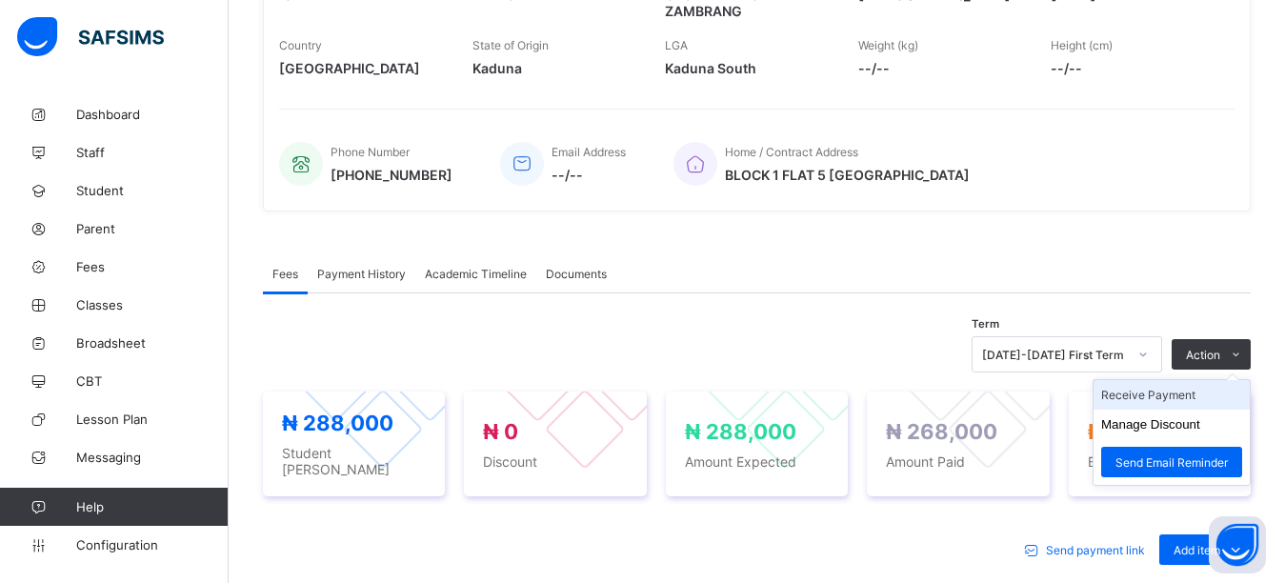
click at [1163, 402] on li "Receive Payment" at bounding box center [1171, 395] width 156 height 30
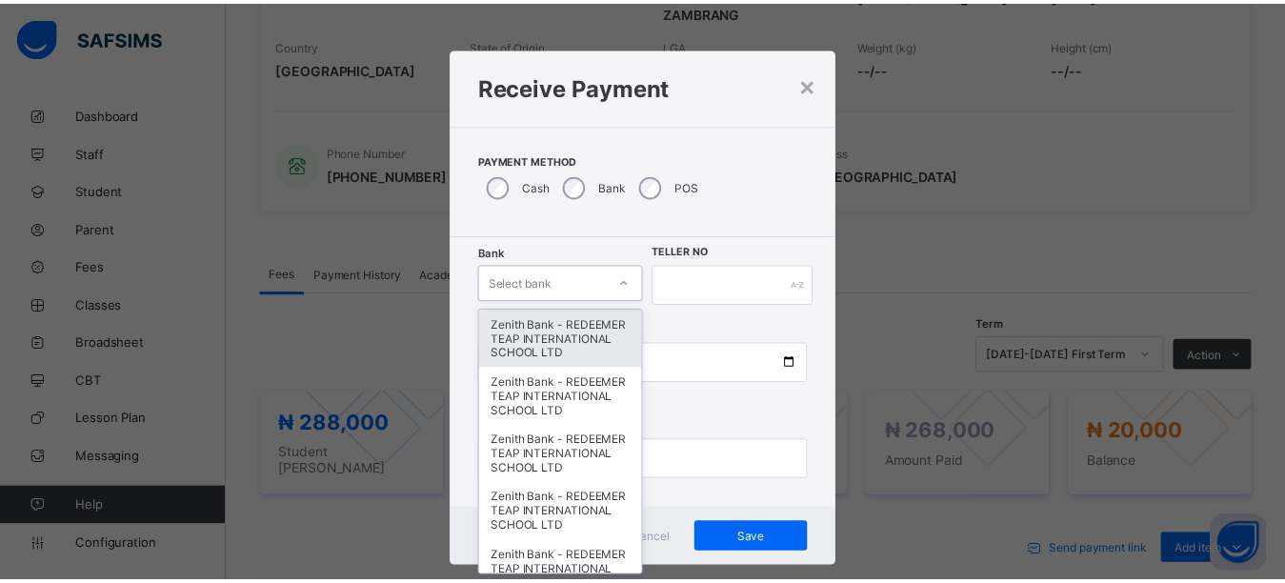
scroll to position [21, 0]
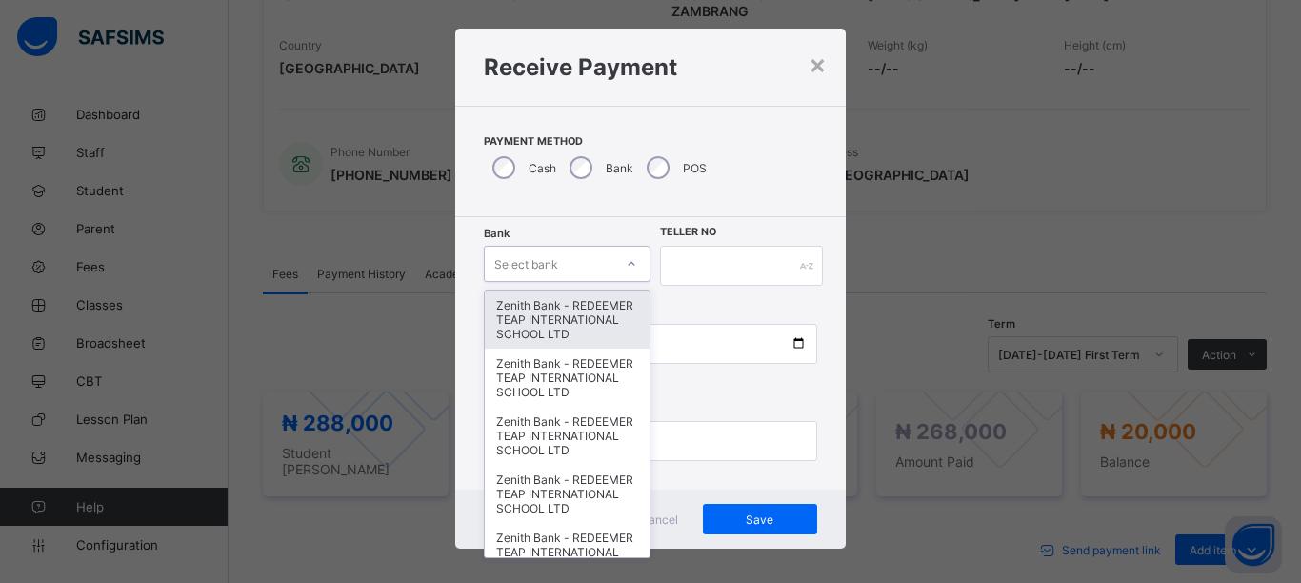
click at [566, 287] on div "Bank option Zenith Bank - REDEEMER TEAP INTERNATIONAL SCHOOL LTD focused, 1 of …" at bounding box center [650, 353] width 390 height 272
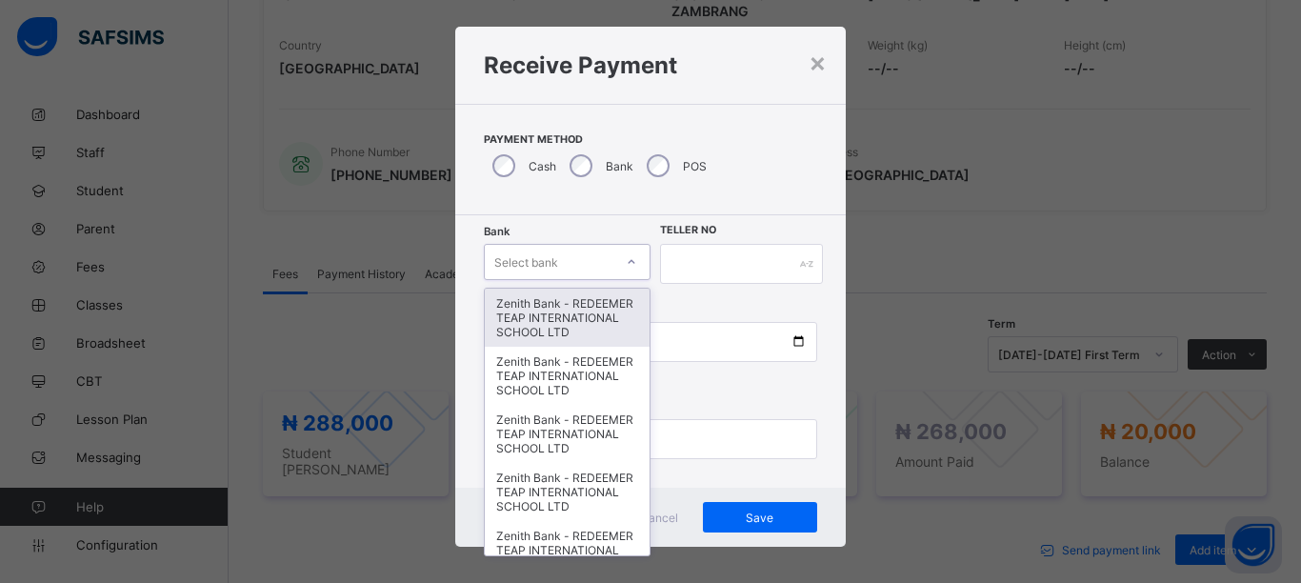
click at [552, 313] on div "Zenith Bank - REDEEMER TEAP INTERNATIONAL SCHOOL LTD" at bounding box center [567, 318] width 165 height 58
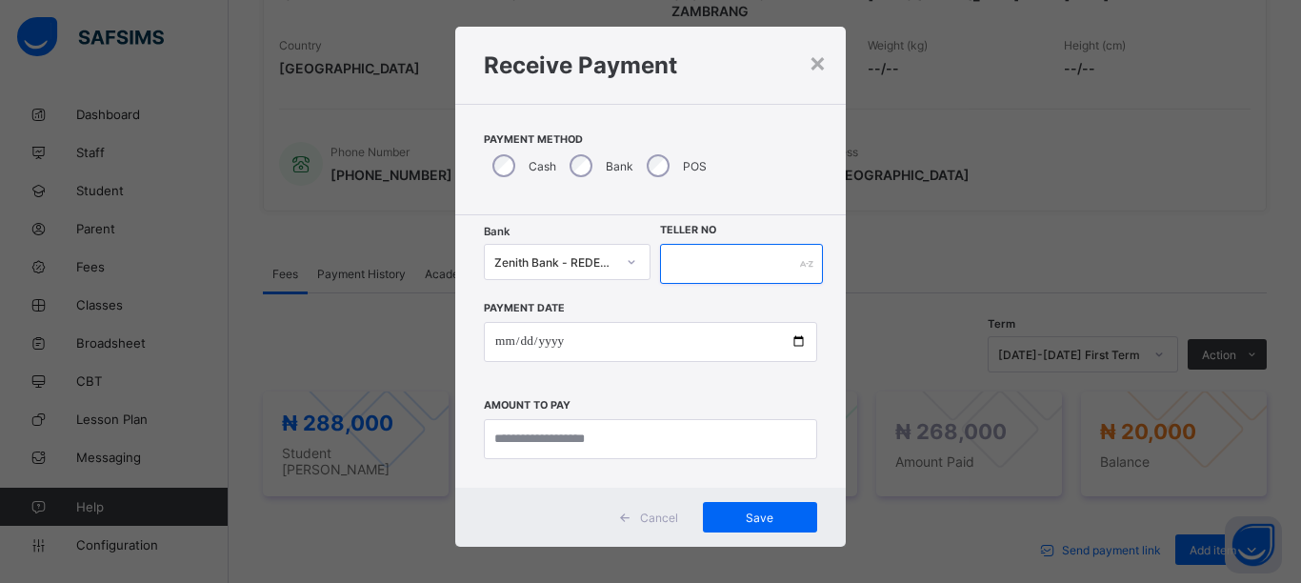
click at [673, 257] on input "text" at bounding box center [741, 264] width 163 height 40
type input "*****"
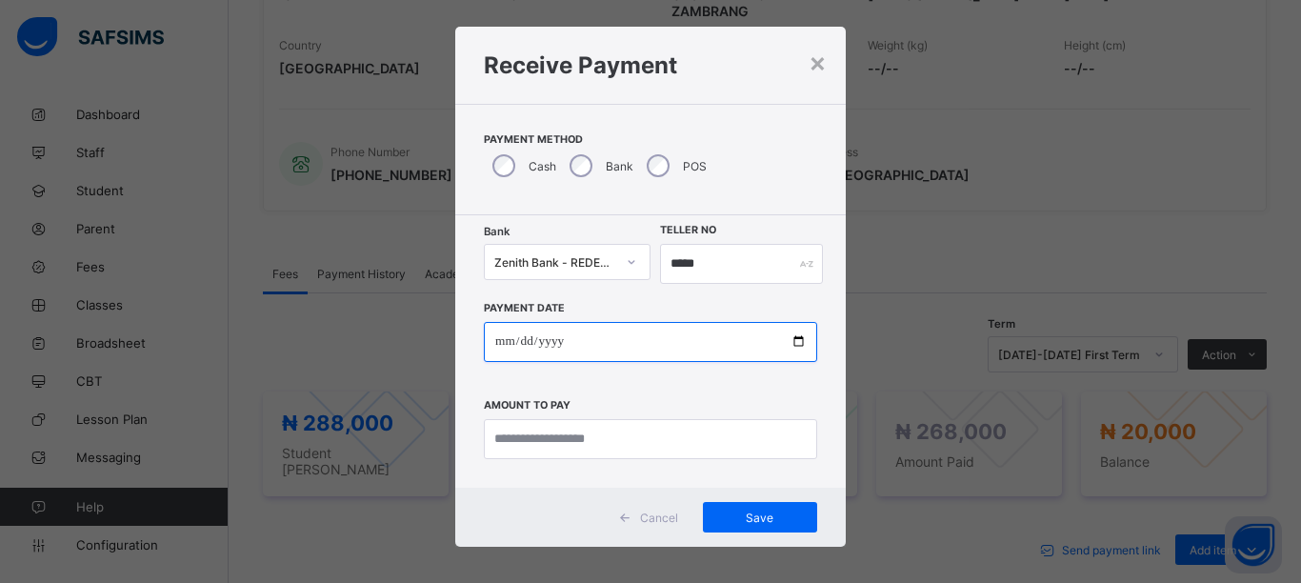
click at [552, 340] on input "date" at bounding box center [650, 342] width 333 height 40
click at [501, 347] on input "date" at bounding box center [650, 342] width 333 height 40
click at [505, 341] on input "date" at bounding box center [650, 342] width 333 height 40
click at [790, 336] on input "date" at bounding box center [650, 342] width 333 height 40
type input "**********"
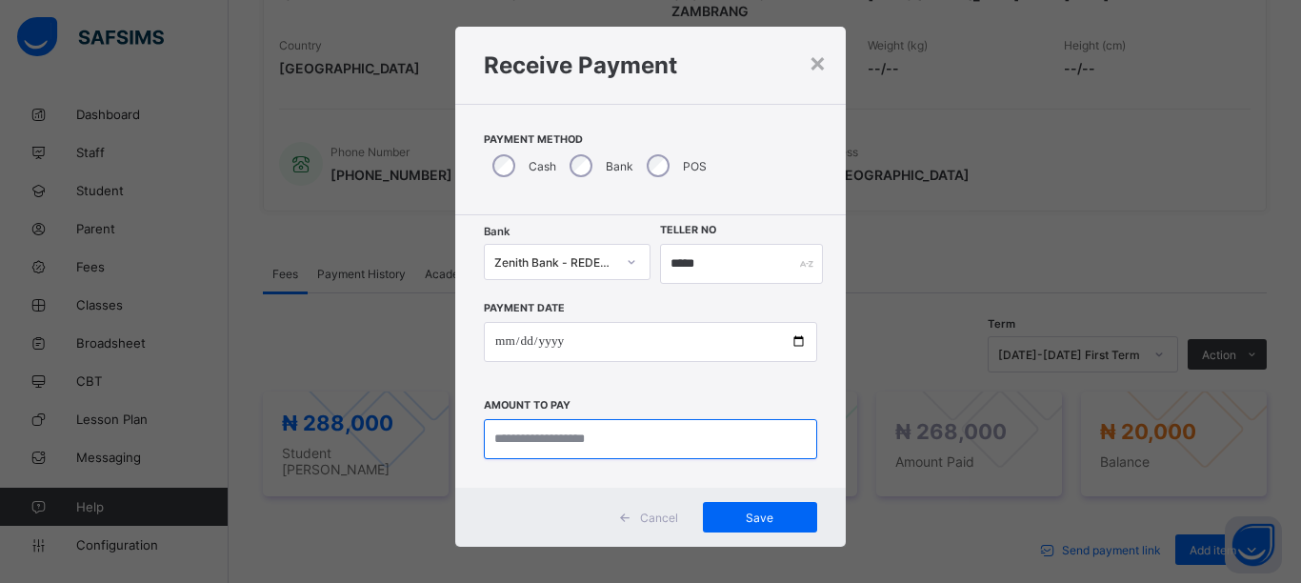
click at [565, 447] on input "currency" at bounding box center [650, 439] width 333 height 40
type input "*******"
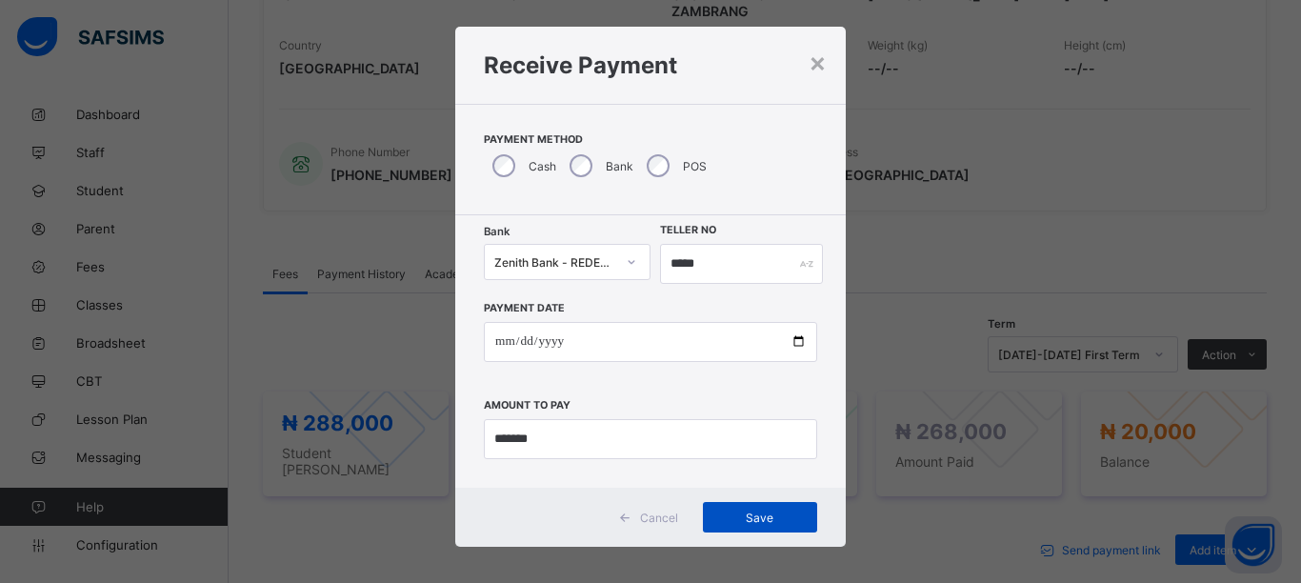
click at [737, 523] on span "Save" at bounding box center [760, 517] width 86 height 14
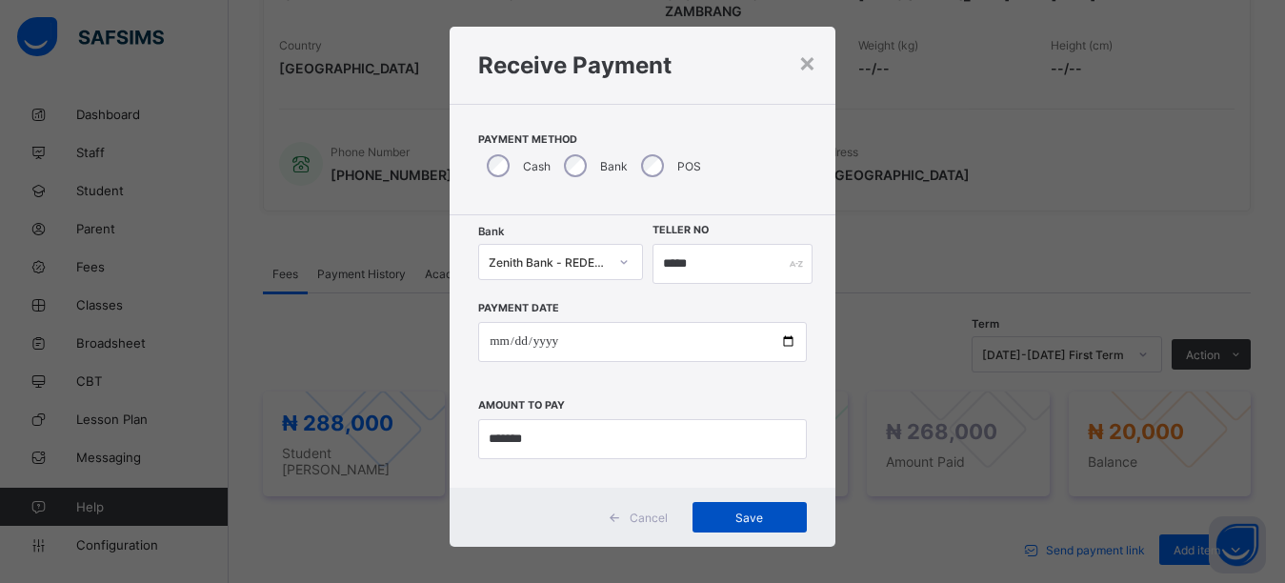
click at [732, 515] on span "Save" at bounding box center [750, 517] width 86 height 14
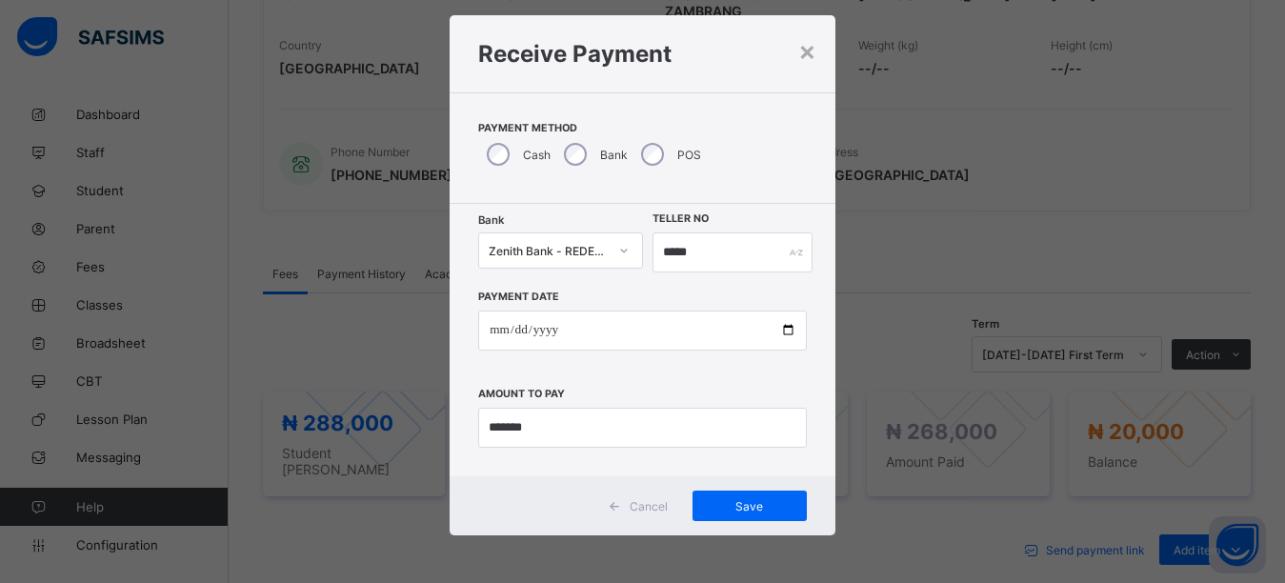
click at [725, 134] on div "Payment Method Cash Bank POS" at bounding box center [643, 147] width 386 height 111
click at [777, 120] on div "Payment Method Cash Bank POS" at bounding box center [643, 147] width 386 height 111
click at [734, 131] on span "Payment Method" at bounding box center [642, 128] width 329 height 12
click at [735, 507] on span "Save" at bounding box center [750, 506] width 86 height 14
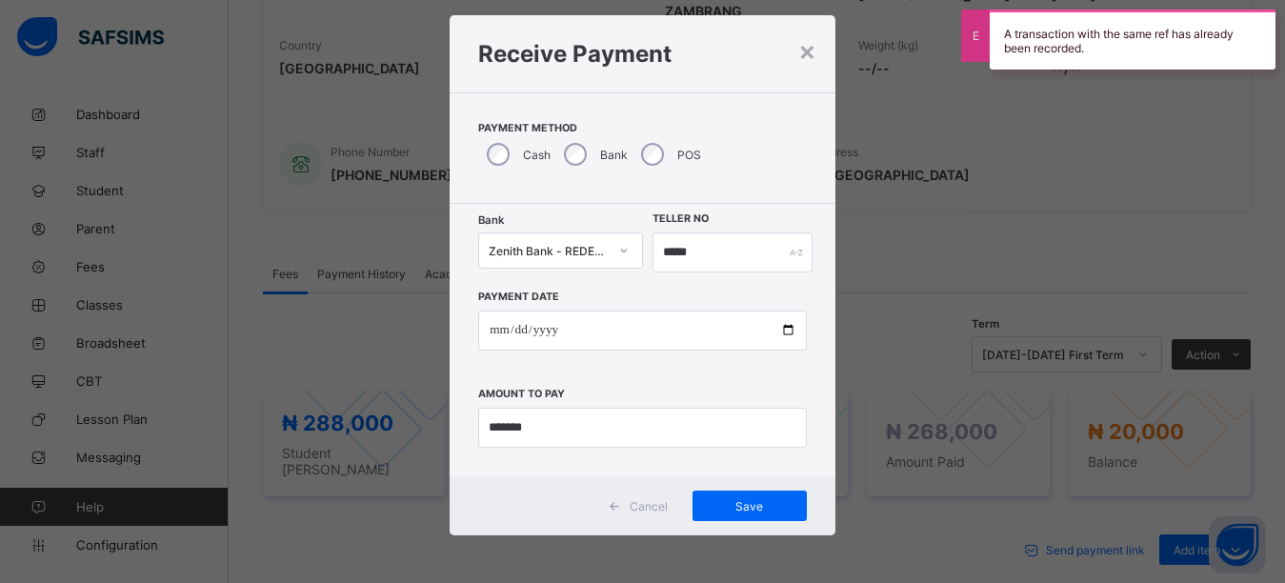
click at [734, 76] on div "Receive Payment" at bounding box center [643, 53] width 386 height 77
click at [719, 254] on input "*****" at bounding box center [732, 252] width 161 height 40
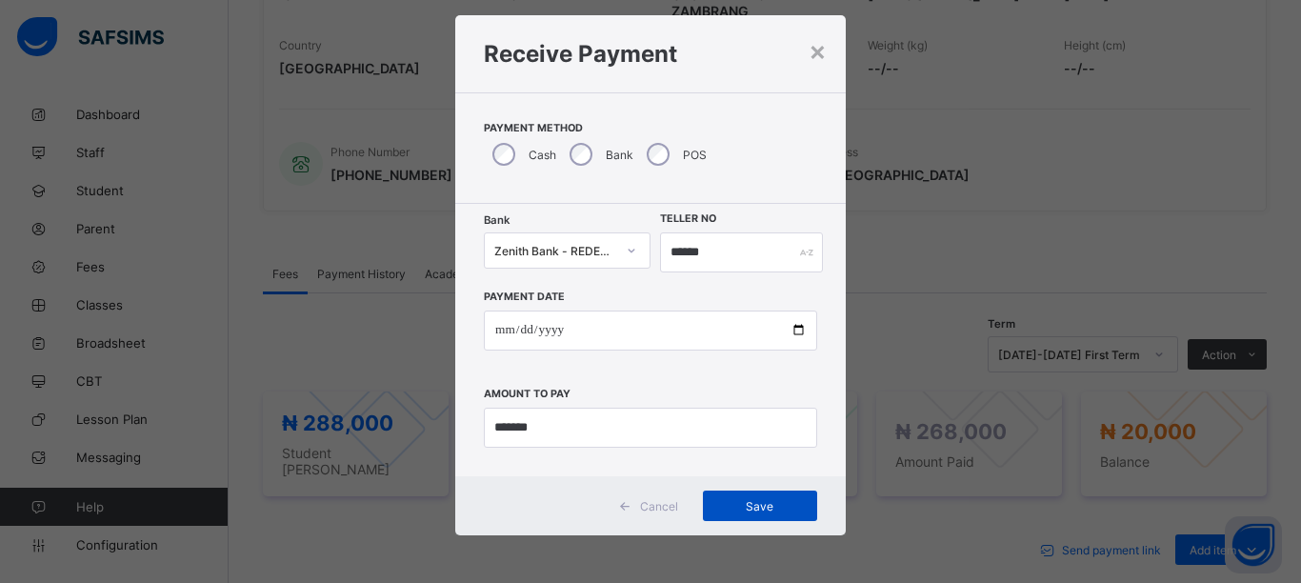
click at [738, 504] on span "Save" at bounding box center [760, 506] width 86 height 14
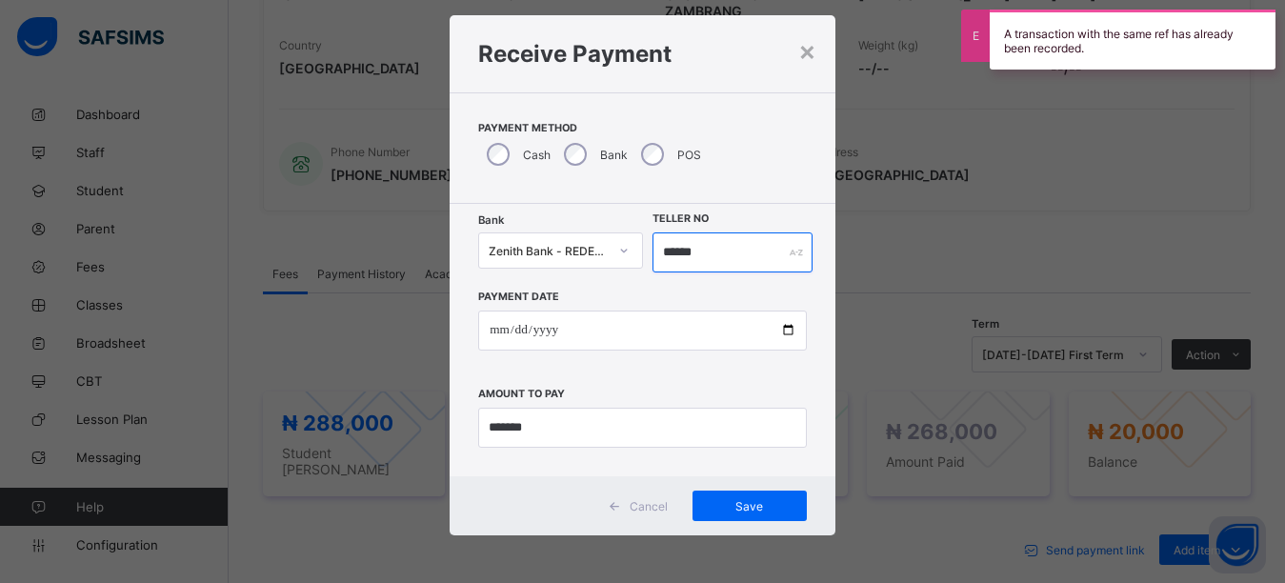
click at [717, 256] on input "******" at bounding box center [732, 252] width 161 height 40
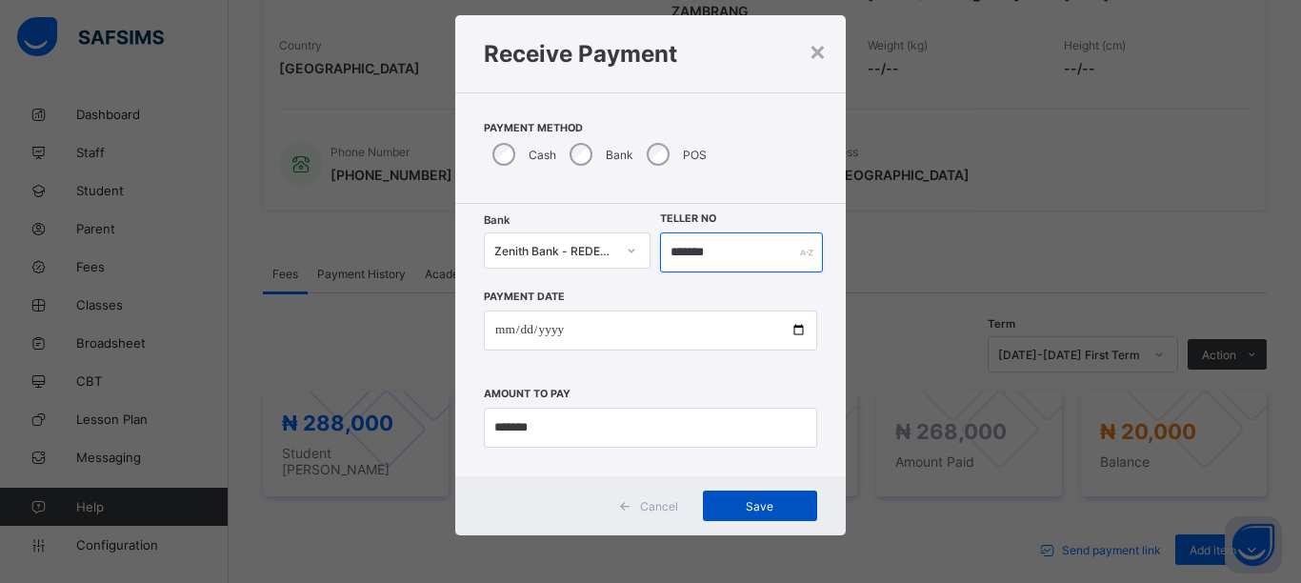
type input "*******"
click at [730, 516] on div "Save" at bounding box center [760, 505] width 114 height 30
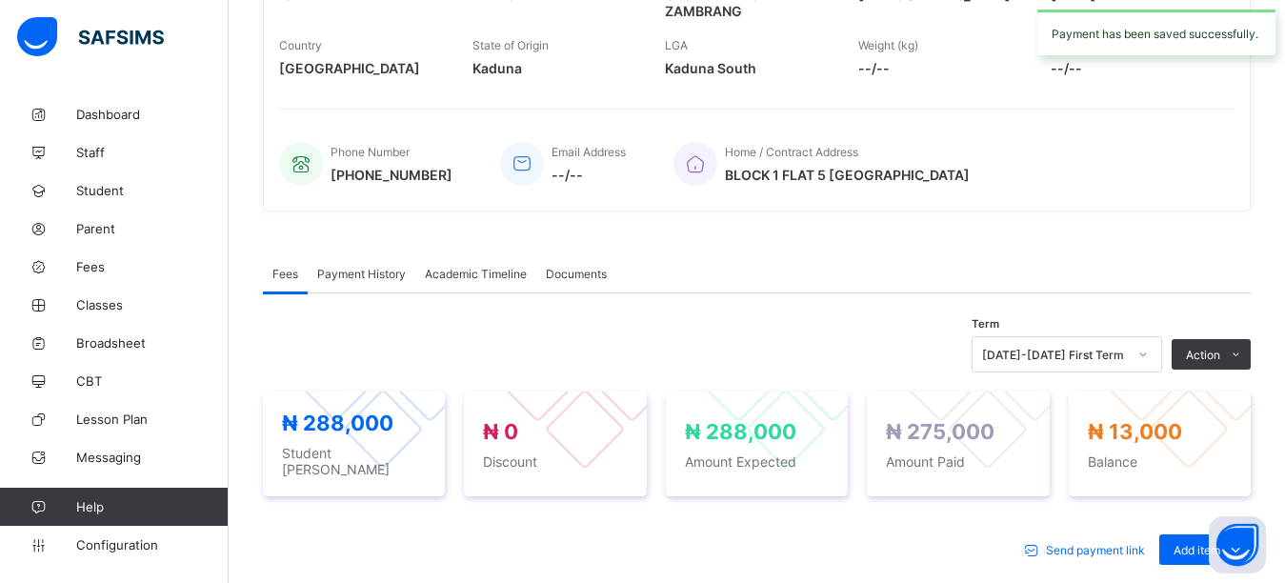
click at [1025, 186] on div "Home / Contract Address BLOCK 1 FLAT 5 [GEOGRAPHIC_DATA]" at bounding box center [944, 163] width 542 height 63
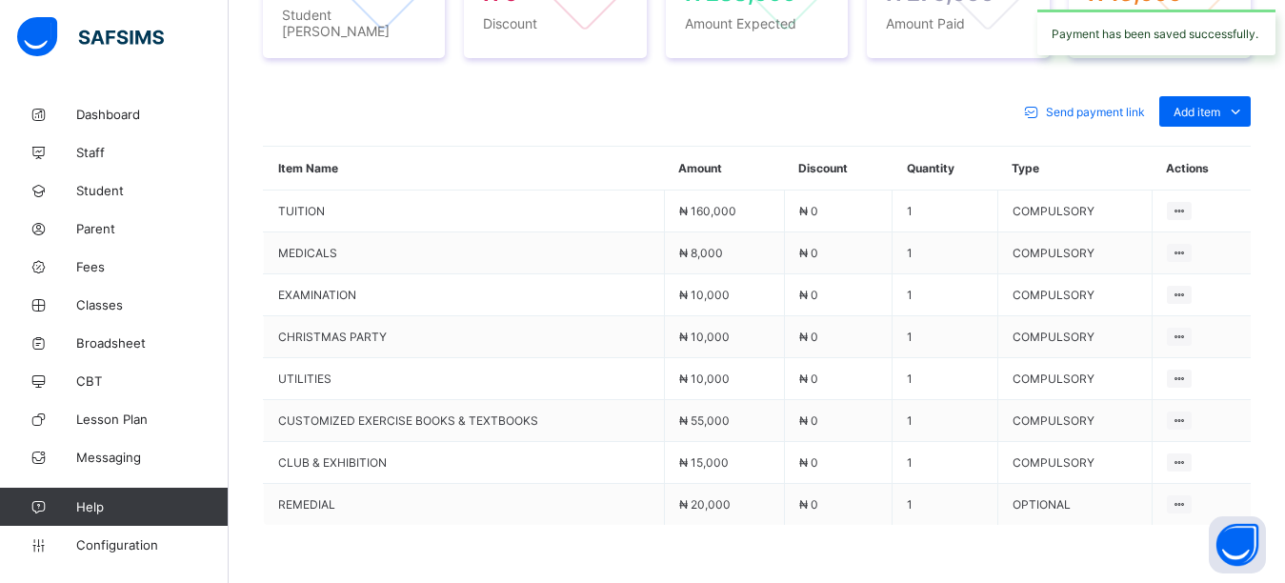
scroll to position [842, 0]
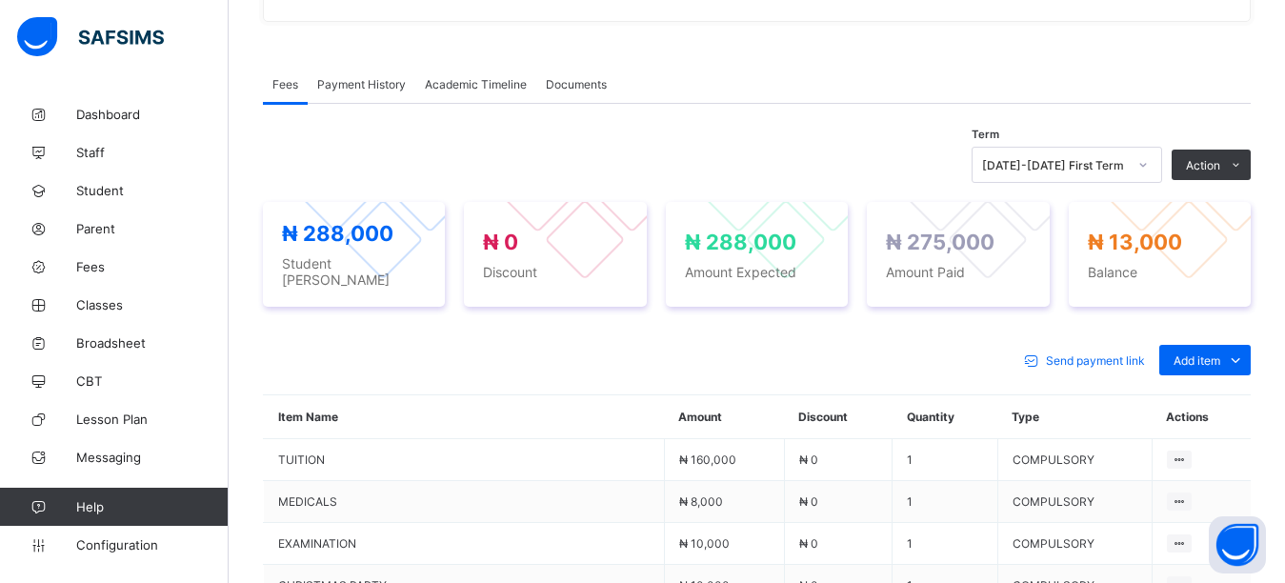
scroll to position [556, 0]
click at [1177, 73] on div "Fees Payment History Academic Timeline Documents" at bounding box center [757, 83] width 988 height 39
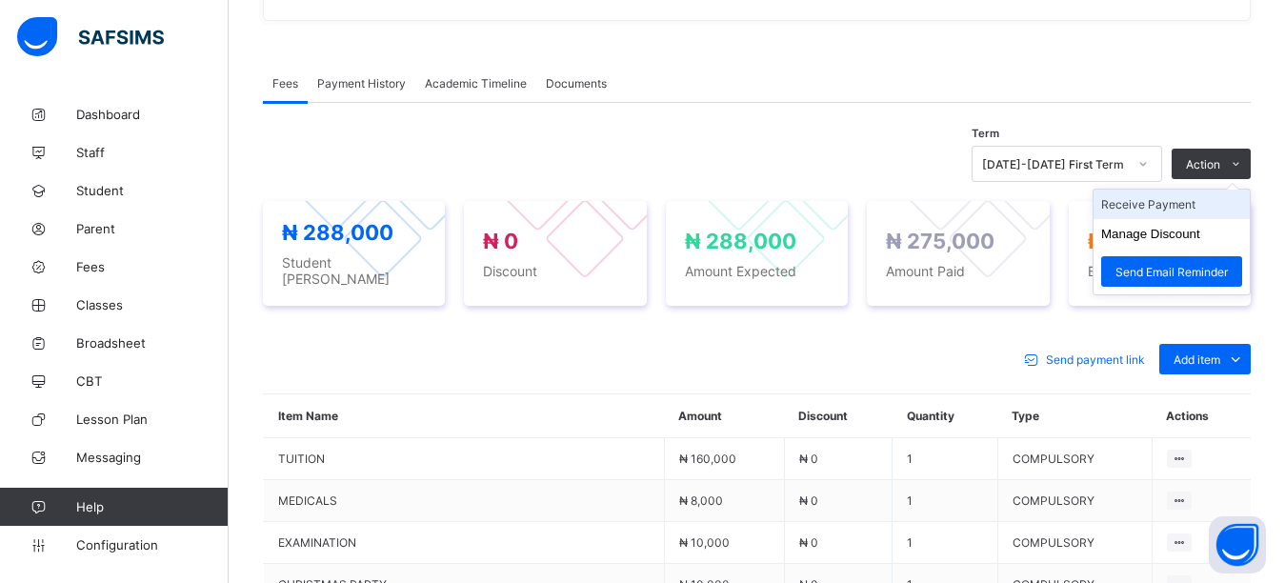
click at [1237, 210] on li "Receive Payment" at bounding box center [1171, 205] width 156 height 30
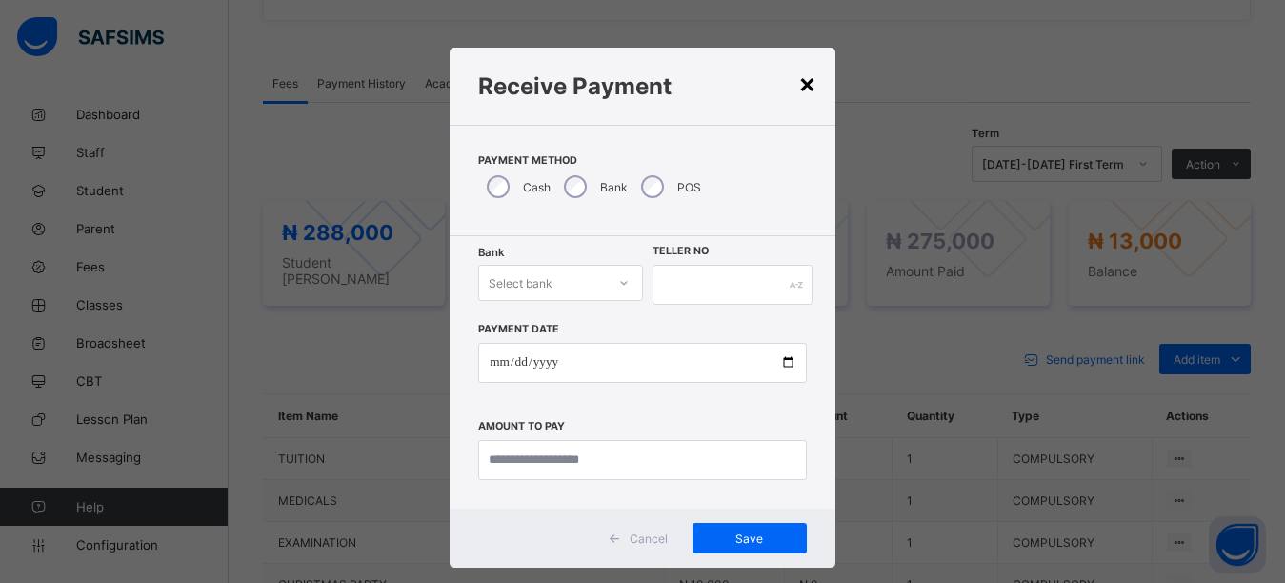
click at [806, 67] on div "×" at bounding box center [807, 83] width 18 height 32
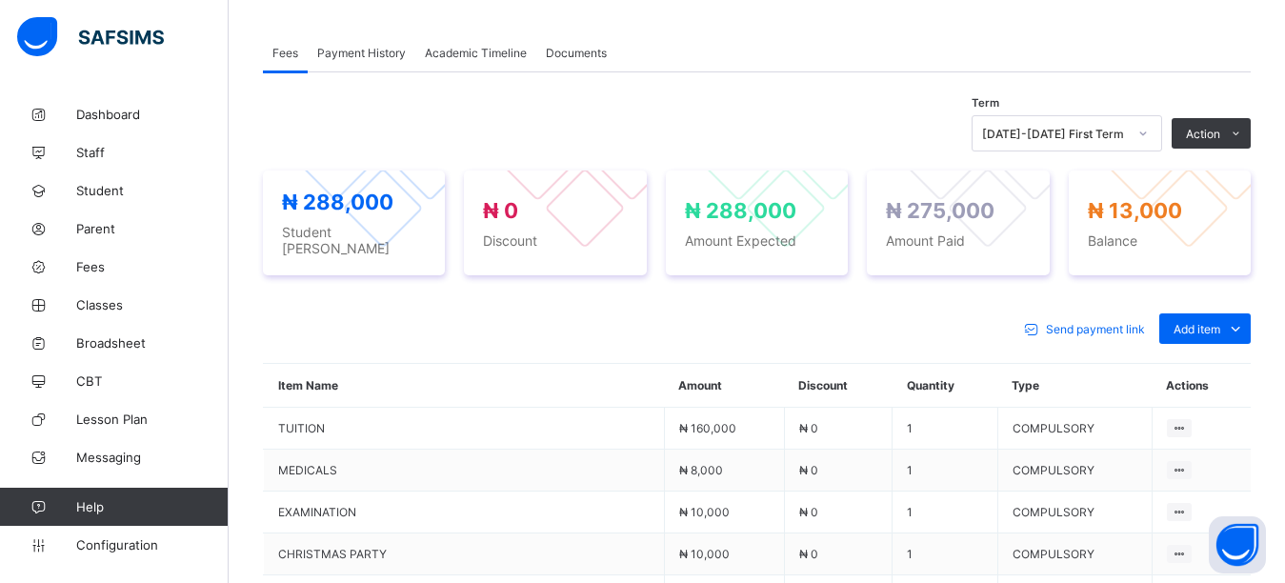
scroll to position [366, 0]
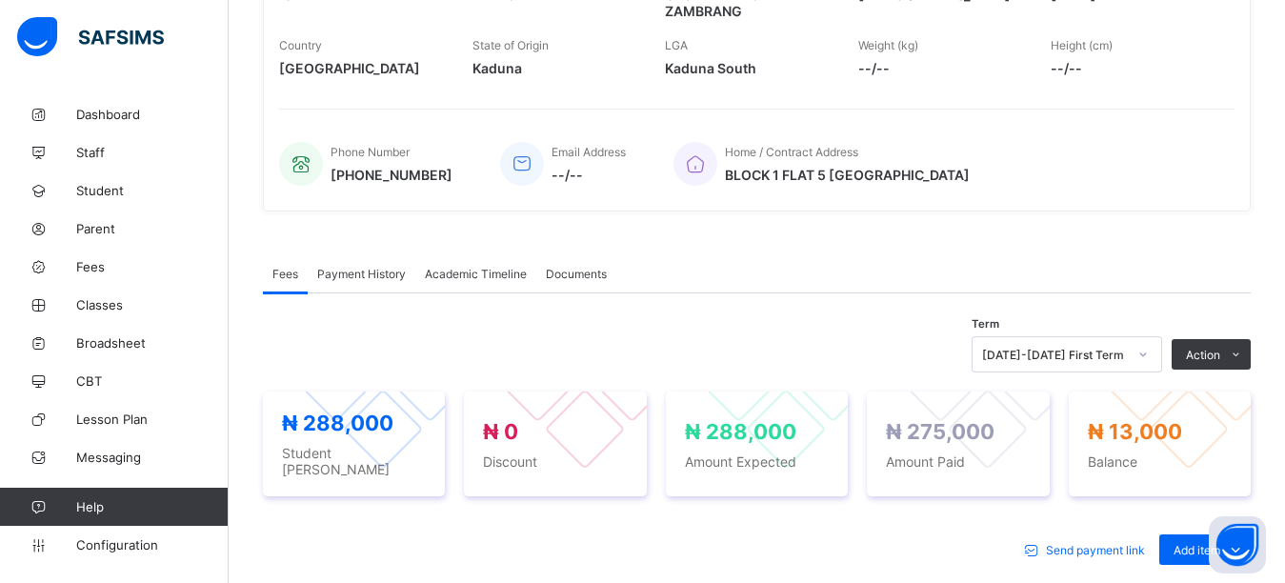
click at [381, 277] on span "Payment History" at bounding box center [361, 274] width 89 height 14
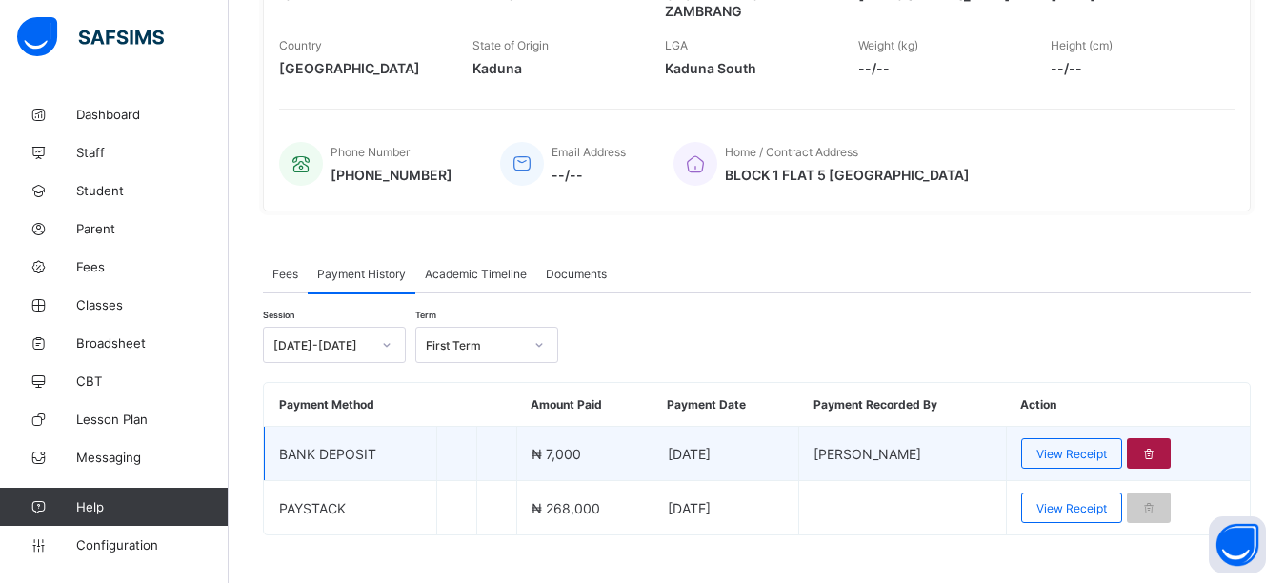
click at [1170, 457] on div at bounding box center [1149, 453] width 45 height 30
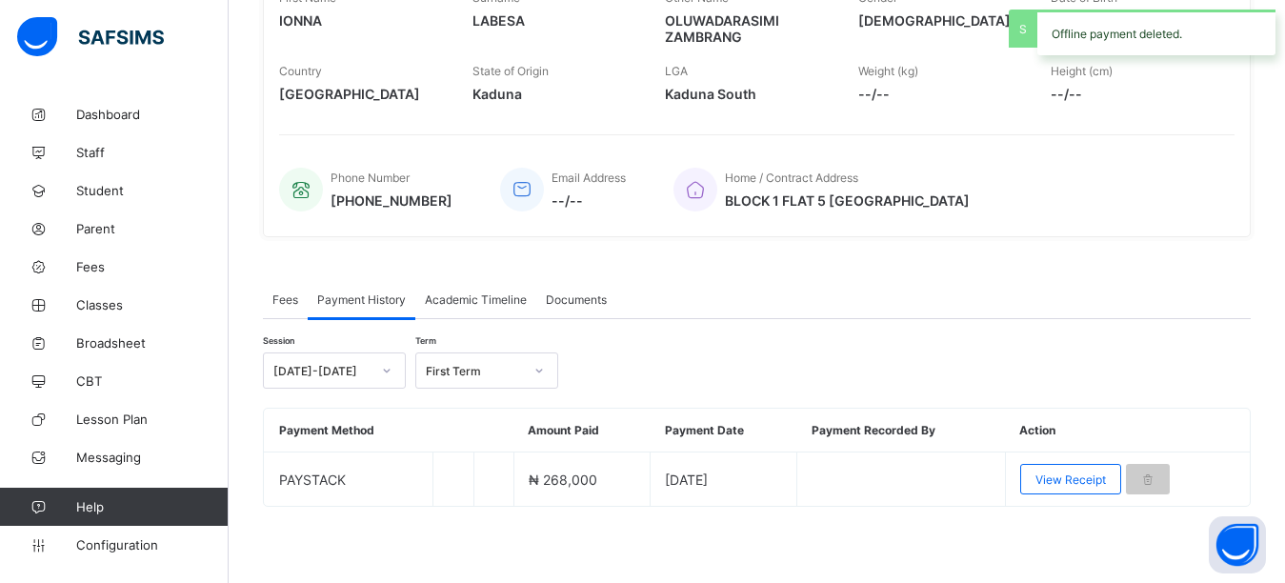
scroll to position [340, 0]
click at [118, 190] on span "Student" at bounding box center [152, 190] width 152 height 15
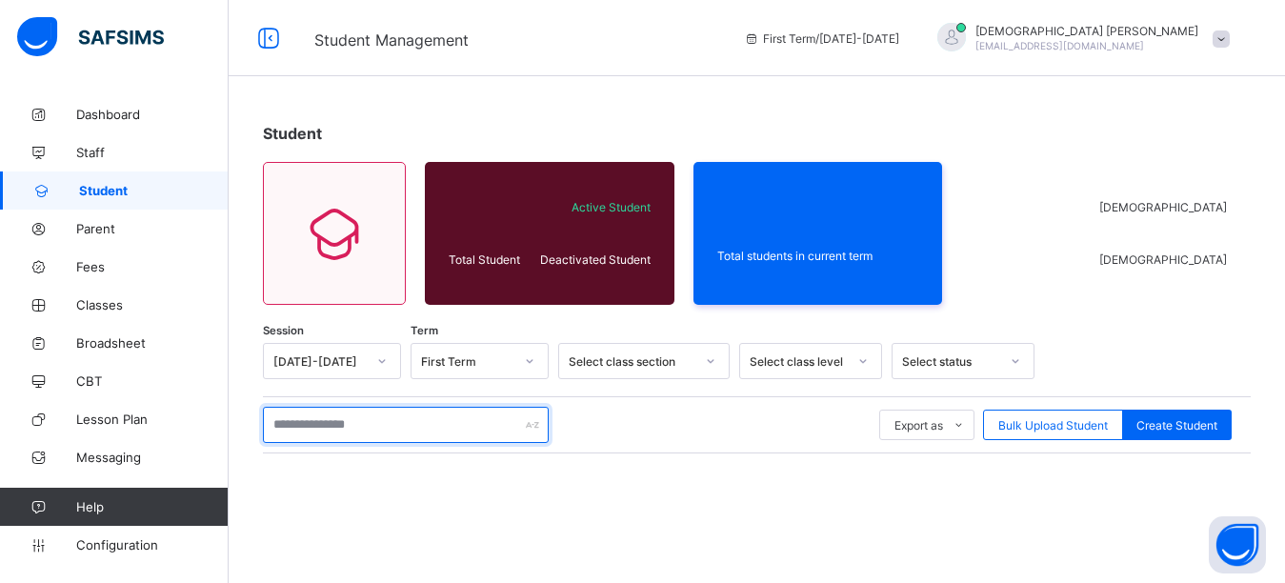
click at [327, 423] on input "text" at bounding box center [406, 425] width 286 height 36
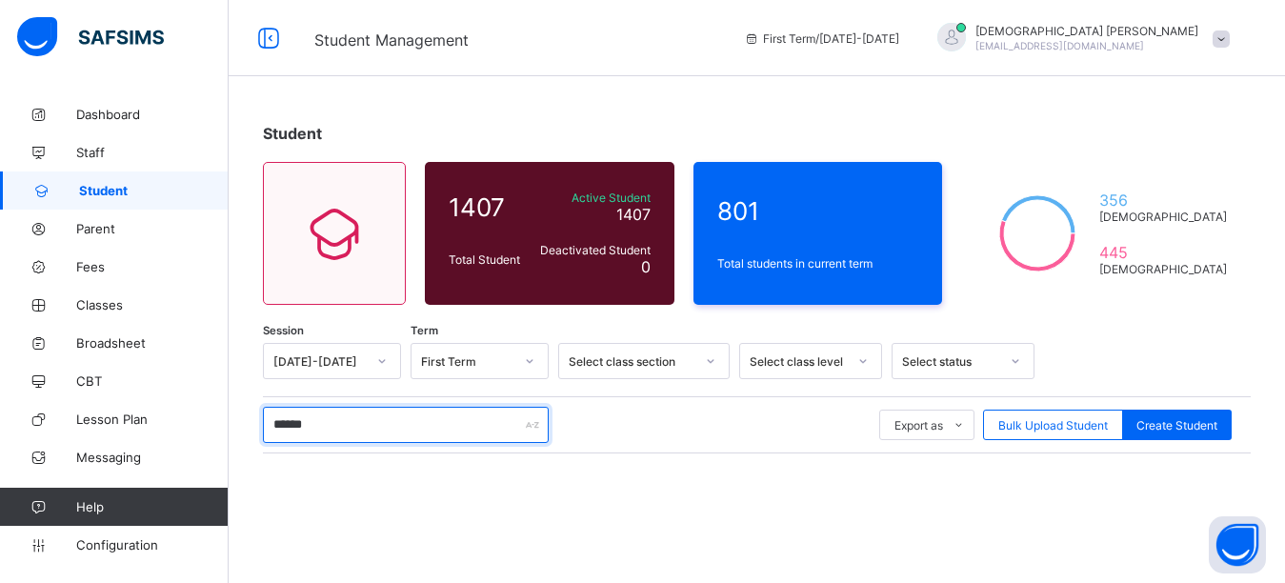
type input "******"
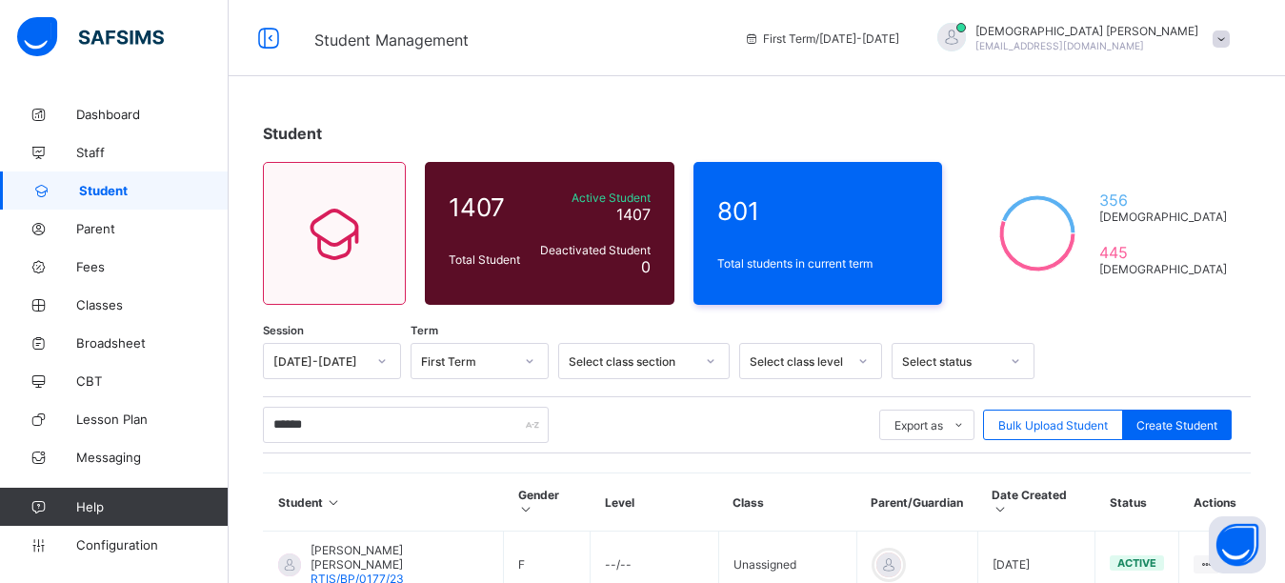
click at [524, 106] on div "Student 1407 Total Student Active Student 1407 Deactivated Student 0 801 Total …" at bounding box center [757, 432] width 1056 height 675
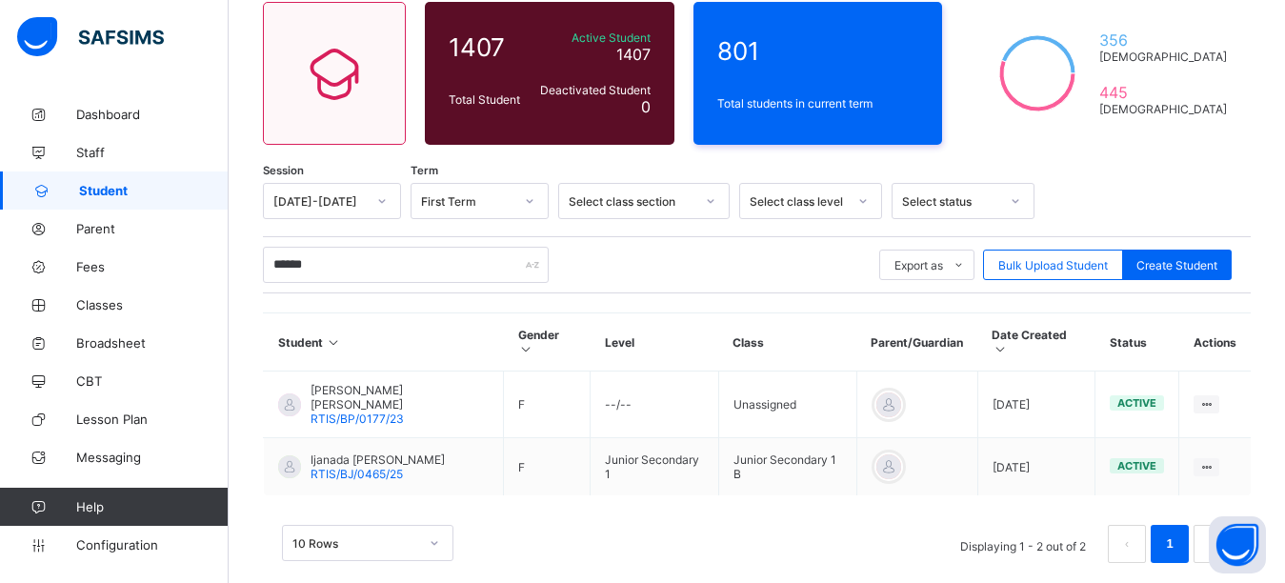
scroll to position [165, 0]
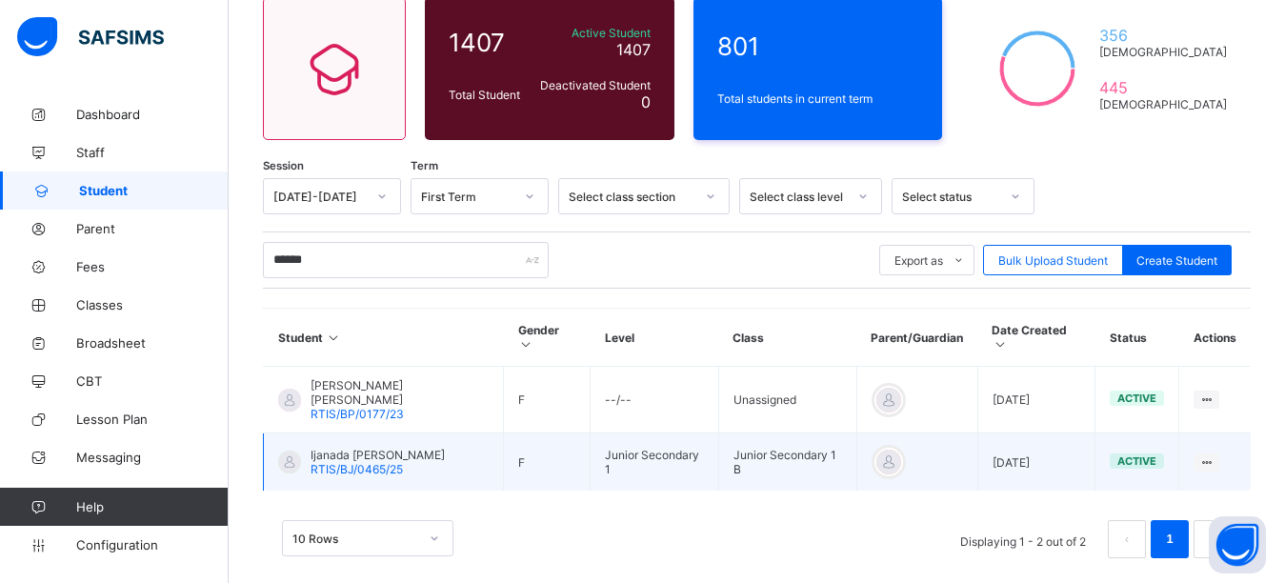
click at [370, 462] on span "RTIS/BJ/0465/25" at bounding box center [356, 469] width 92 height 14
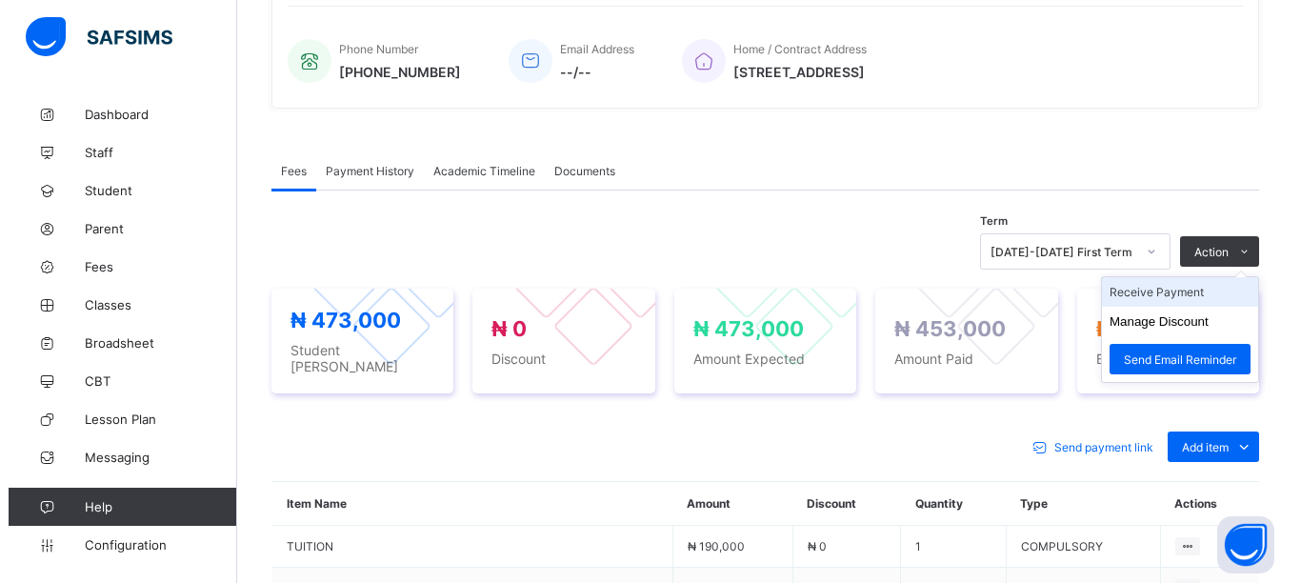
scroll to position [476, 0]
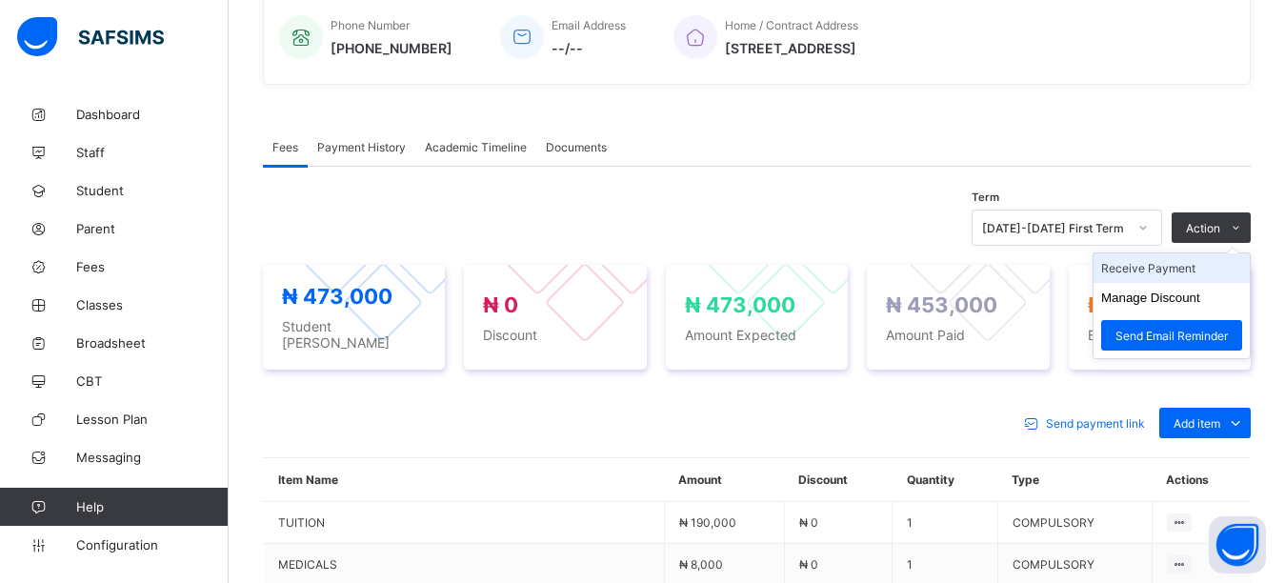
click at [1194, 269] on li "Receive Payment" at bounding box center [1171, 268] width 156 height 30
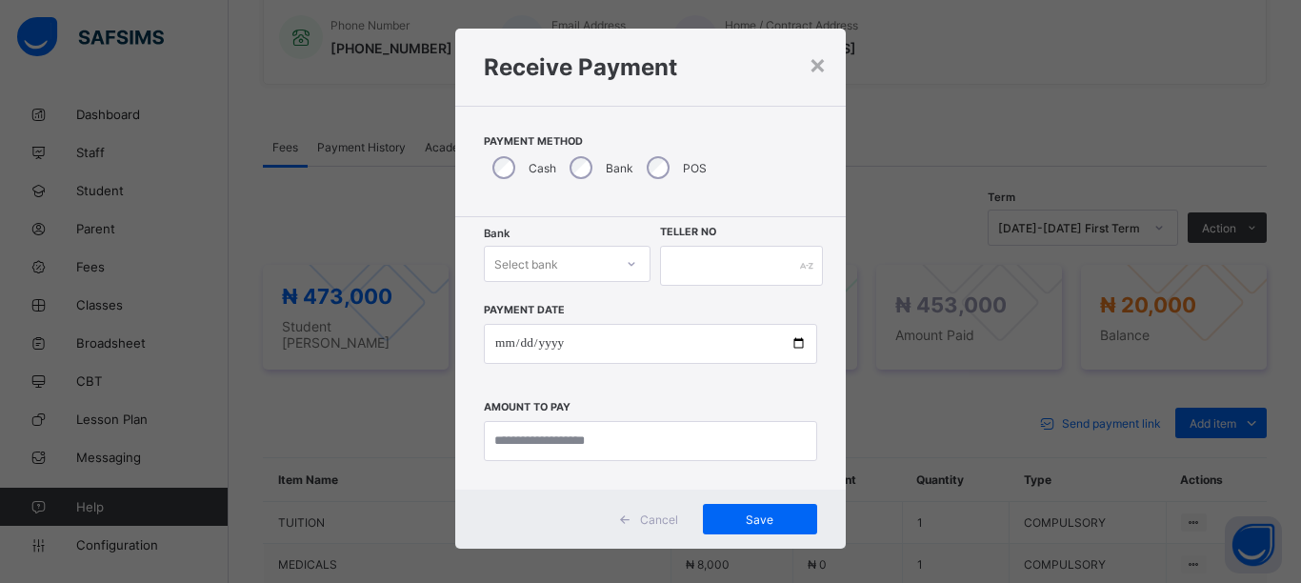
click at [559, 287] on div "Bank Select bank Teller No Payment Date Amount to pay" at bounding box center [650, 353] width 390 height 272
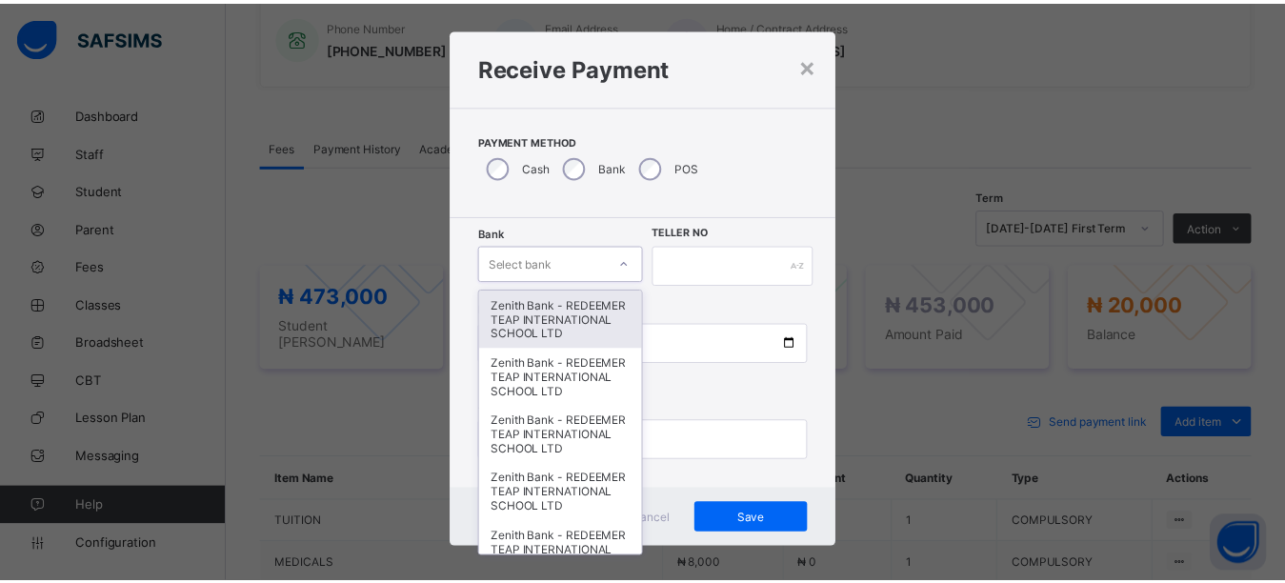
scroll to position [21, 0]
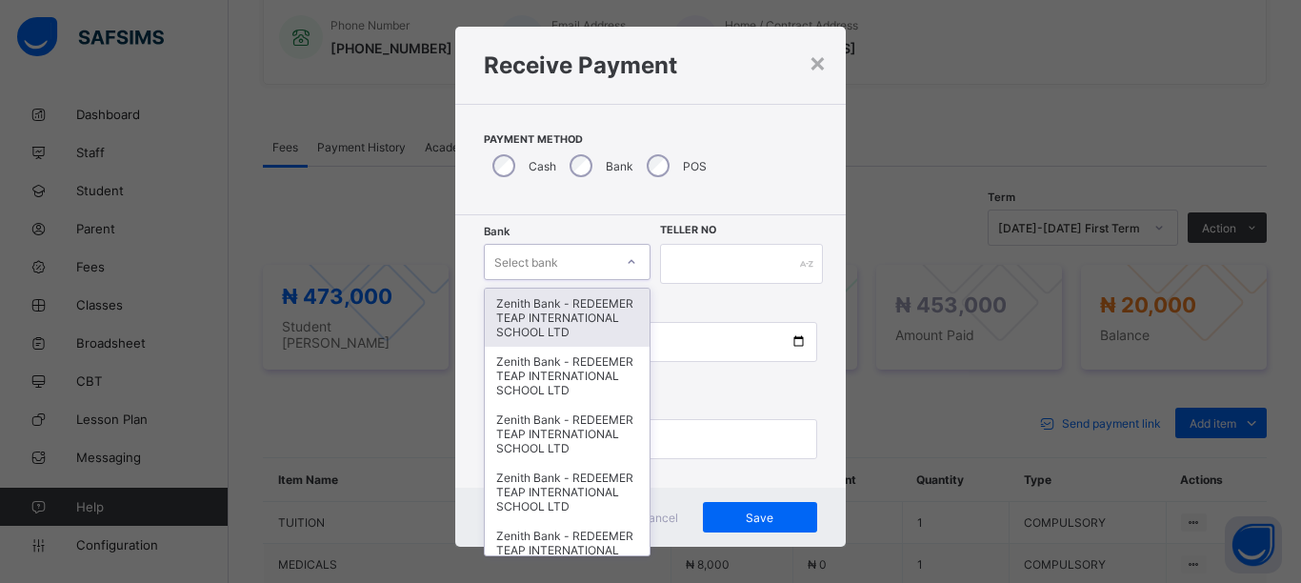
click at [556, 313] on div "Zenith Bank - REDEEMER TEAP INTERNATIONAL SCHOOL LTD" at bounding box center [567, 318] width 165 height 58
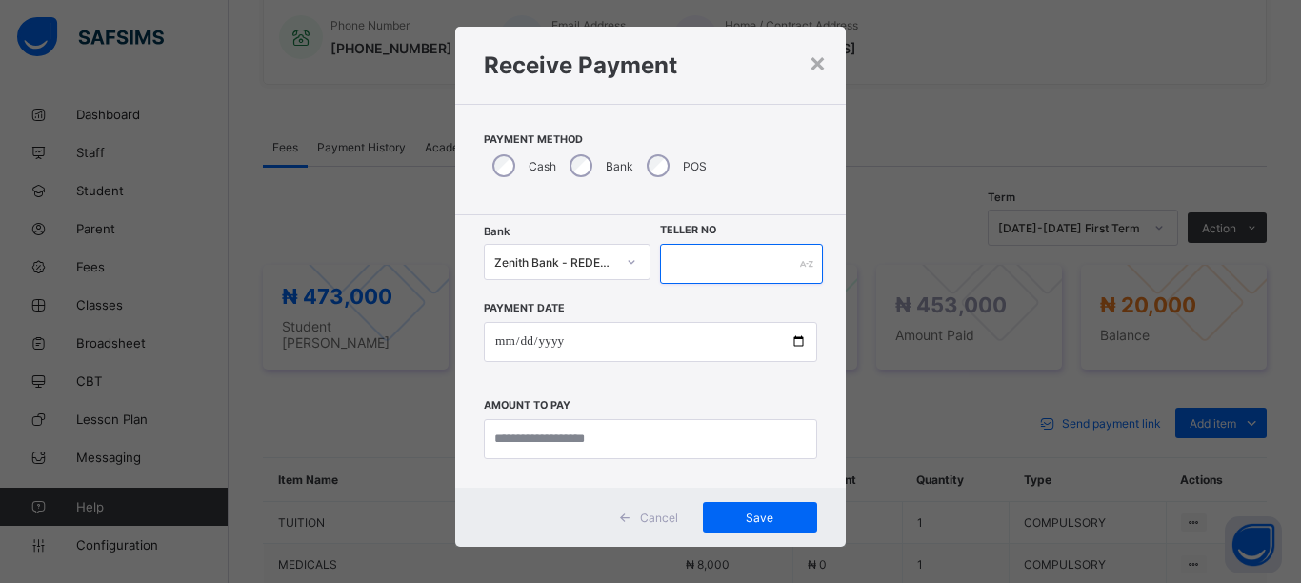
click at [685, 276] on input "text" at bounding box center [741, 264] width 163 height 40
type input "******"
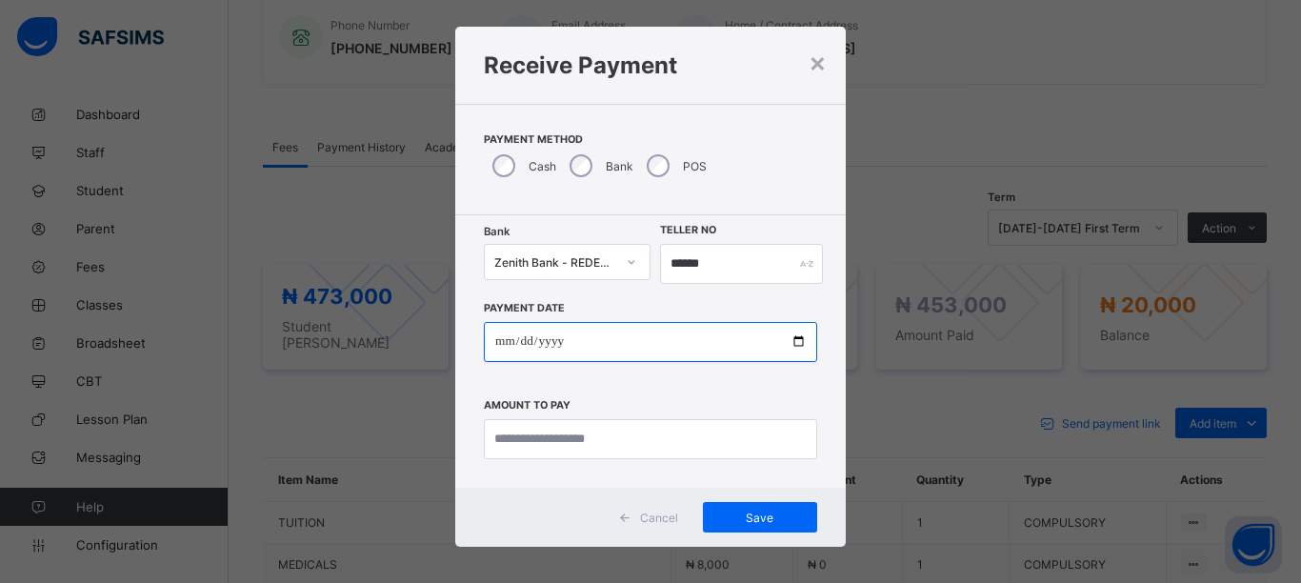
click at [624, 341] on input "date" at bounding box center [650, 342] width 333 height 40
click at [795, 338] on input "date" at bounding box center [650, 342] width 333 height 40
type input "**********"
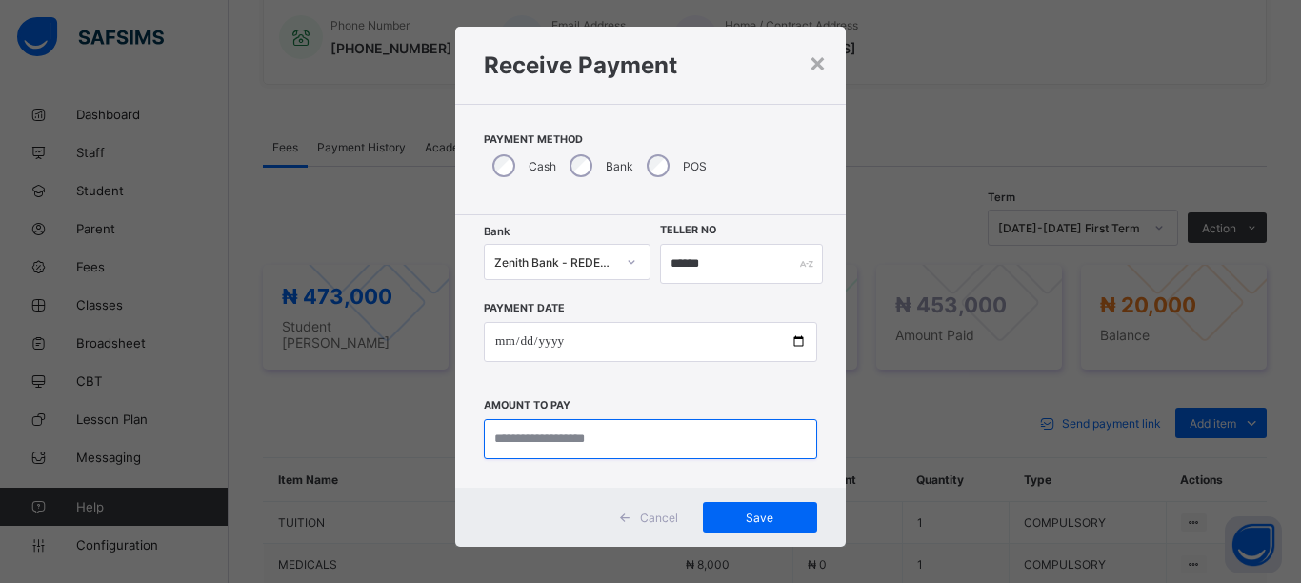
click at [659, 441] on input "currency" at bounding box center [650, 439] width 333 height 40
type input "*******"
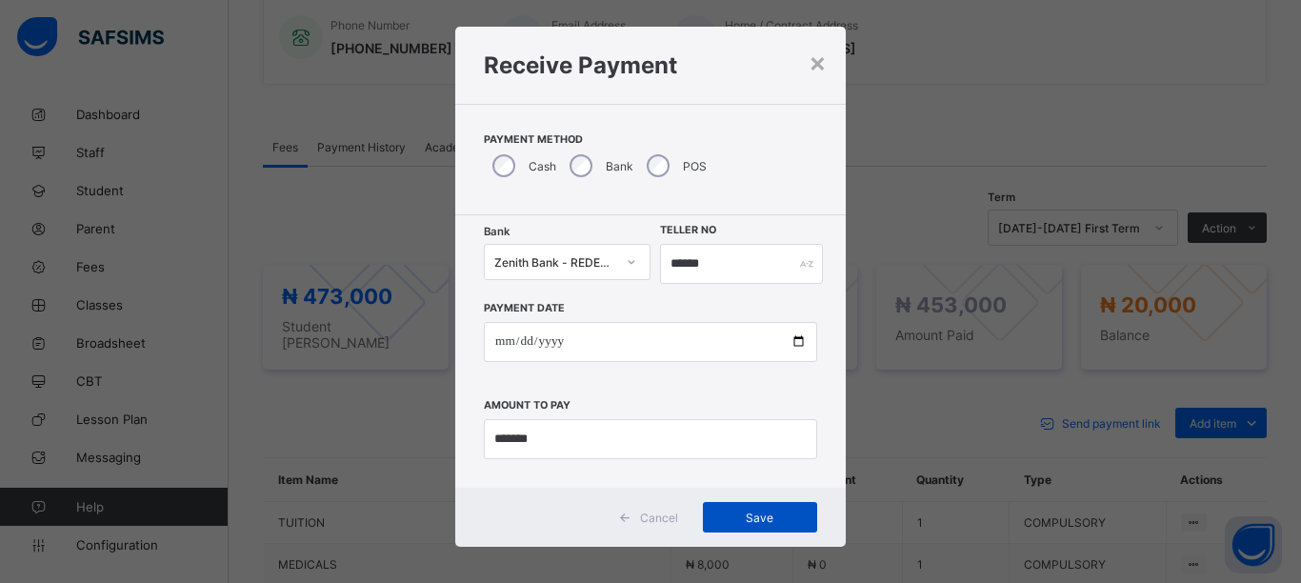
click at [736, 518] on span "Save" at bounding box center [760, 517] width 86 height 14
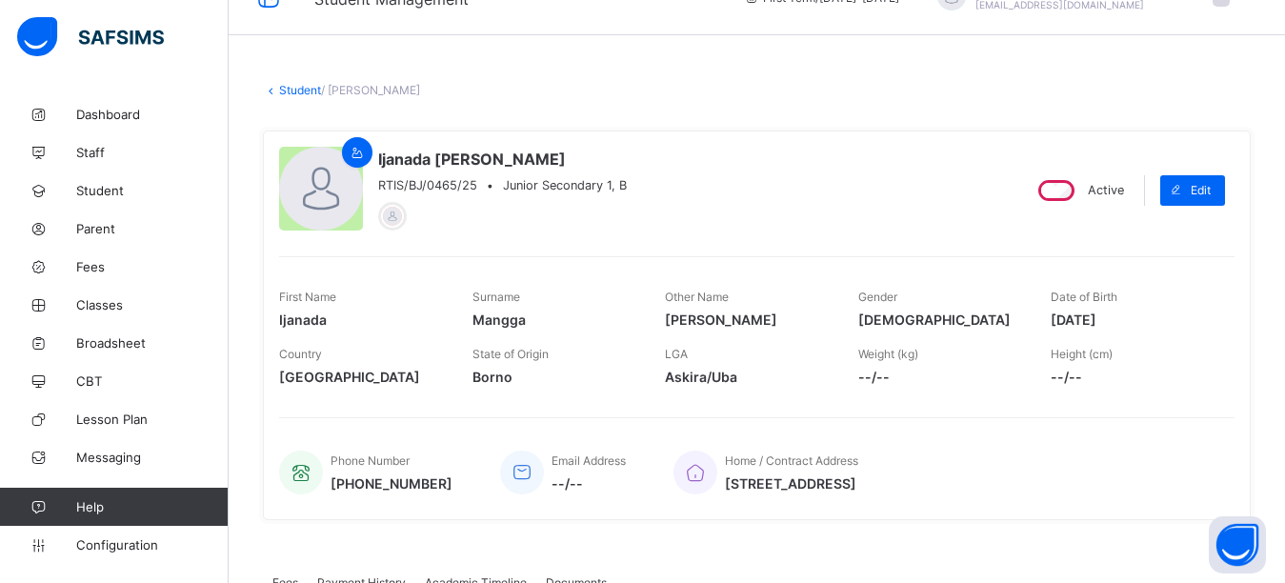
scroll to position [0, 0]
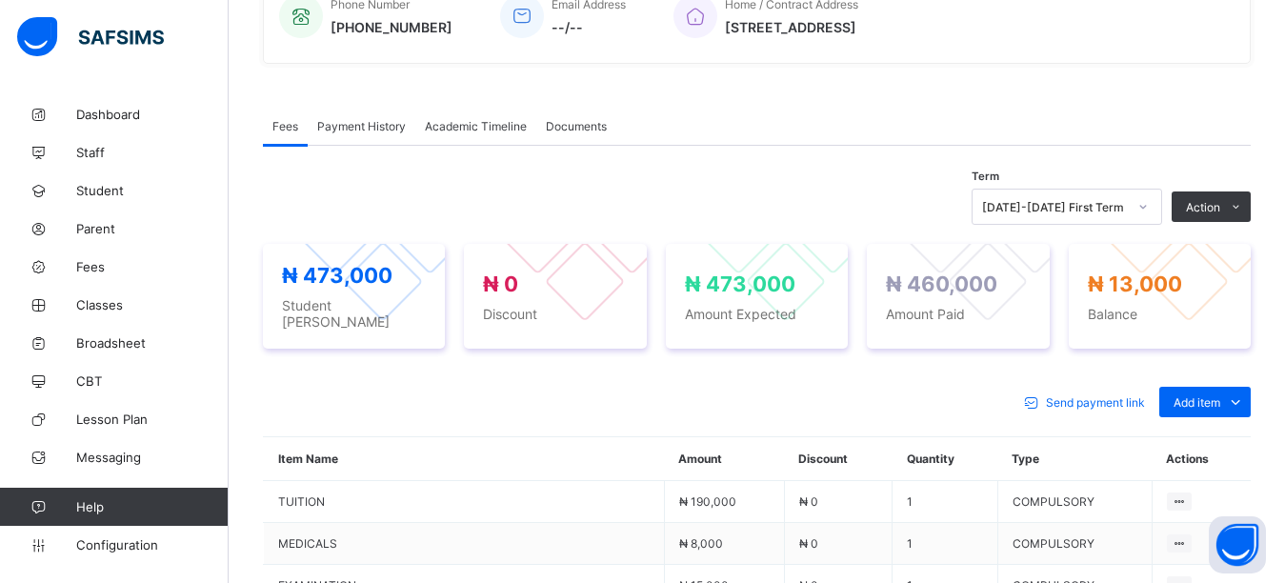
scroll to position [95, 0]
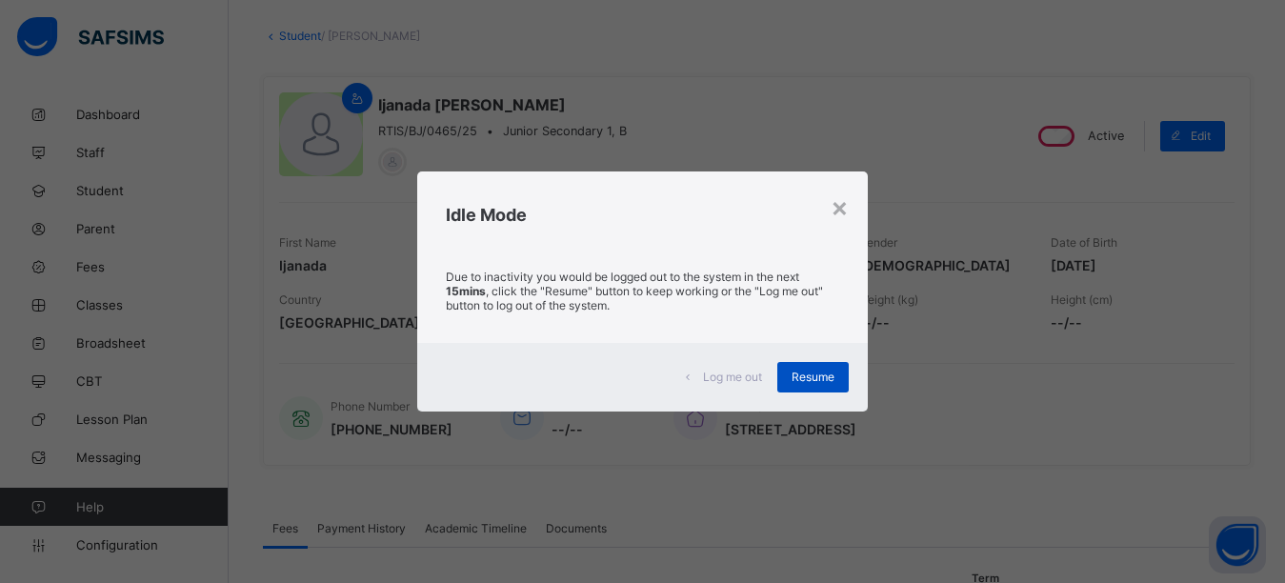
click at [825, 377] on span "Resume" at bounding box center [812, 377] width 43 height 14
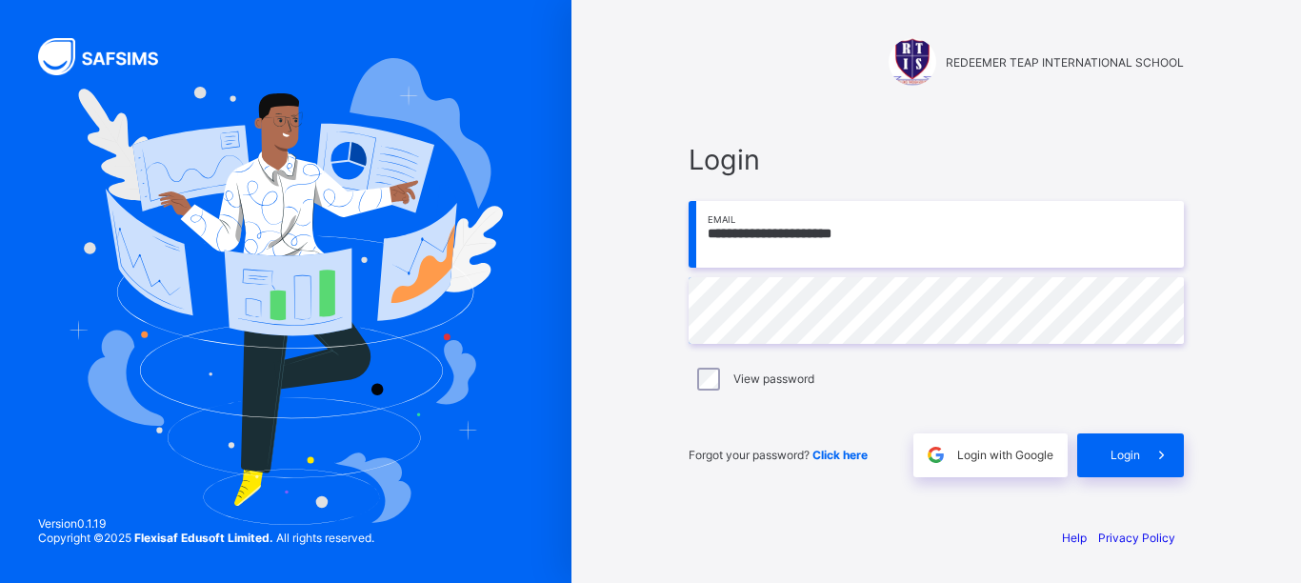
click at [967, 256] on input "**********" at bounding box center [936, 234] width 495 height 67
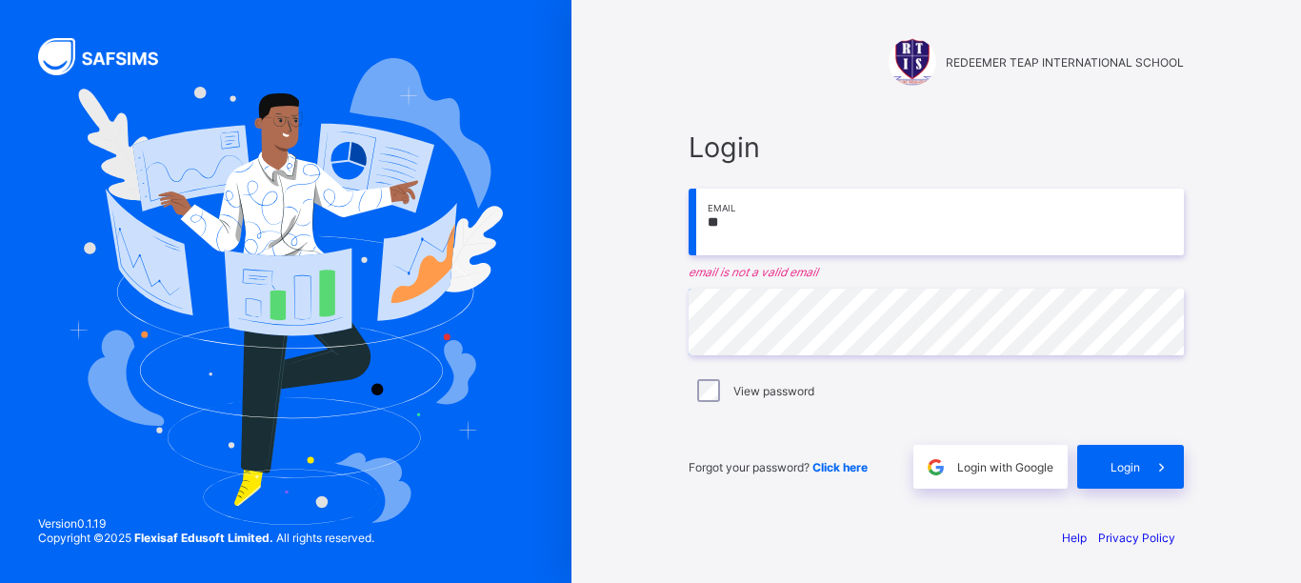
type input "*"
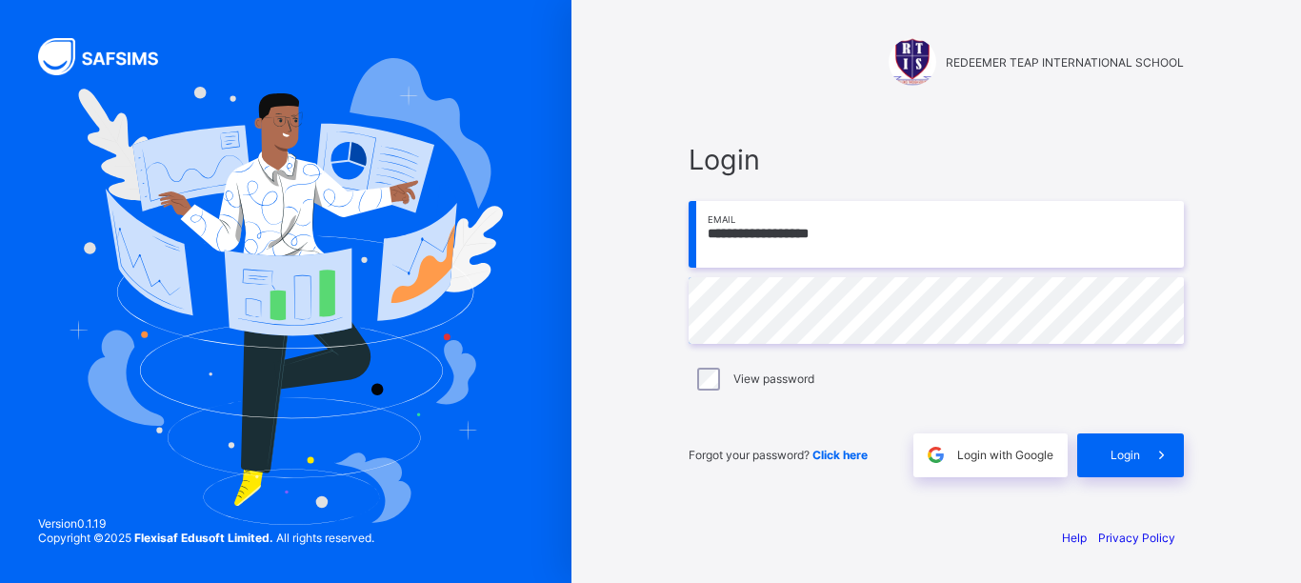
type input "**********"
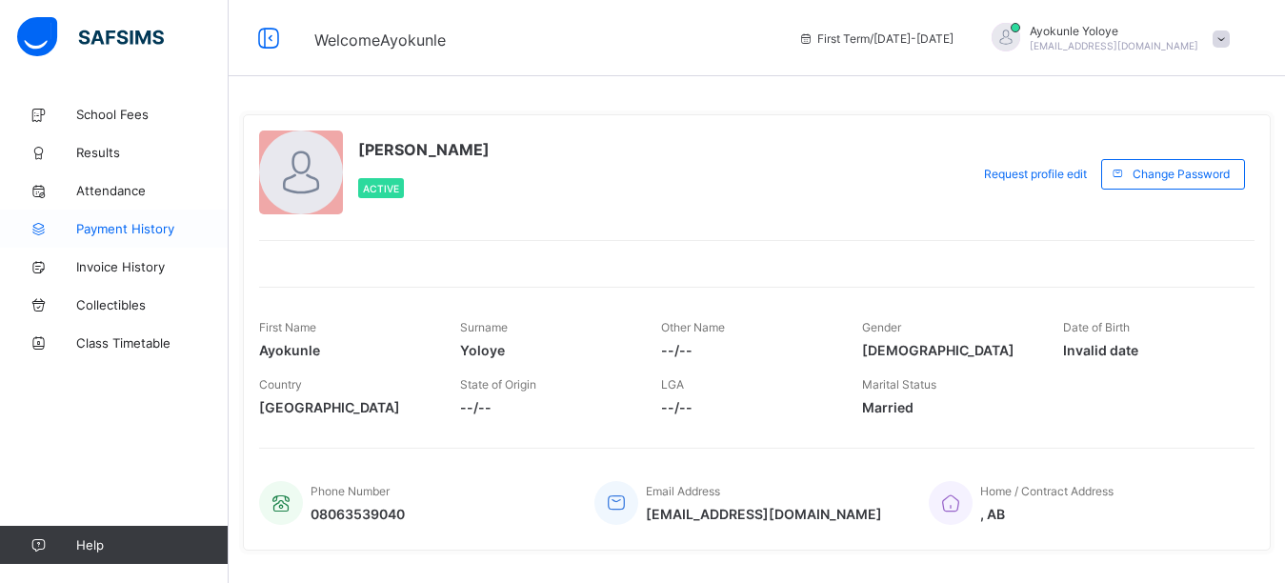
click at [130, 227] on span "Payment History" at bounding box center [152, 228] width 152 height 15
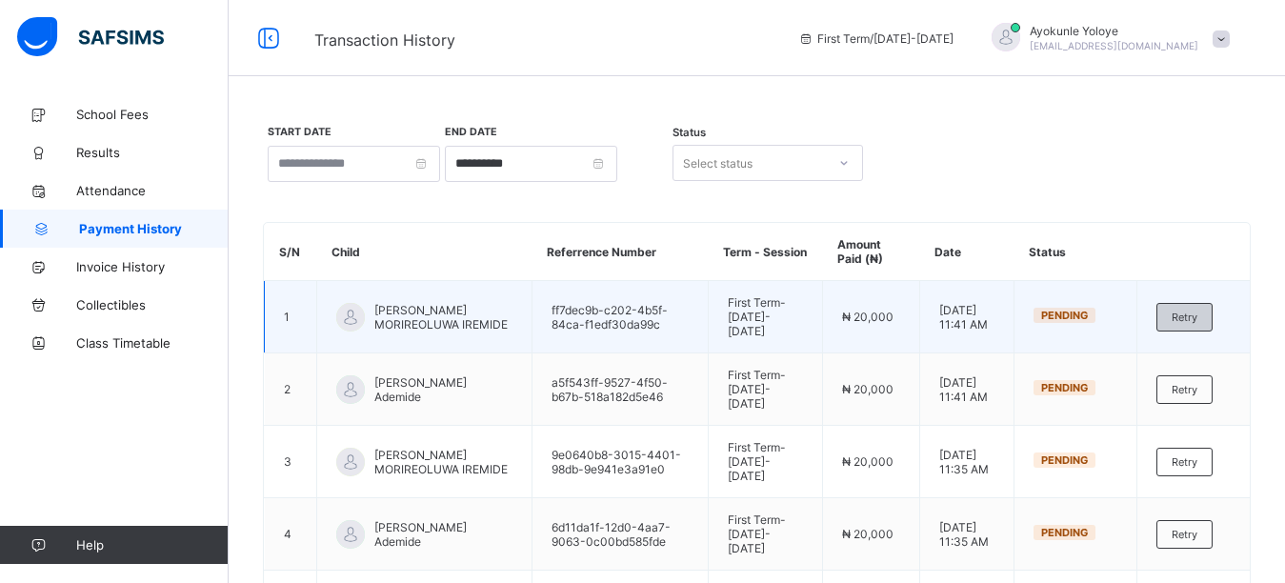
click at [1197, 315] on span "Retry" at bounding box center [1184, 316] width 26 height 13
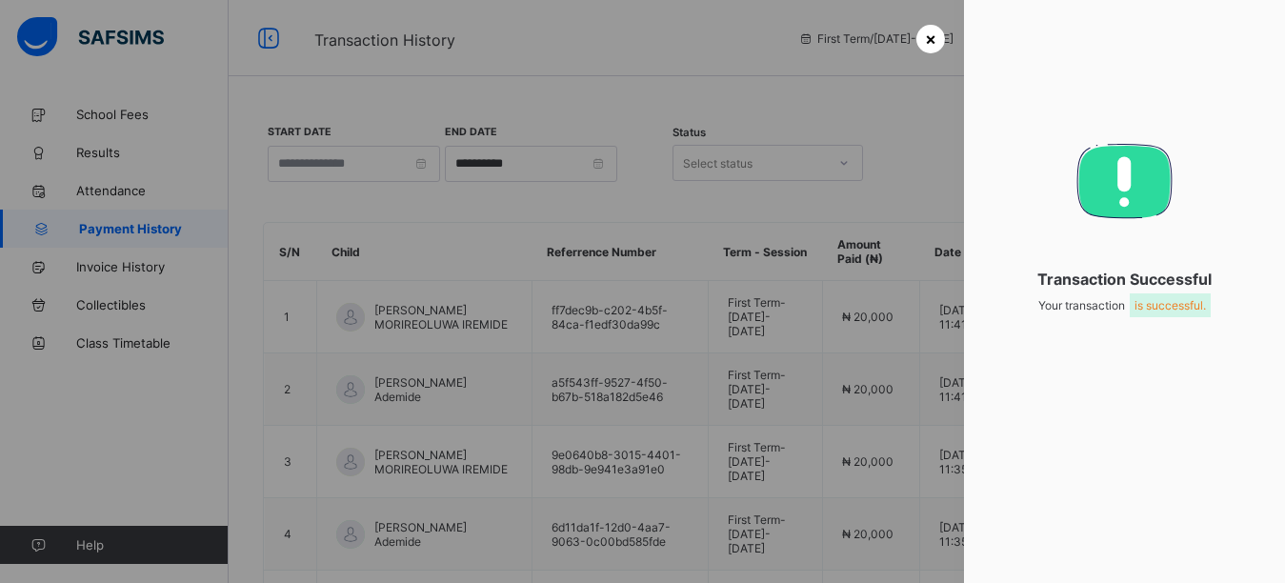
click at [926, 41] on span "×" at bounding box center [930, 39] width 11 height 20
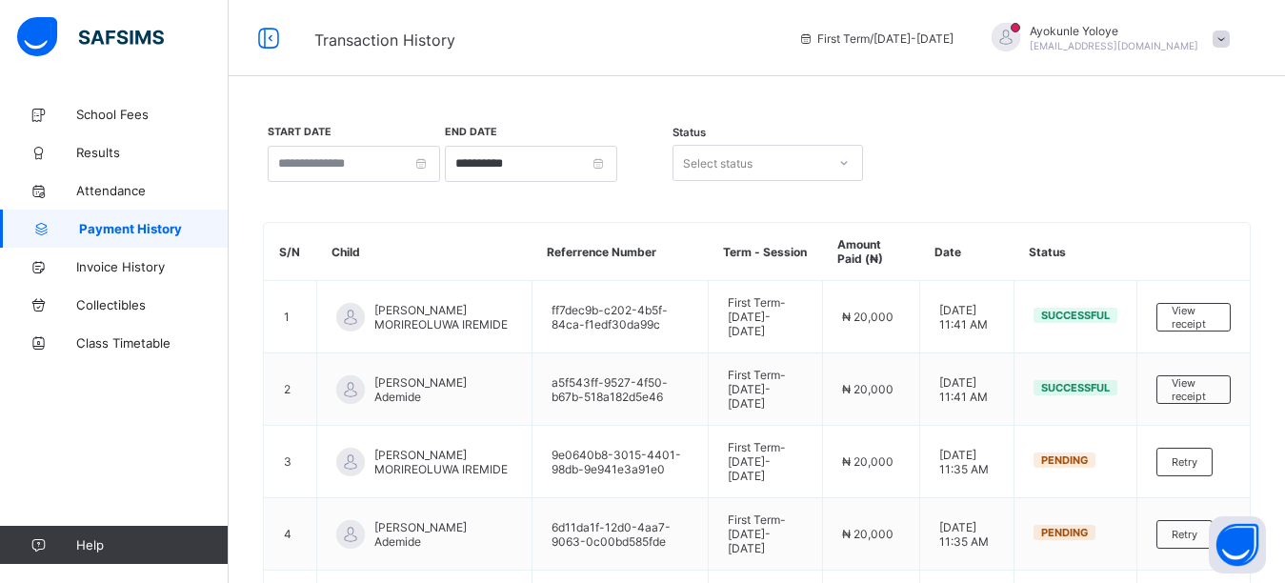
click at [854, 56] on div "Transaction History First Term / 2025-2026 Ayokunle Yoloye yoloye84@yahoo.com" at bounding box center [642, 38] width 1285 height 76
click at [1141, 26] on span "Ayokunle Yoloye" at bounding box center [1114, 31] width 169 height 14
click at [1168, 186] on span "Logout" at bounding box center [1168, 188] width 126 height 22
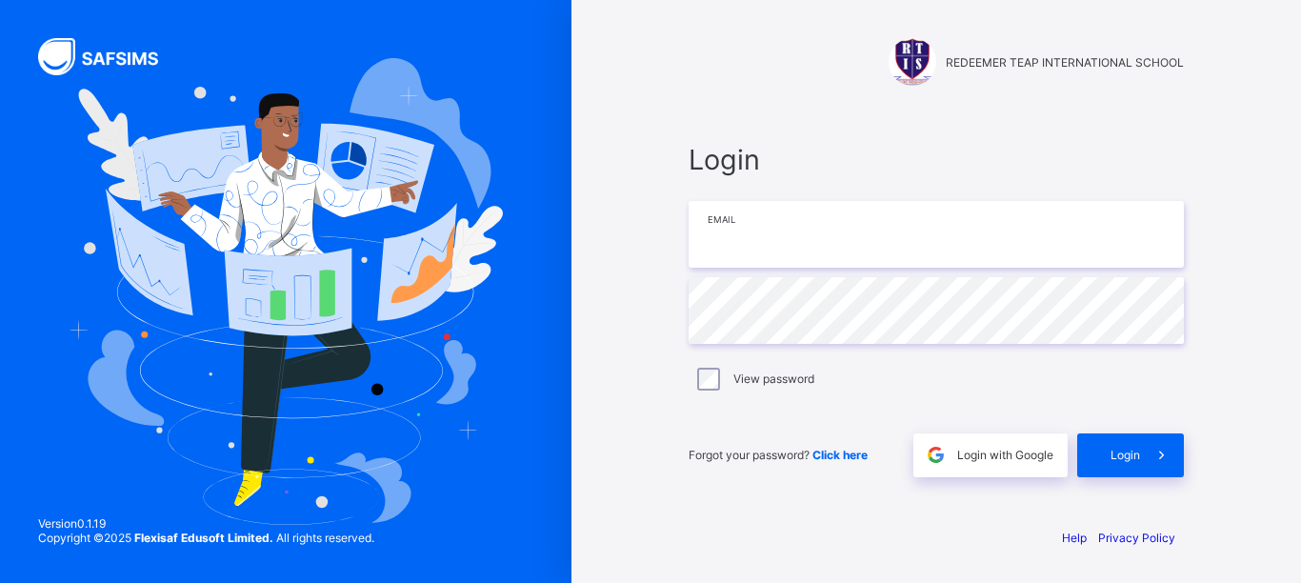
type input "**********"
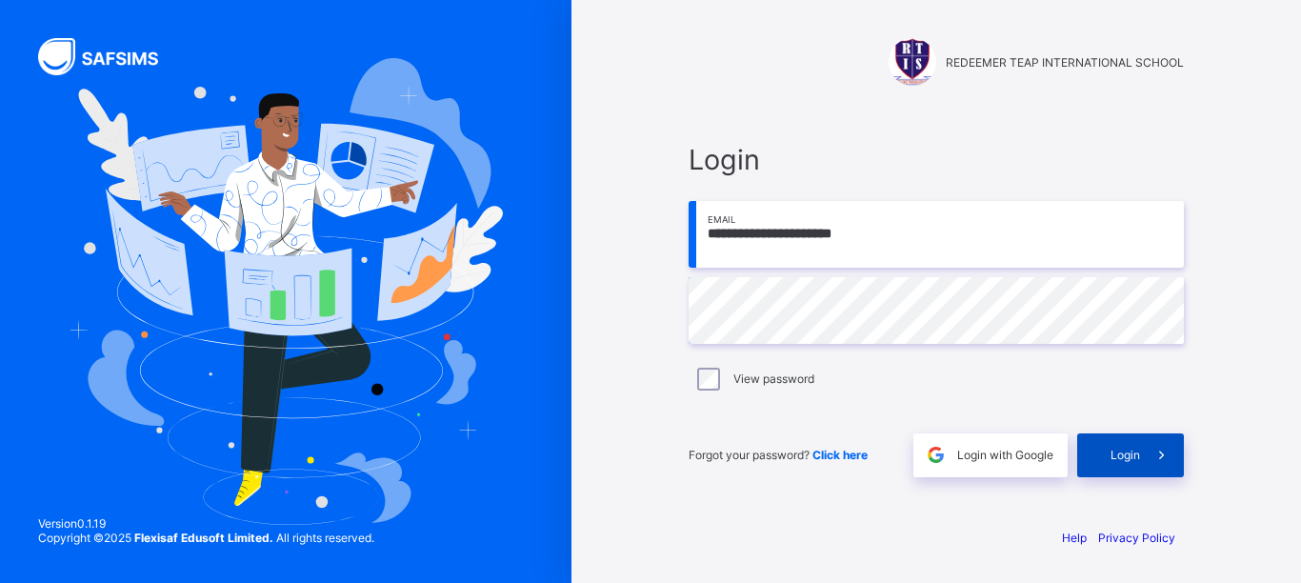
click at [1131, 464] on div "Login" at bounding box center [1130, 455] width 107 height 44
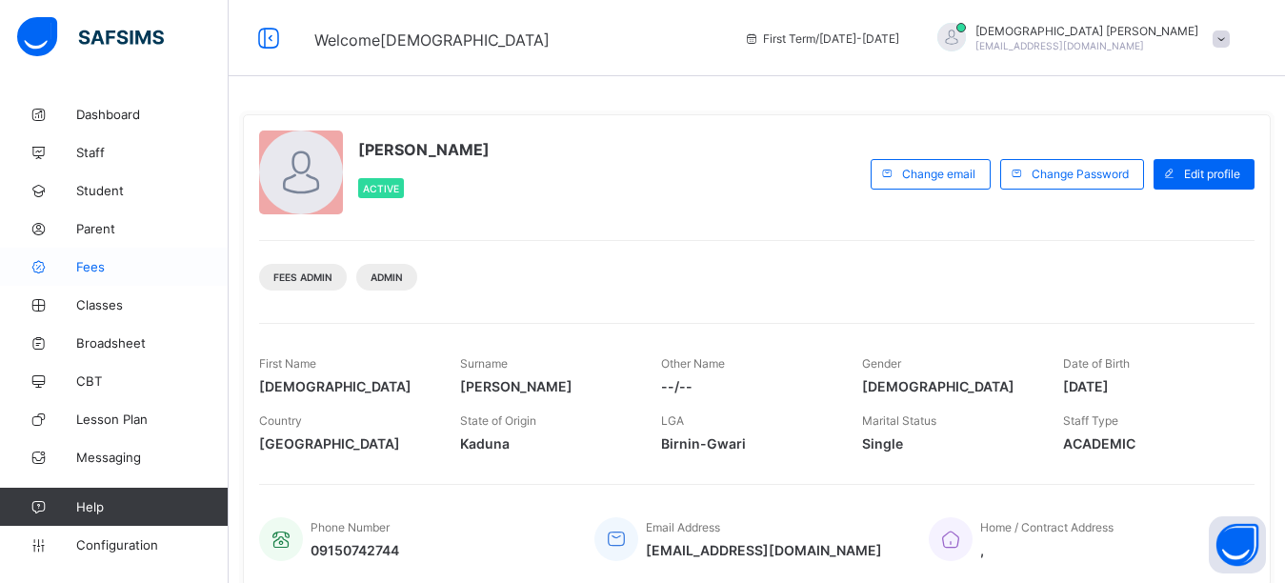
click at [100, 273] on span "Fees" at bounding box center [152, 266] width 152 height 15
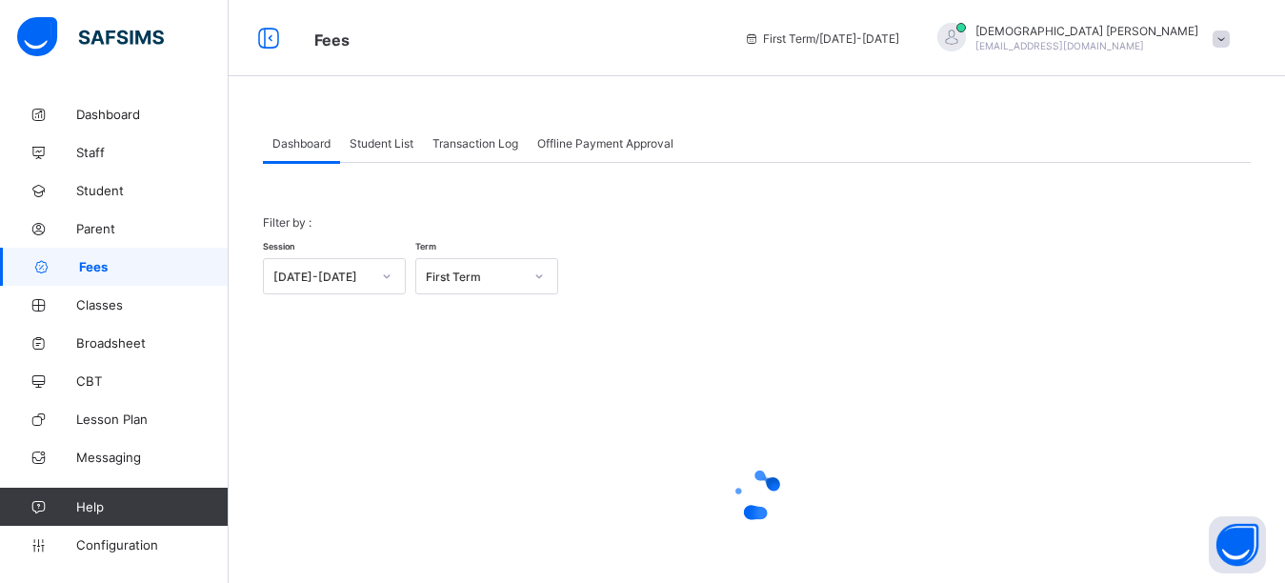
click at [362, 136] on span "Student List" at bounding box center [382, 143] width 64 height 14
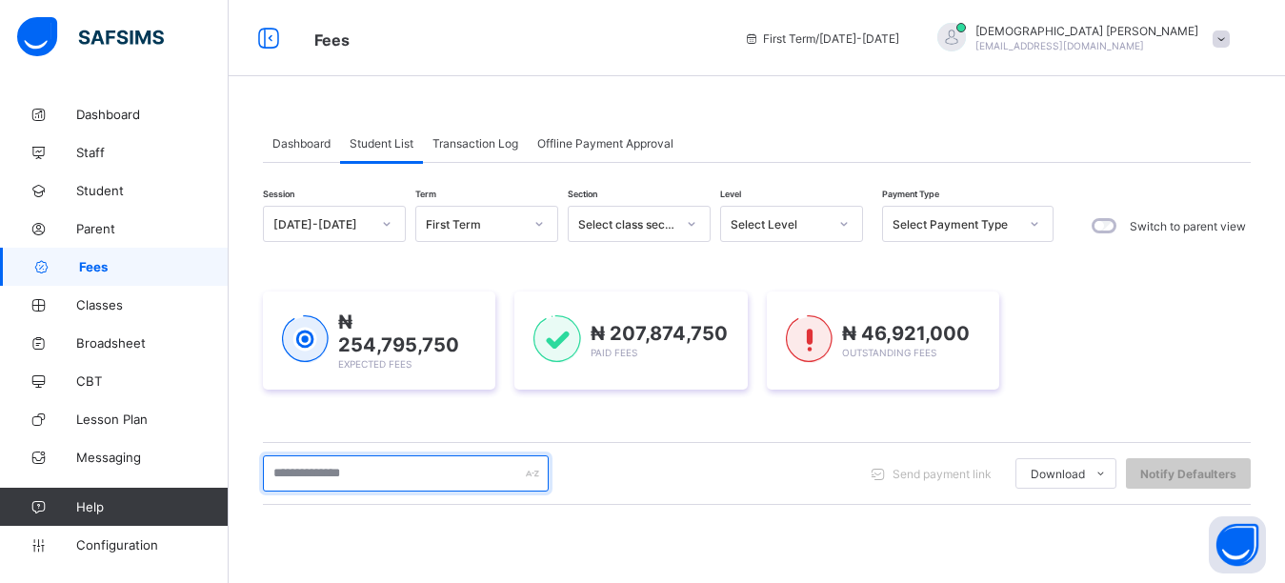
click at [322, 472] on input "text" at bounding box center [406, 473] width 286 height 36
click at [350, 483] on input "********" at bounding box center [406, 473] width 286 height 36
type input "********"
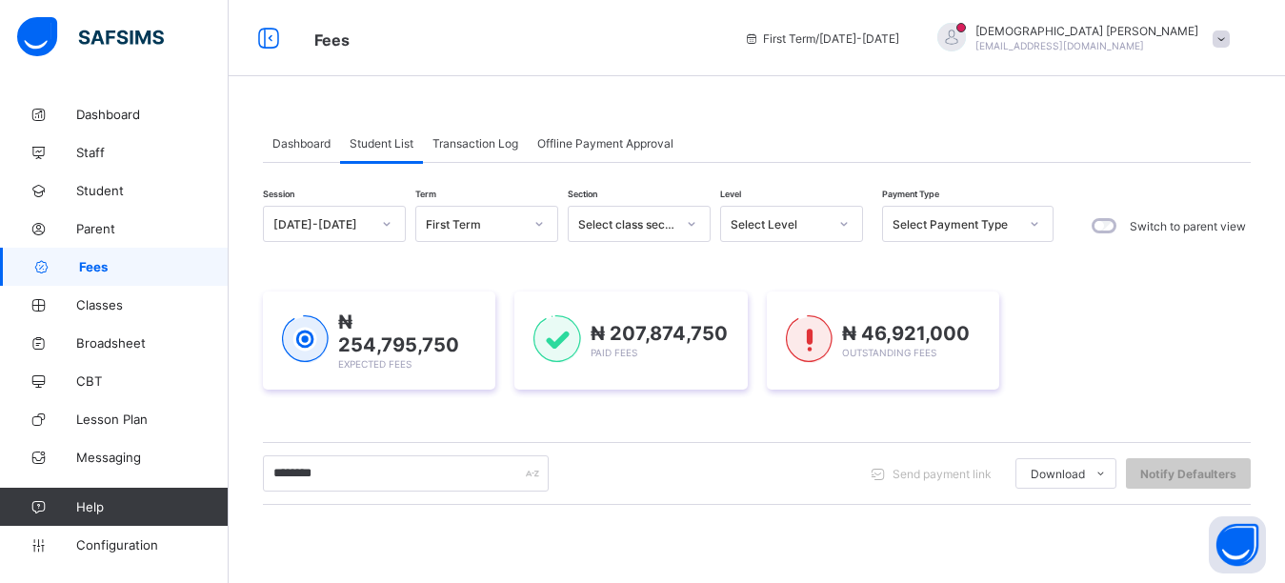
click at [490, 423] on div "Session 2025-2026 Term First Term Section Select class section Level Select Lev…" at bounding box center [757, 545] width 988 height 678
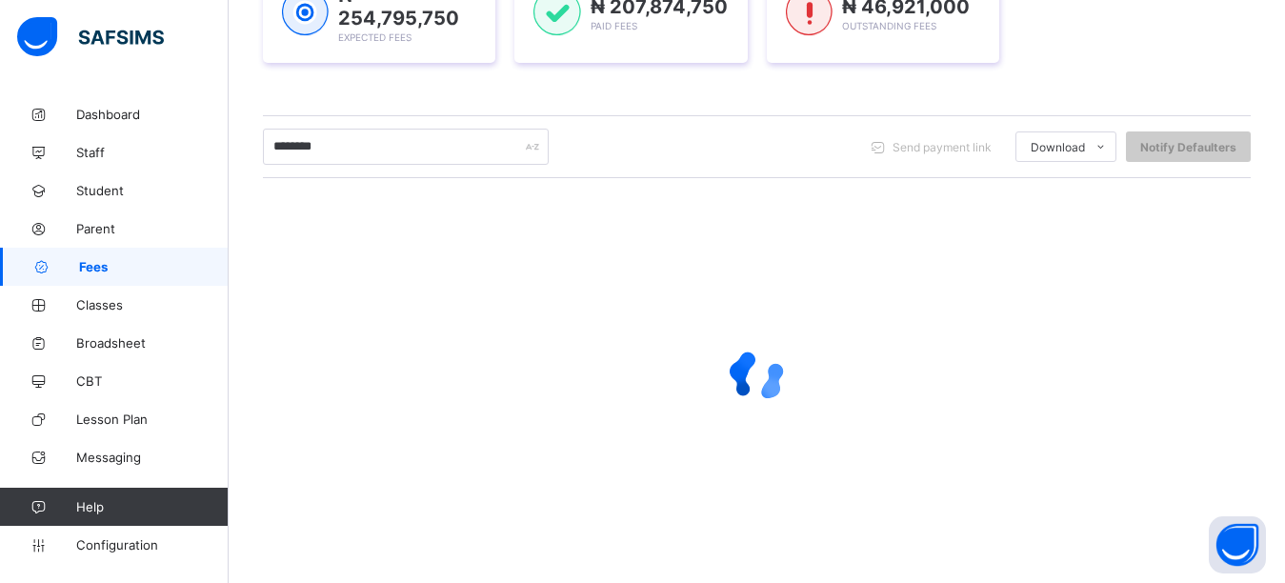
click at [742, 82] on div "₦ 254,795,750 Expected Fees ₦ 207,874,750 Paid Fees ₦ 46,921,000 Outstanding Fe…" at bounding box center [757, 13] width 988 height 155
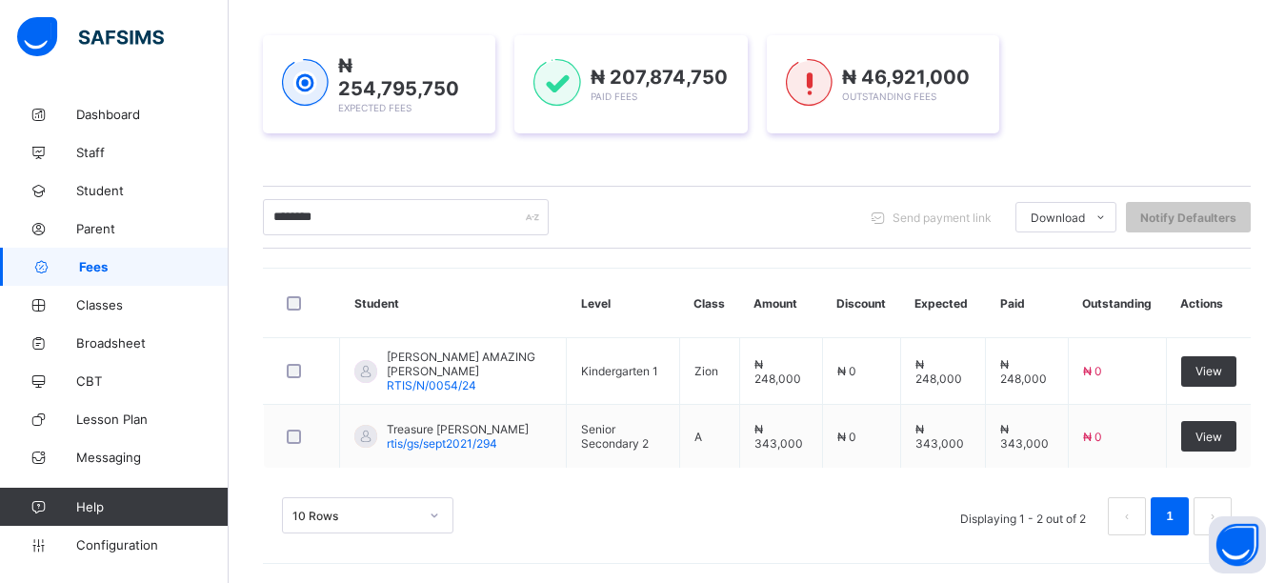
scroll to position [256, 0]
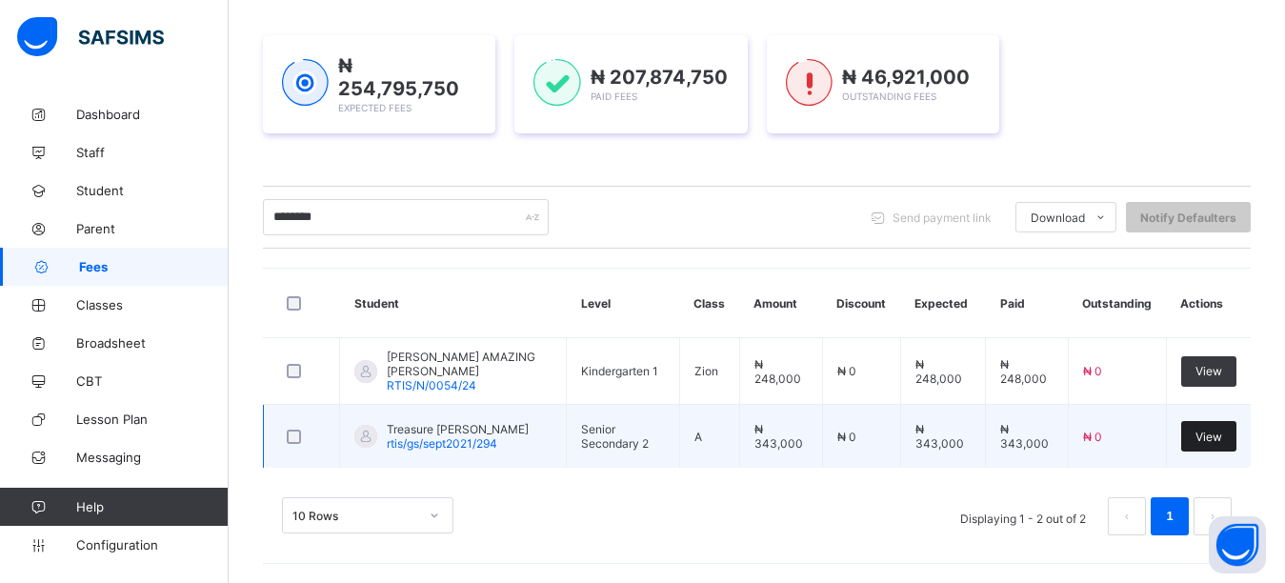
click at [1214, 438] on span "View" at bounding box center [1208, 437] width 27 height 14
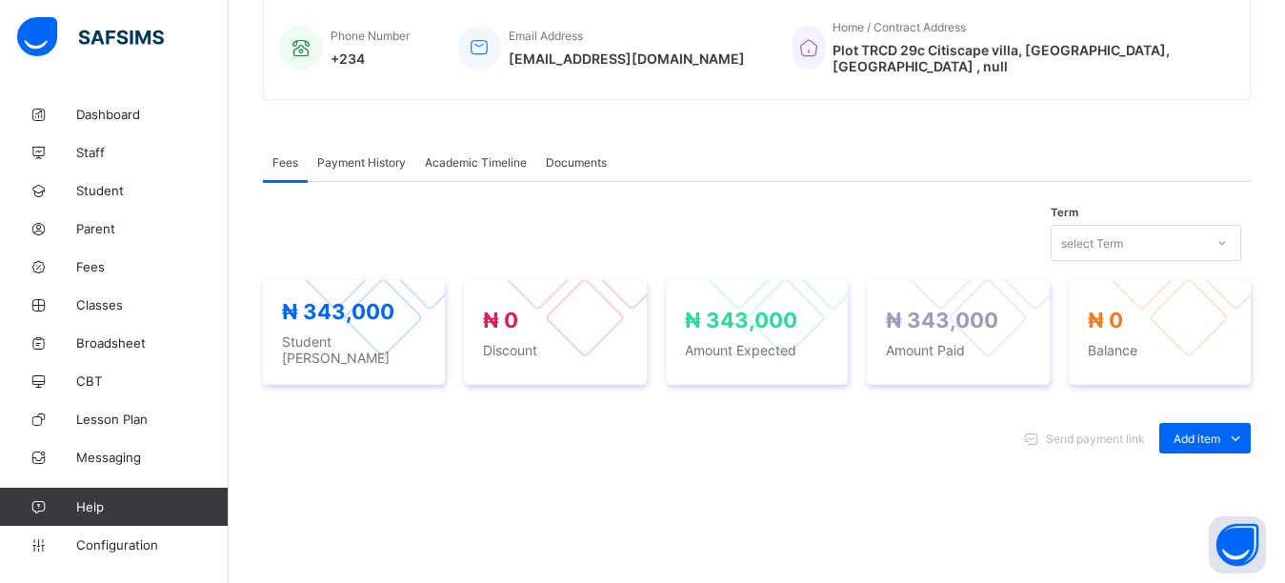
scroll to position [551, 0]
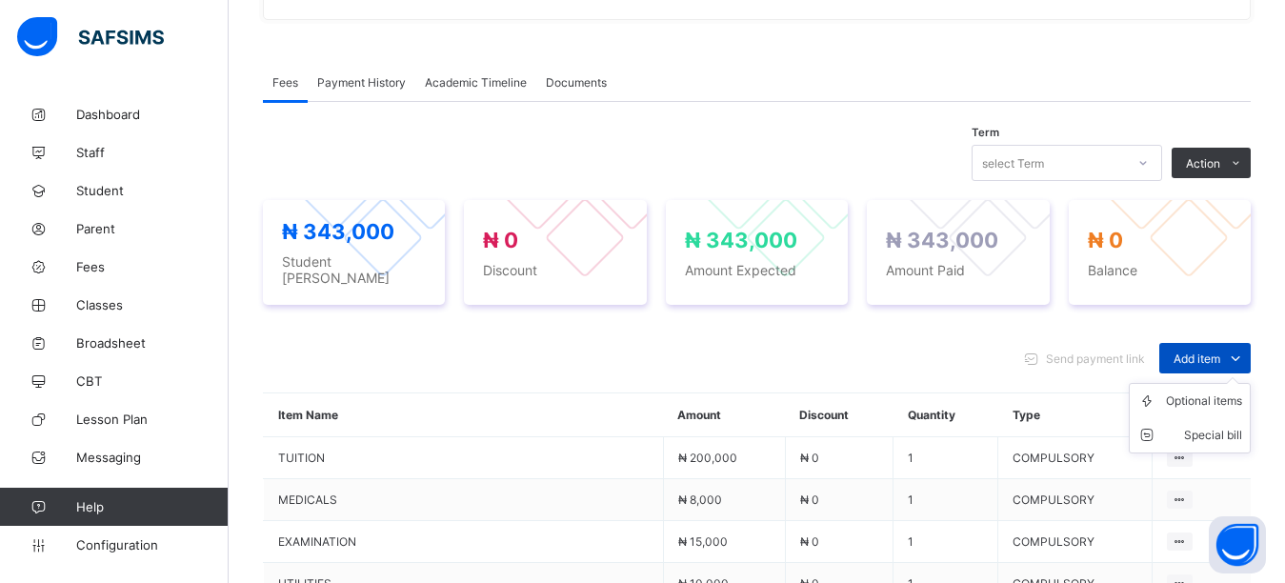
click at [1187, 343] on div "Add item" at bounding box center [1204, 358] width 91 height 30
click at [1193, 391] on div "Optional items" at bounding box center [1204, 400] width 76 height 19
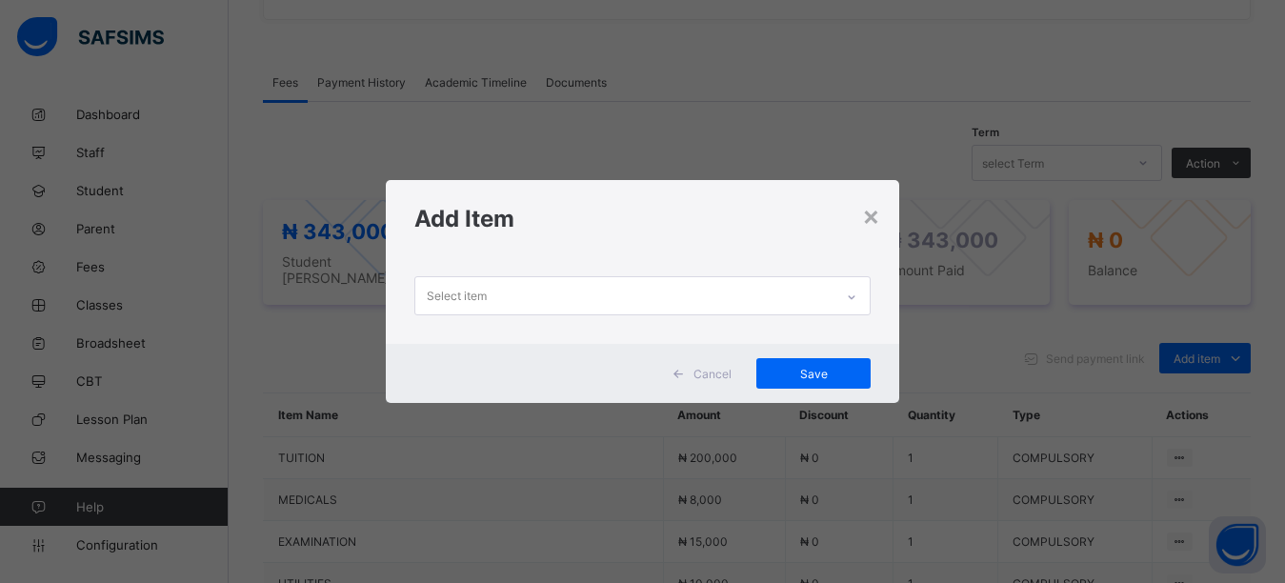
click at [668, 293] on div "Select item" at bounding box center [624, 295] width 419 height 37
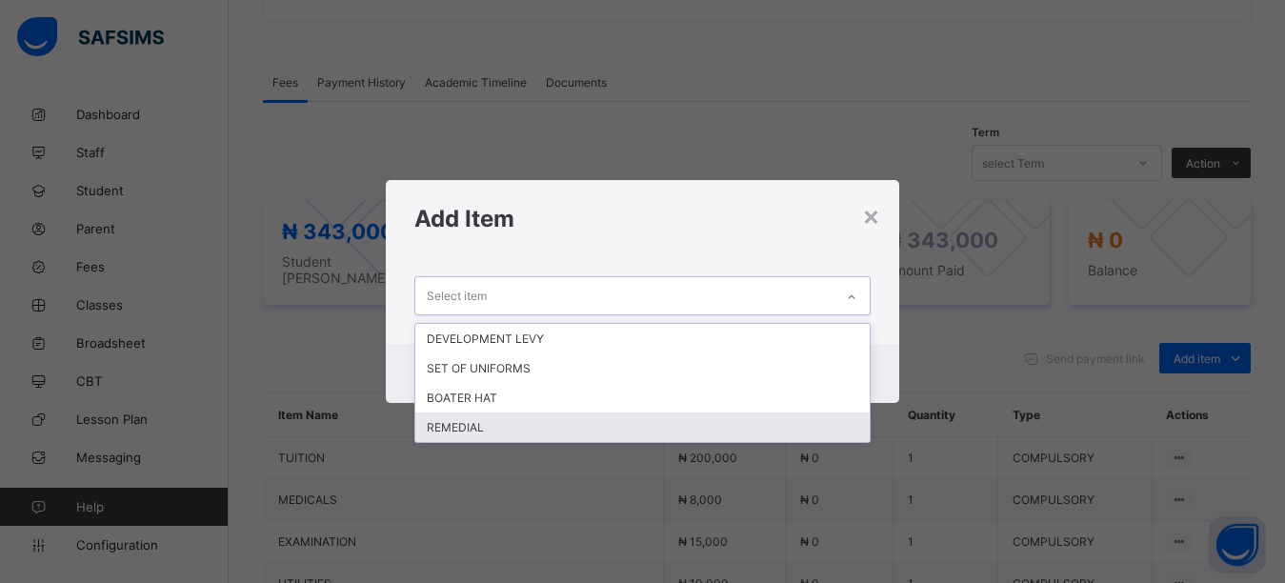
click at [498, 422] on div "REMEDIAL" at bounding box center [642, 427] width 455 height 30
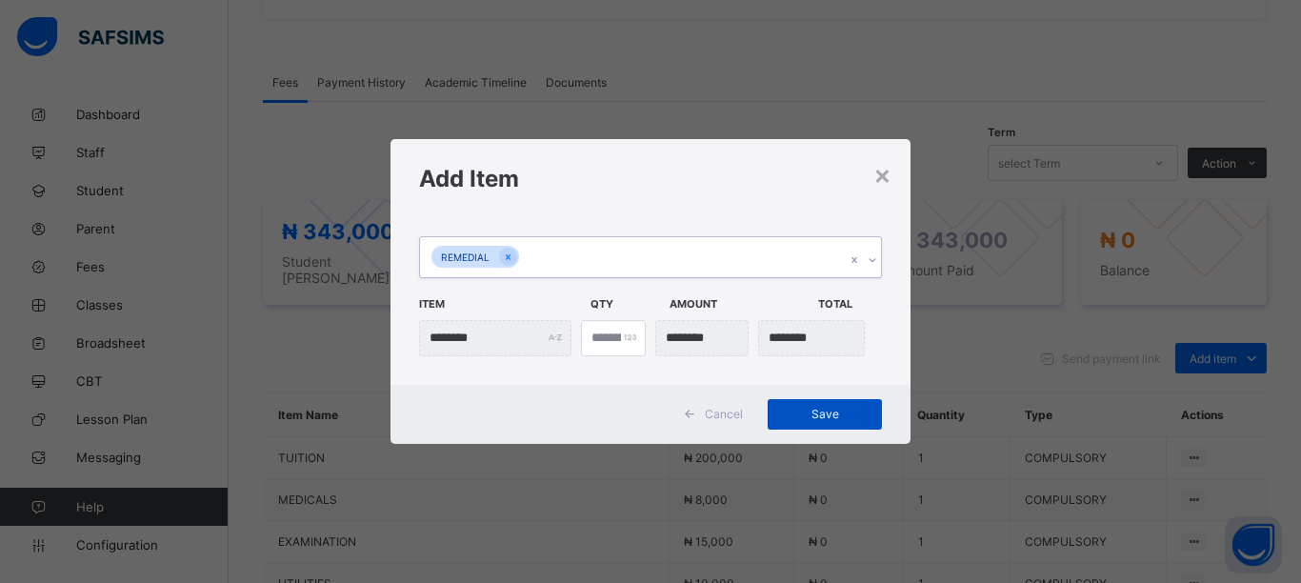
click at [818, 410] on span "Save" at bounding box center [825, 414] width 86 height 14
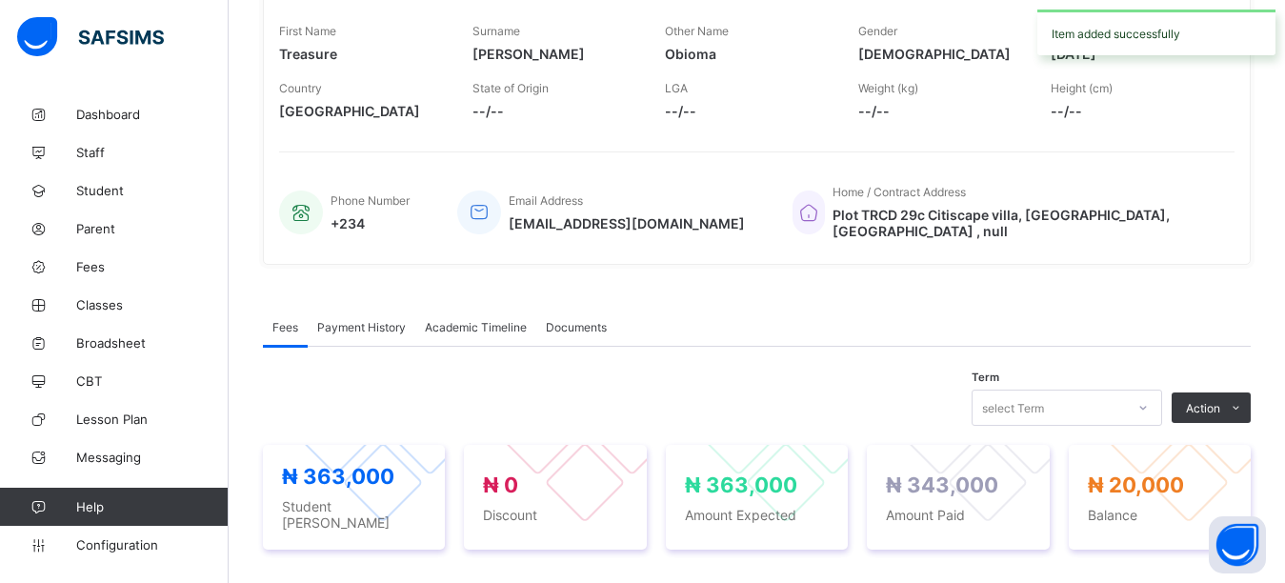
scroll to position [75, 0]
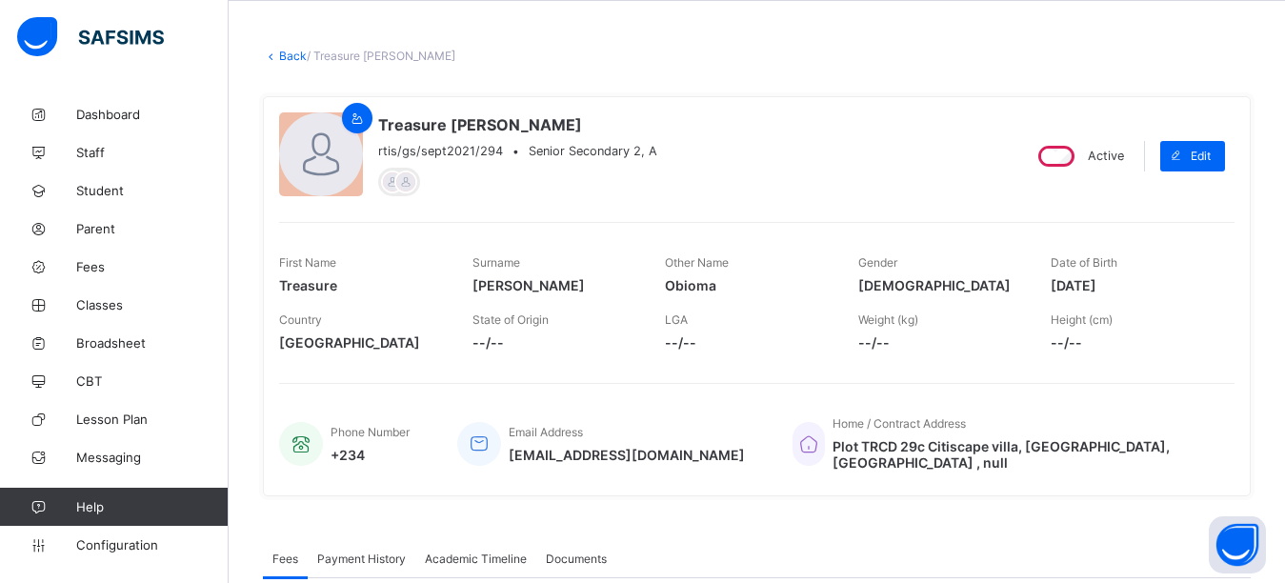
click at [303, 58] on link "Back" at bounding box center [293, 56] width 28 height 14
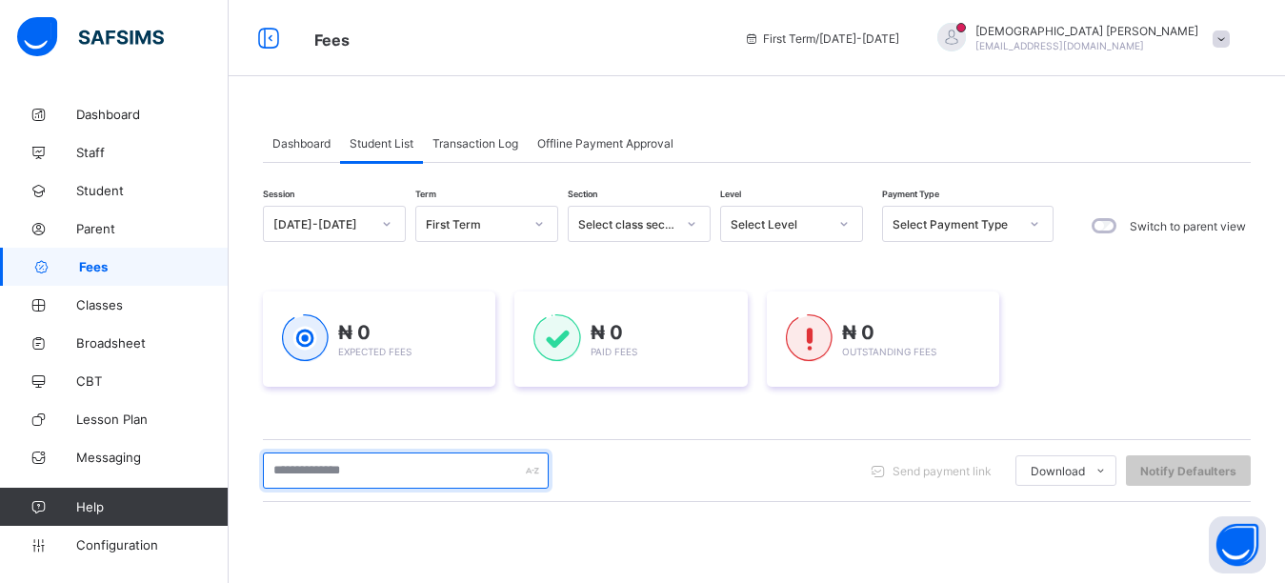
click at [343, 479] on input "text" at bounding box center [406, 470] width 286 height 36
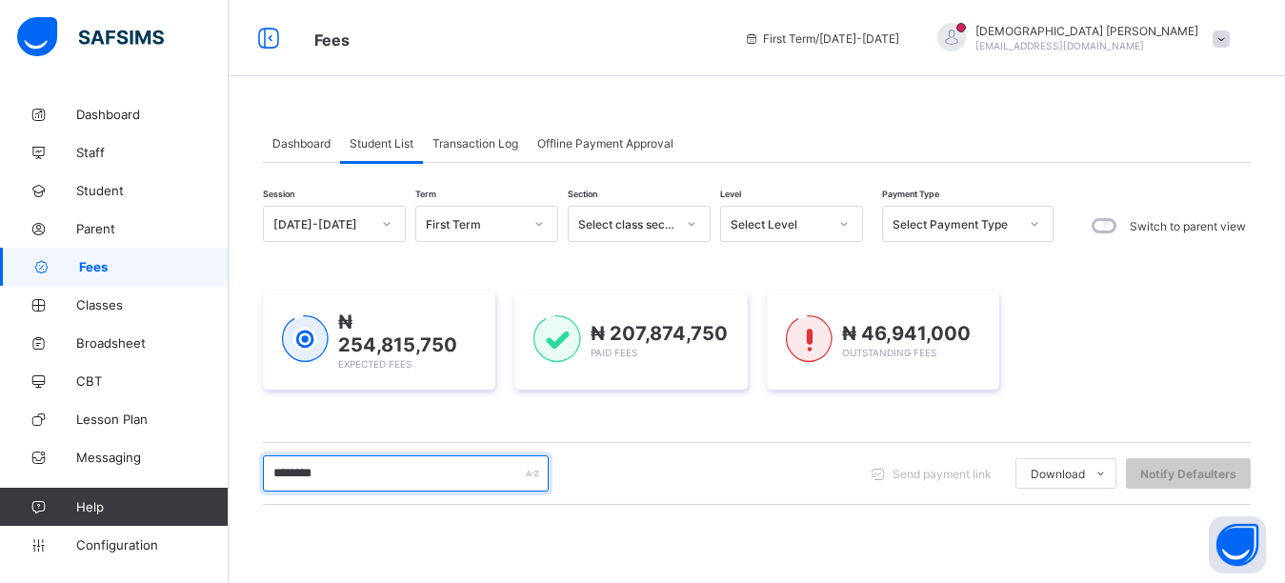
type input "********"
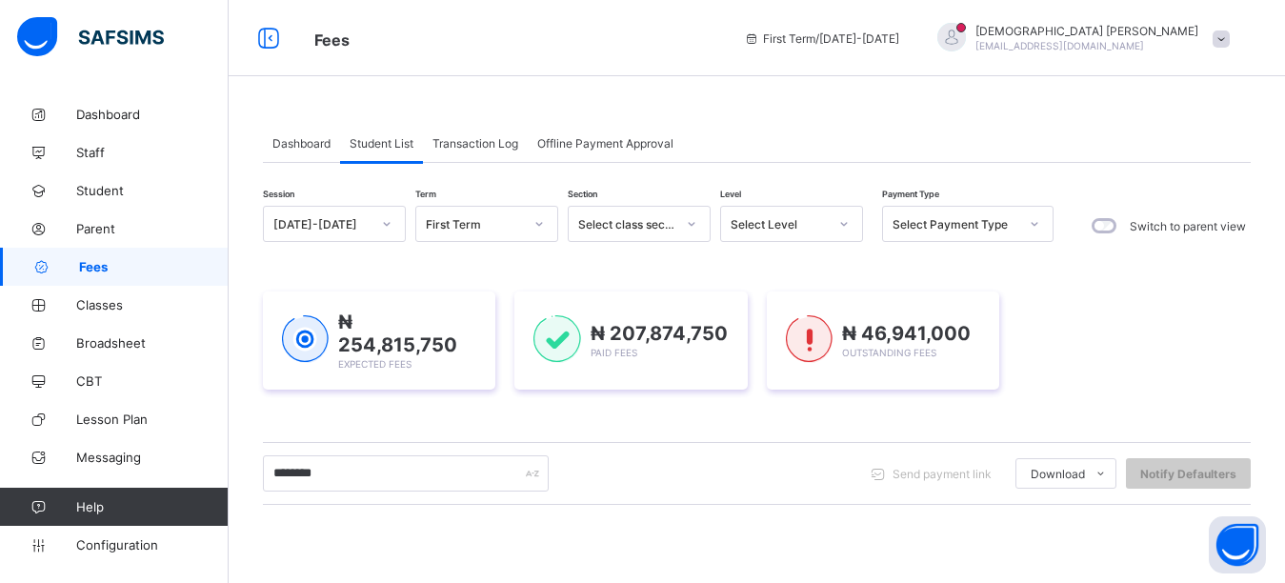
click at [612, 262] on div "Session 2025-2026 Term First Term Section Select class section Level Select Lev…" at bounding box center [757, 545] width 988 height 678
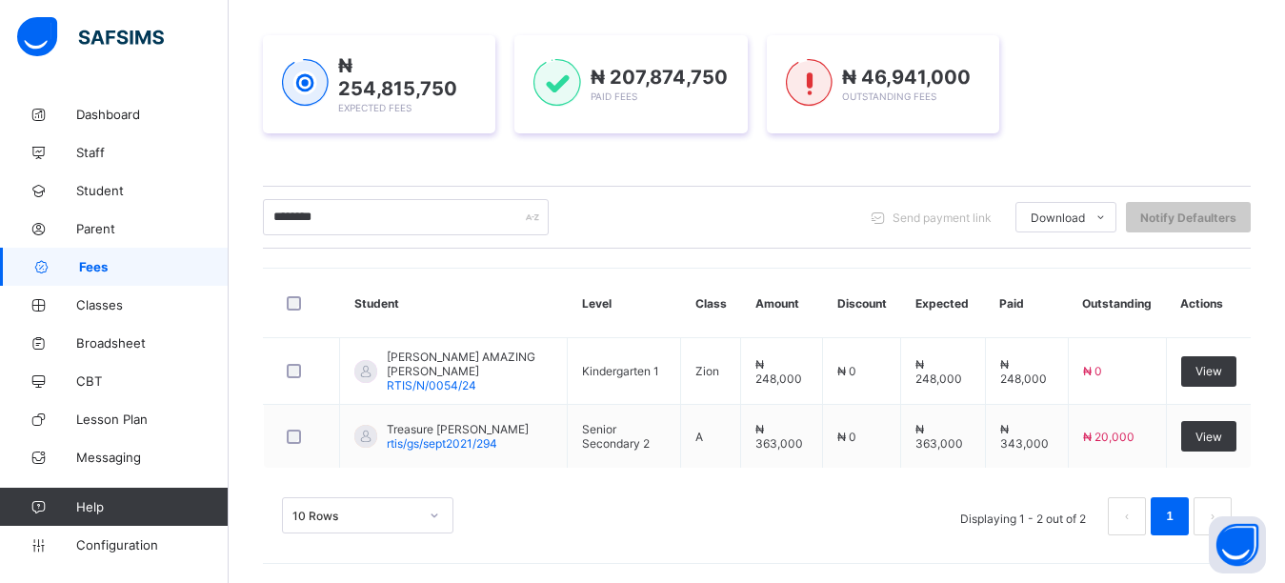
scroll to position [256, 0]
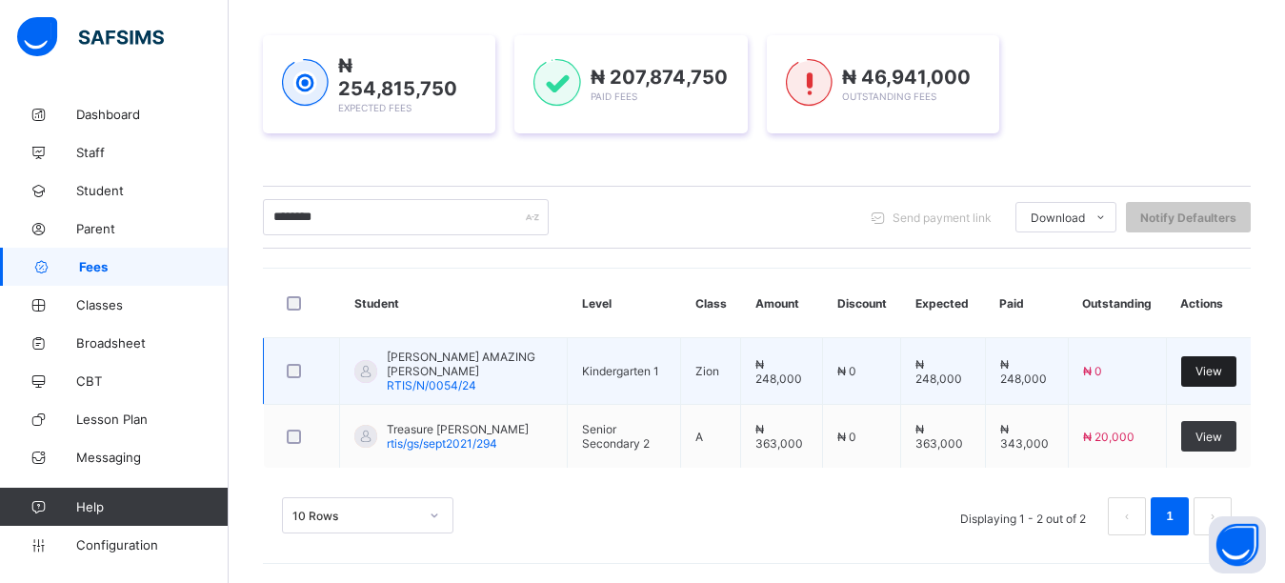
click at [1210, 369] on div "View" at bounding box center [1208, 371] width 55 height 30
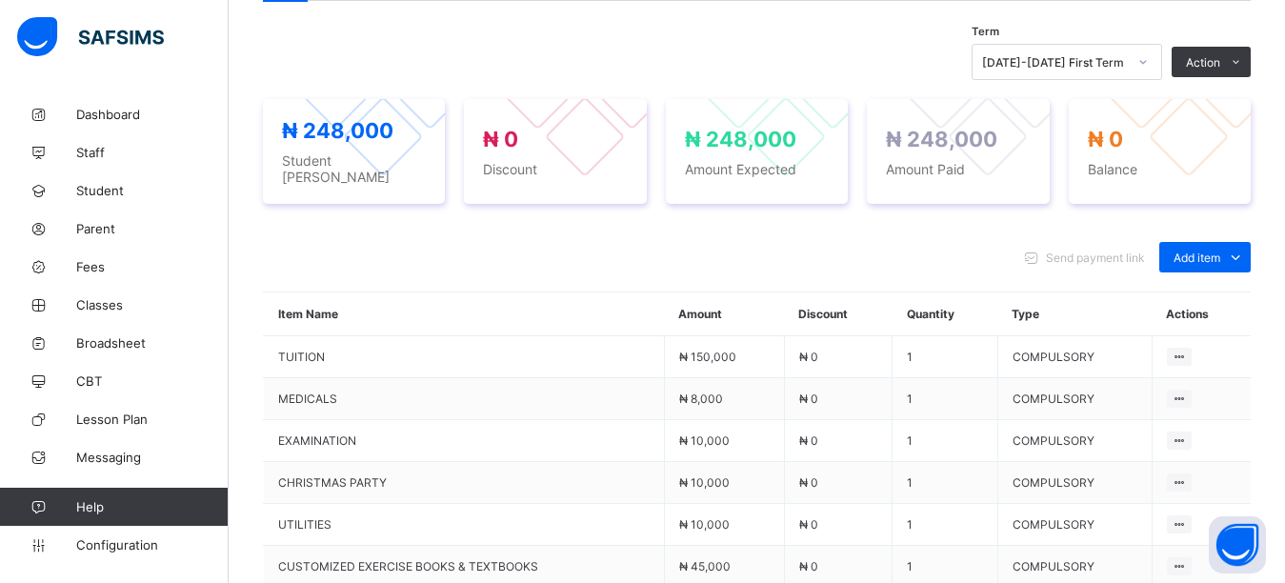
scroll to position [667, 0]
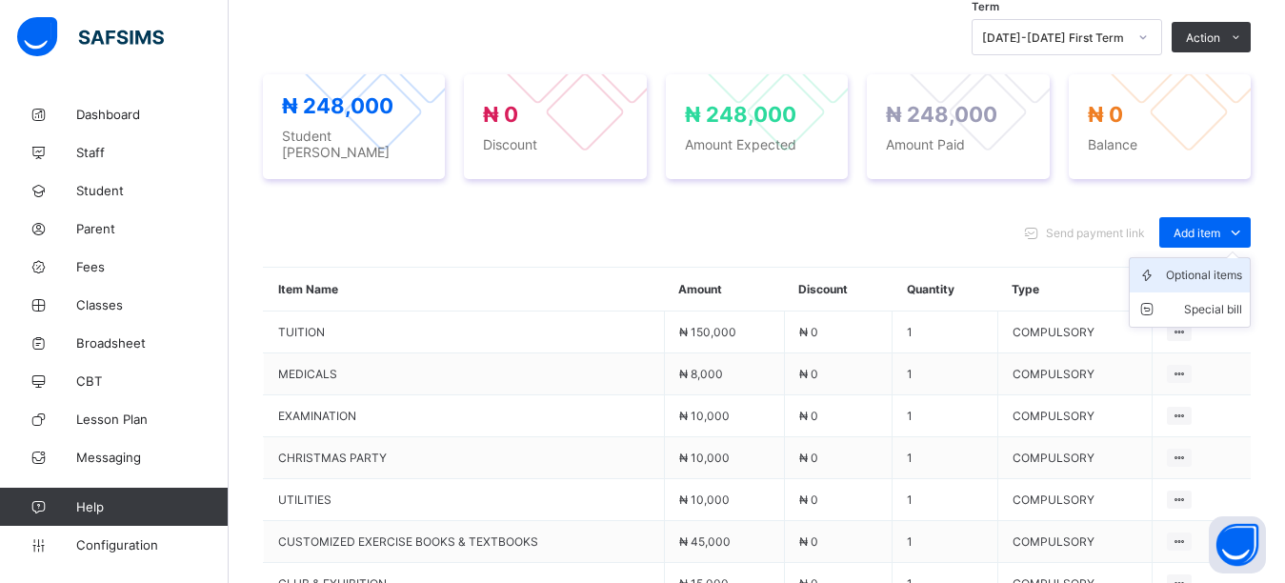
click at [1209, 268] on div "Optional items" at bounding box center [1204, 275] width 76 height 19
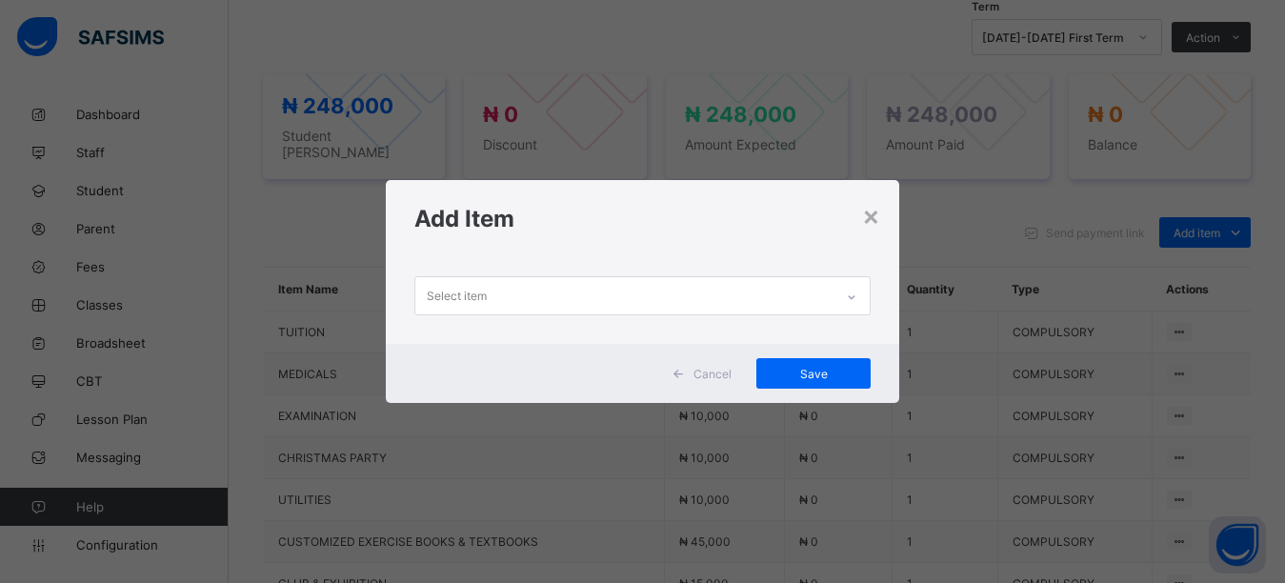
click at [478, 291] on div "Select item" at bounding box center [457, 296] width 60 height 36
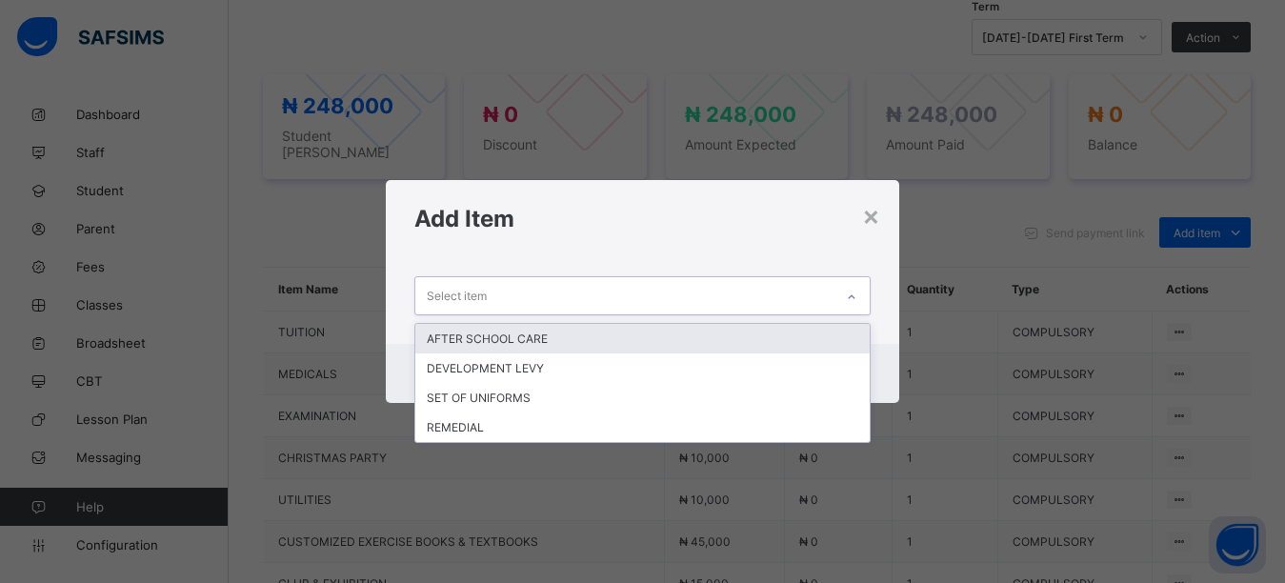
drag, startPoint x: 704, startPoint y: 208, endPoint x: 670, endPoint y: 245, distance: 50.5
click at [701, 219] on h1 "Add Item" at bounding box center [642, 219] width 457 height 28
click at [568, 296] on div "Select item" at bounding box center [624, 295] width 419 height 37
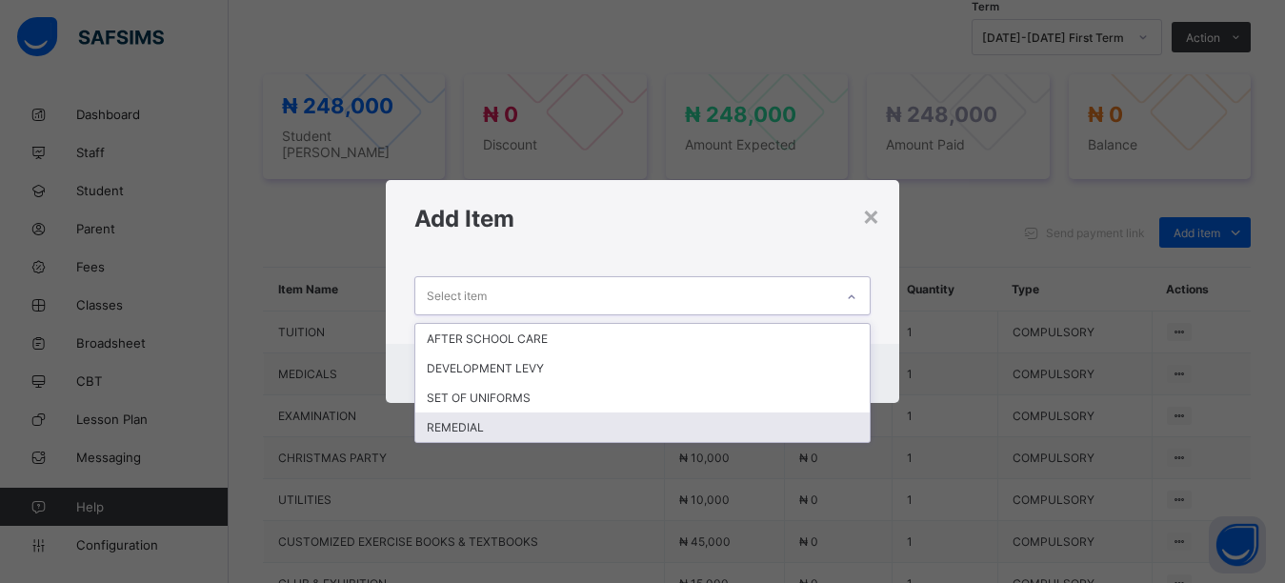
click at [470, 430] on div "REMEDIAL" at bounding box center [642, 427] width 455 height 30
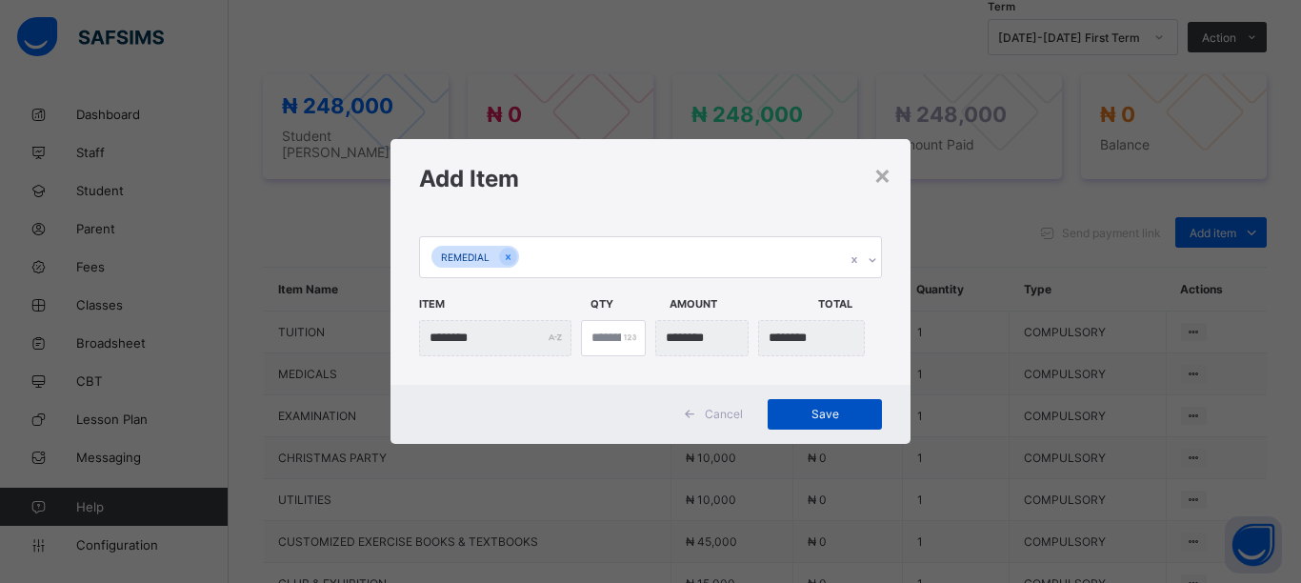
click at [813, 413] on span "Save" at bounding box center [825, 414] width 86 height 14
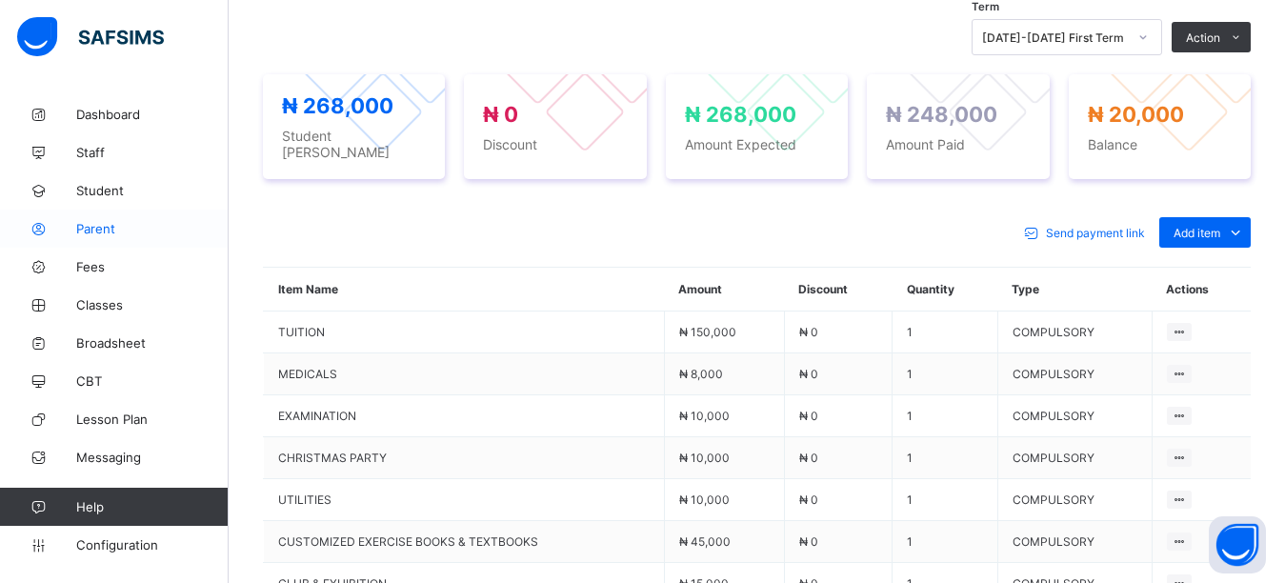
click at [110, 233] on span "Parent" at bounding box center [152, 228] width 152 height 15
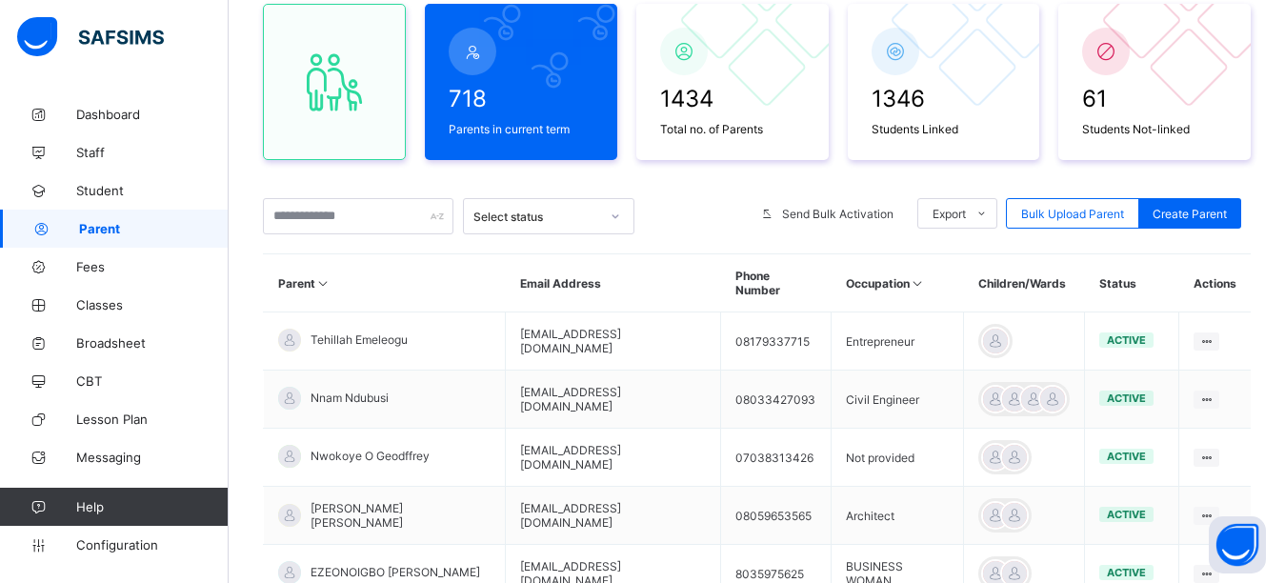
scroll to position [170, 0]
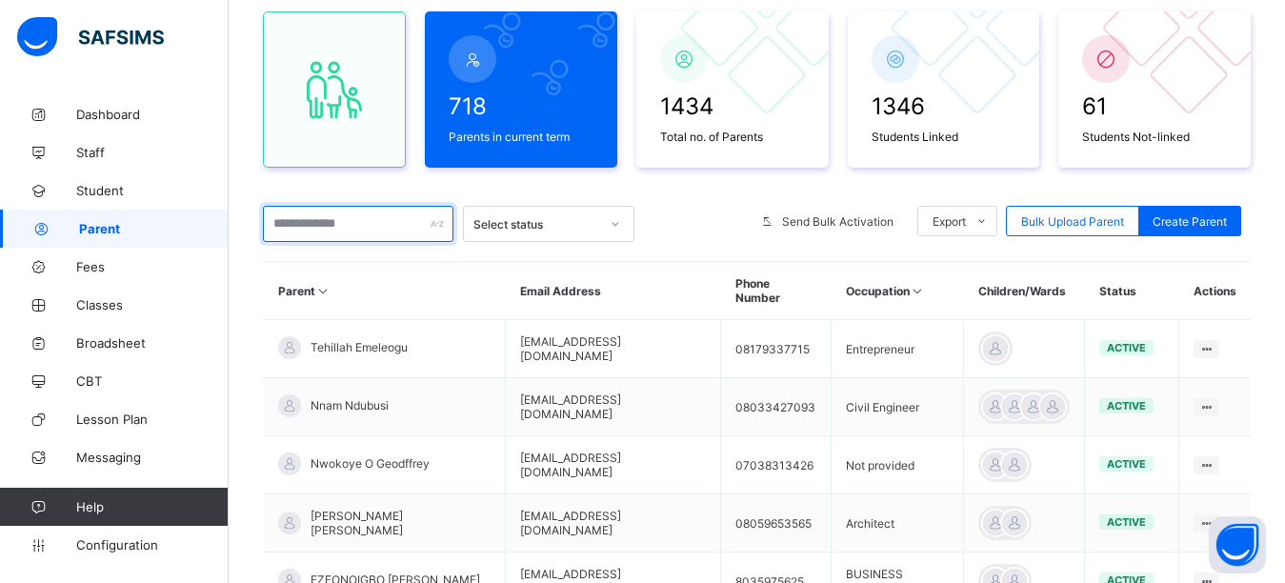
click at [337, 224] on input "text" at bounding box center [358, 224] width 190 height 36
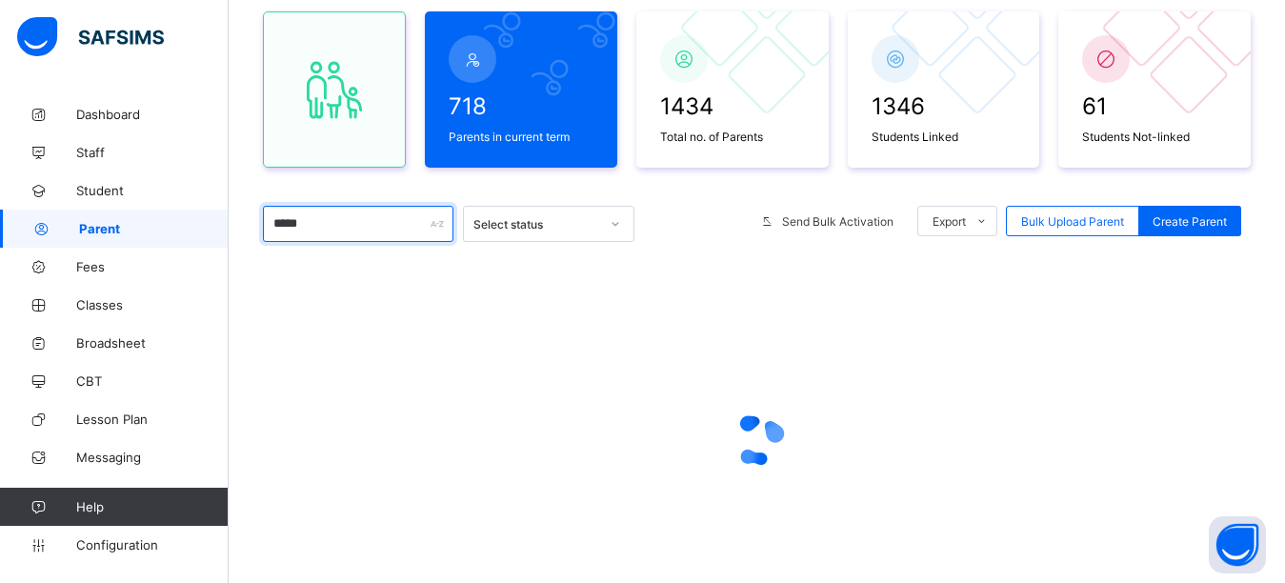
type input "*****"
click at [503, 182] on div "718 Parents in current term 1434 Total no. of Parents 1346 Students Linked 61 S…" at bounding box center [757, 316] width 988 height 648
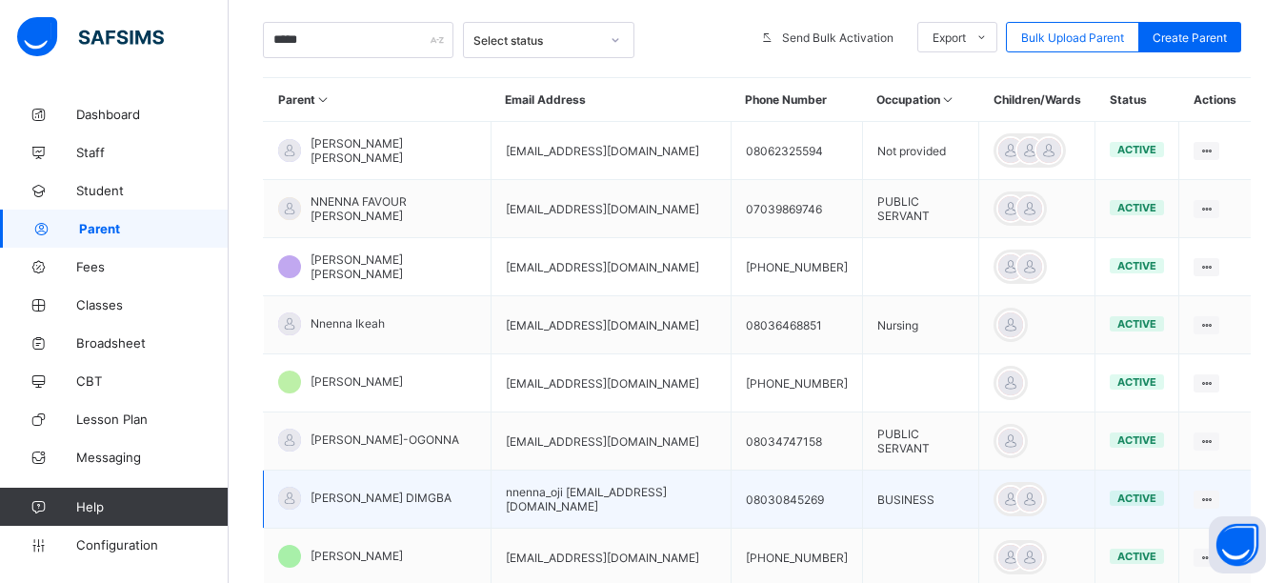
scroll to position [322, 0]
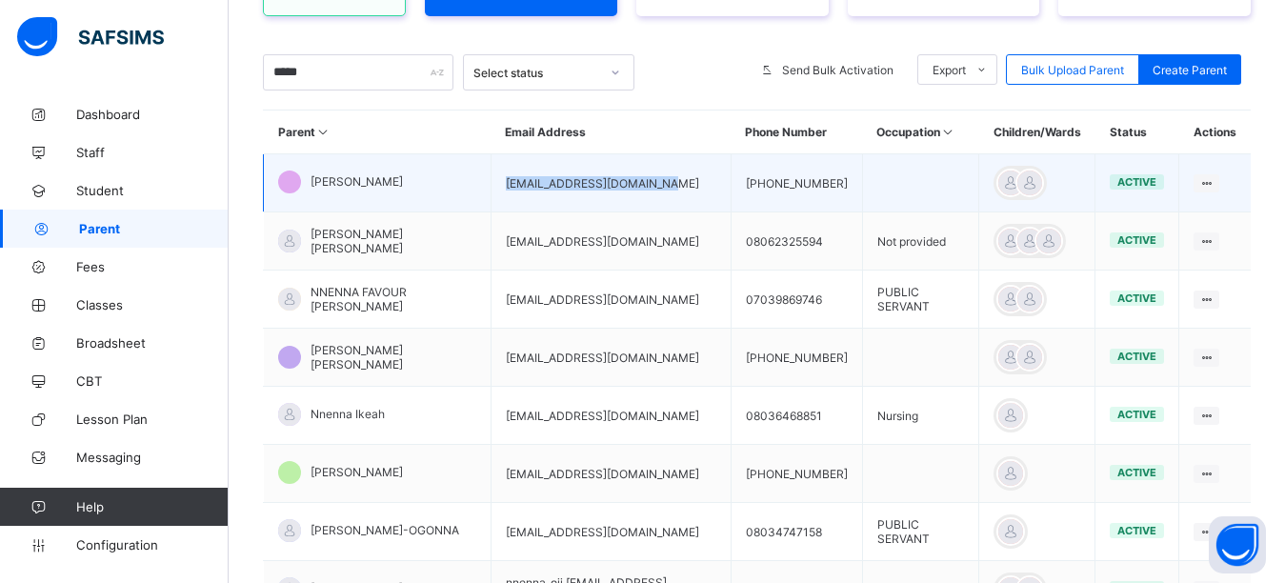
drag, startPoint x: 655, startPoint y: 189, endPoint x: 481, endPoint y: 196, distance: 174.5
click at [490, 196] on td "chinenyeogbuefi@yahoo.com" at bounding box center [610, 183] width 240 height 58
copy td "chinenyeogbuefi@yahoo.com"
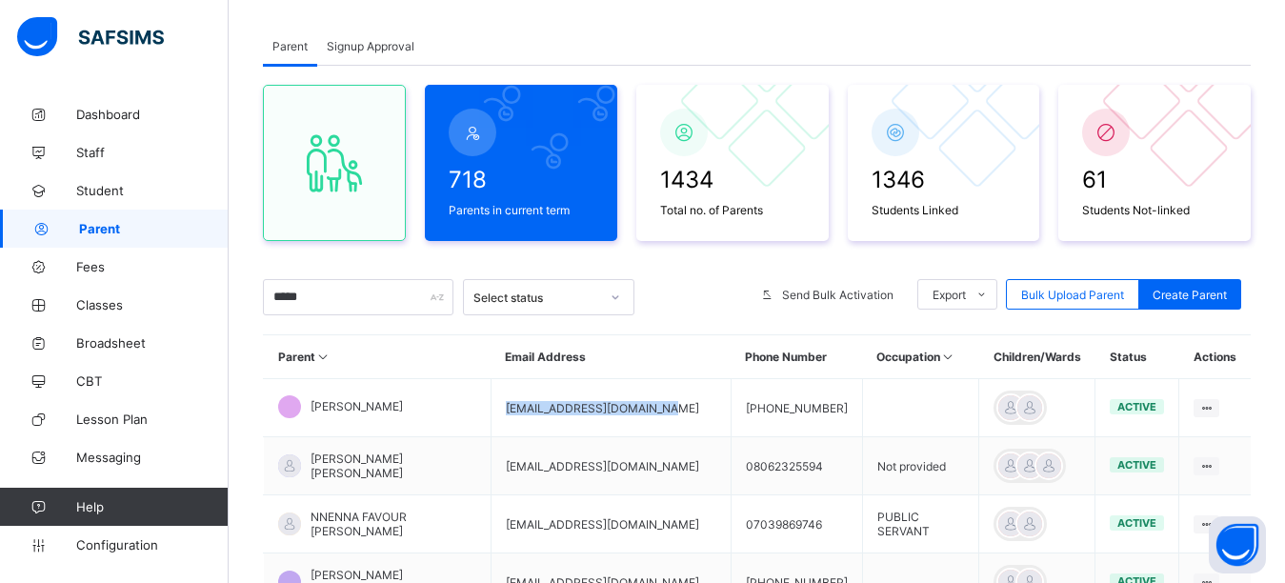
scroll to position [0, 0]
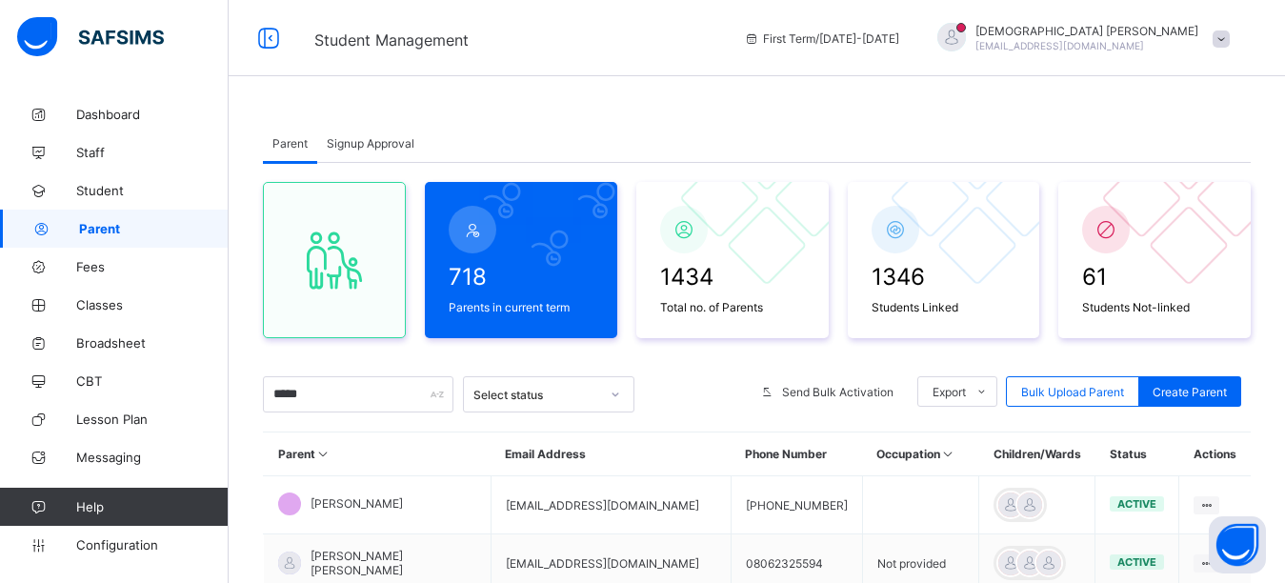
click at [966, 42] on div at bounding box center [951, 37] width 29 height 29
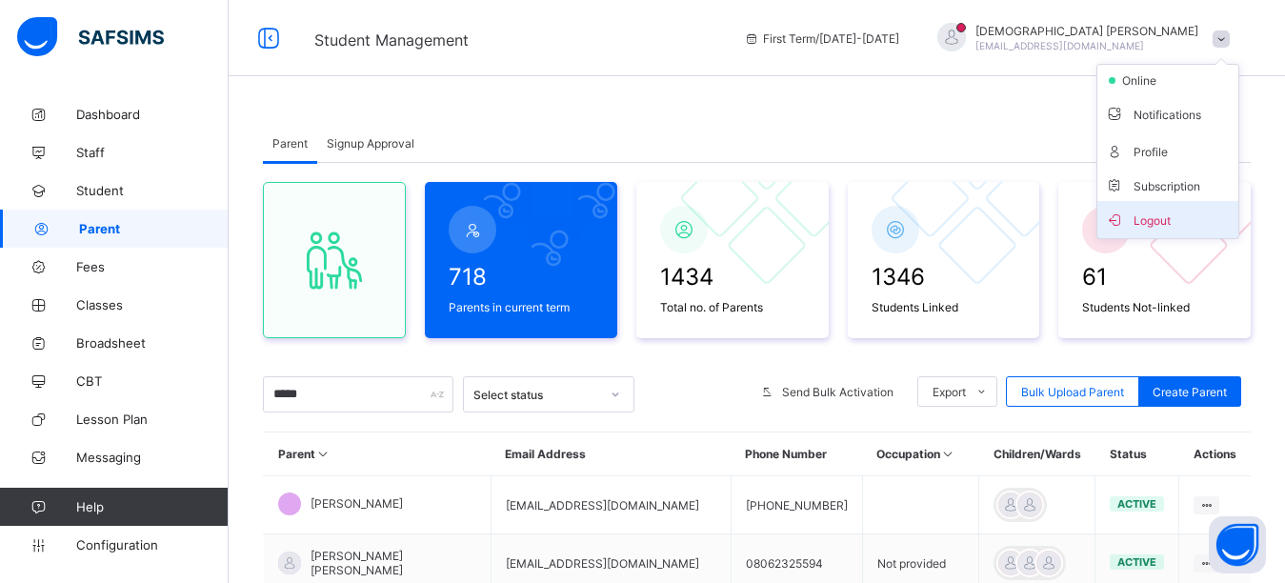
click at [1154, 230] on li "Logout" at bounding box center [1167, 219] width 141 height 37
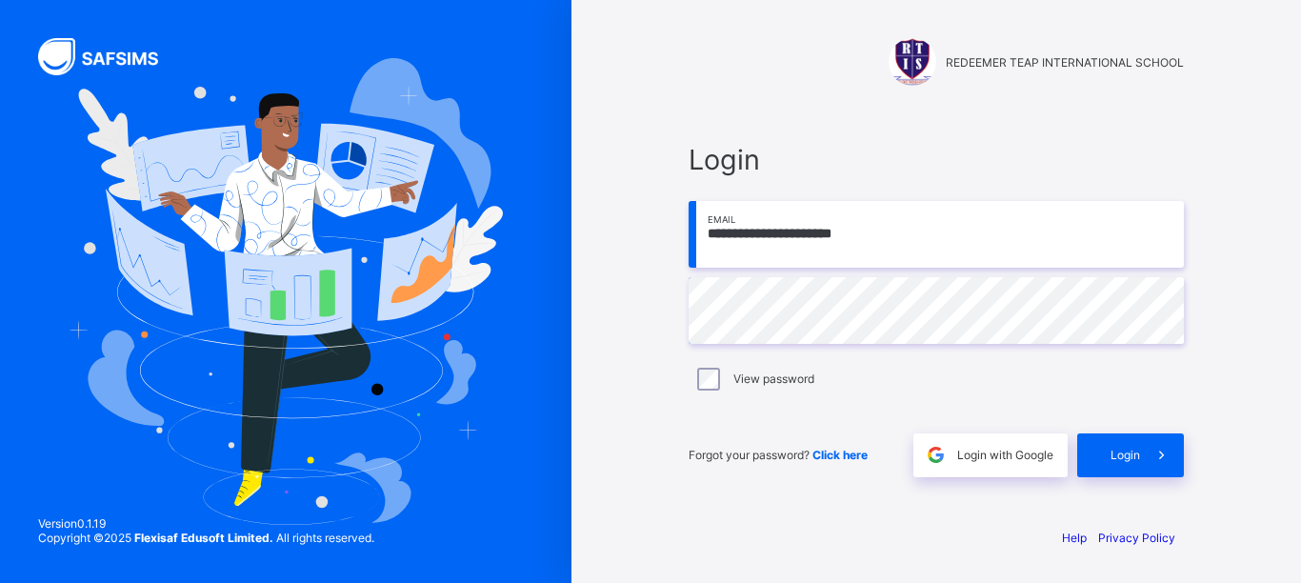
click at [885, 231] on input "**********" at bounding box center [936, 234] width 495 height 67
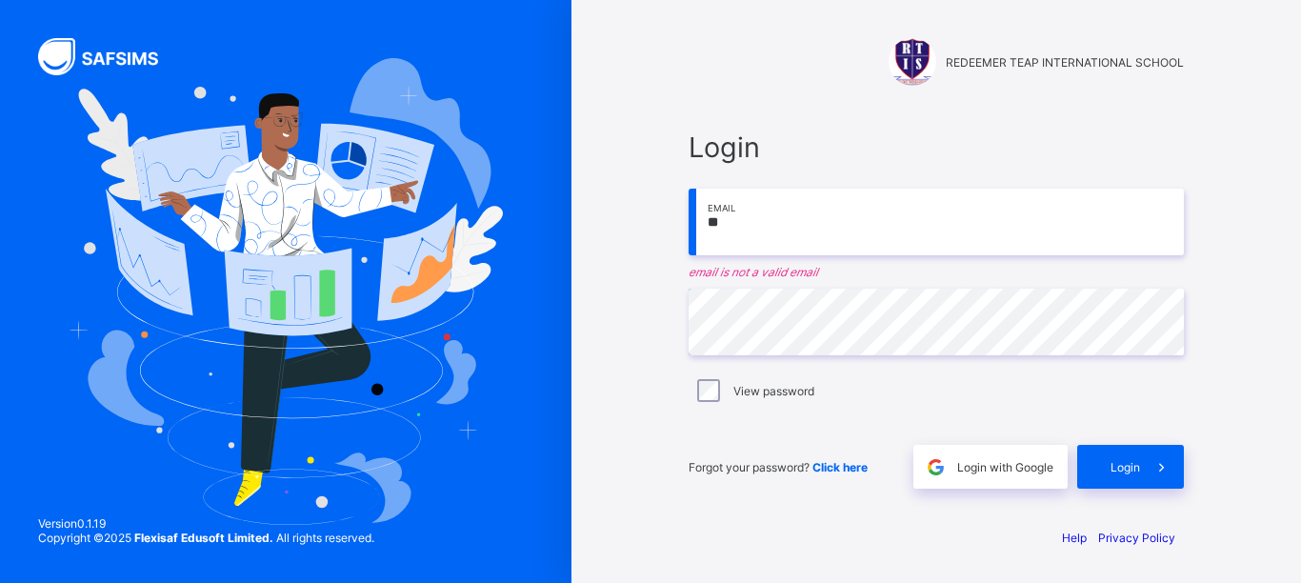
type input "*"
paste input "**********"
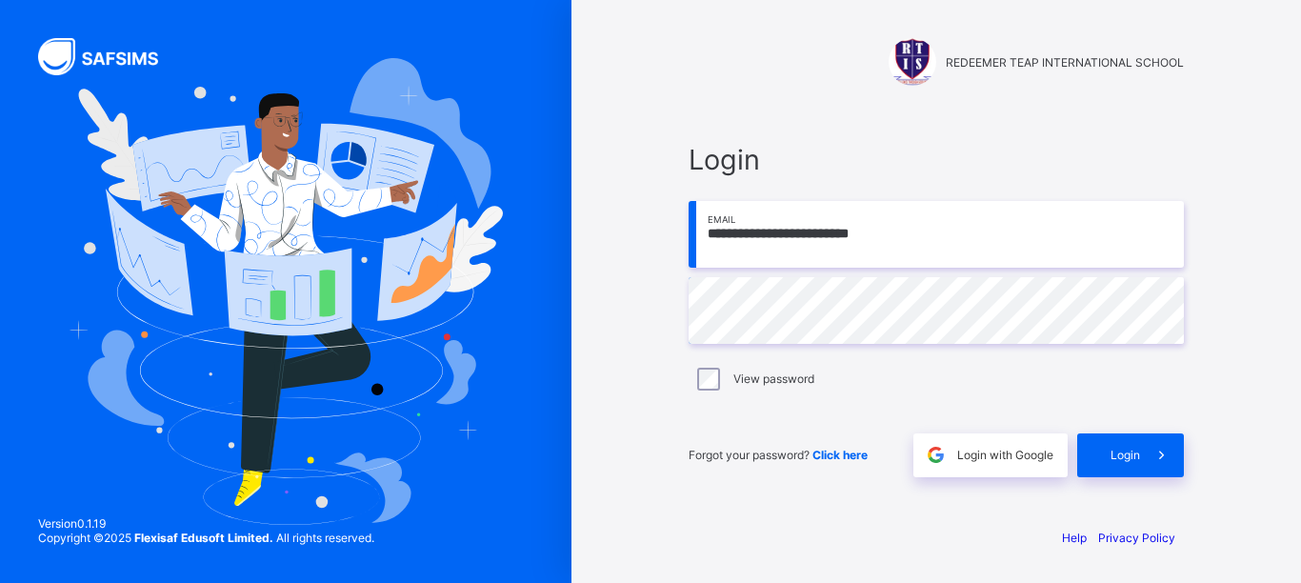
type input "**********"
click at [1101, 453] on div "Login" at bounding box center [1130, 455] width 107 height 44
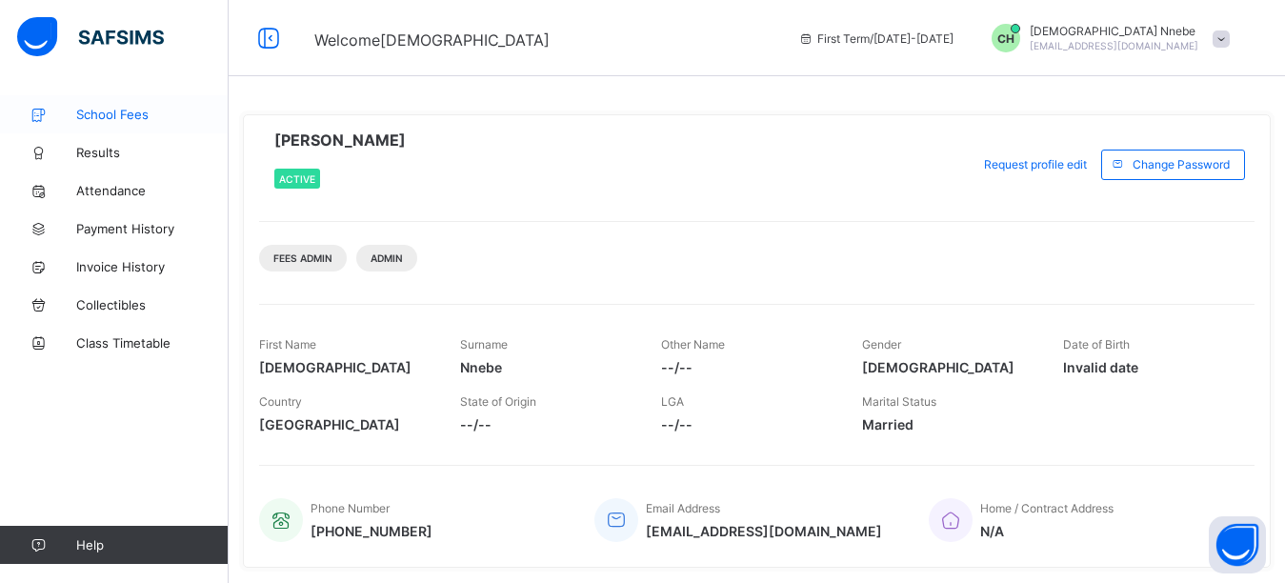
click at [135, 113] on span "School Fees" at bounding box center [152, 114] width 152 height 15
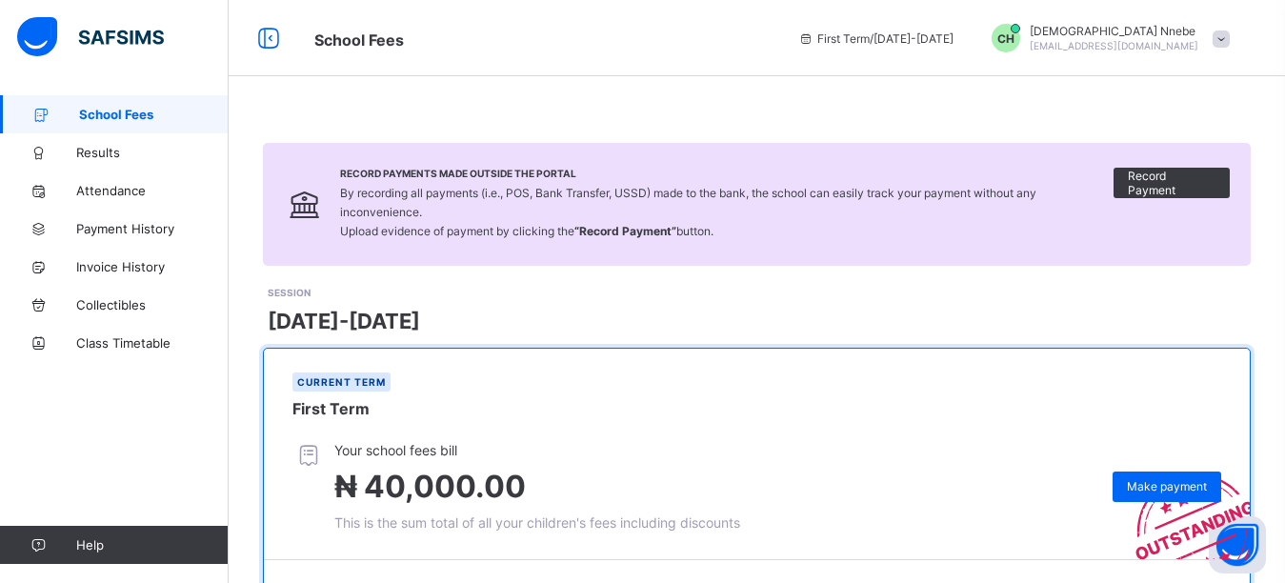
scroll to position [230, 0]
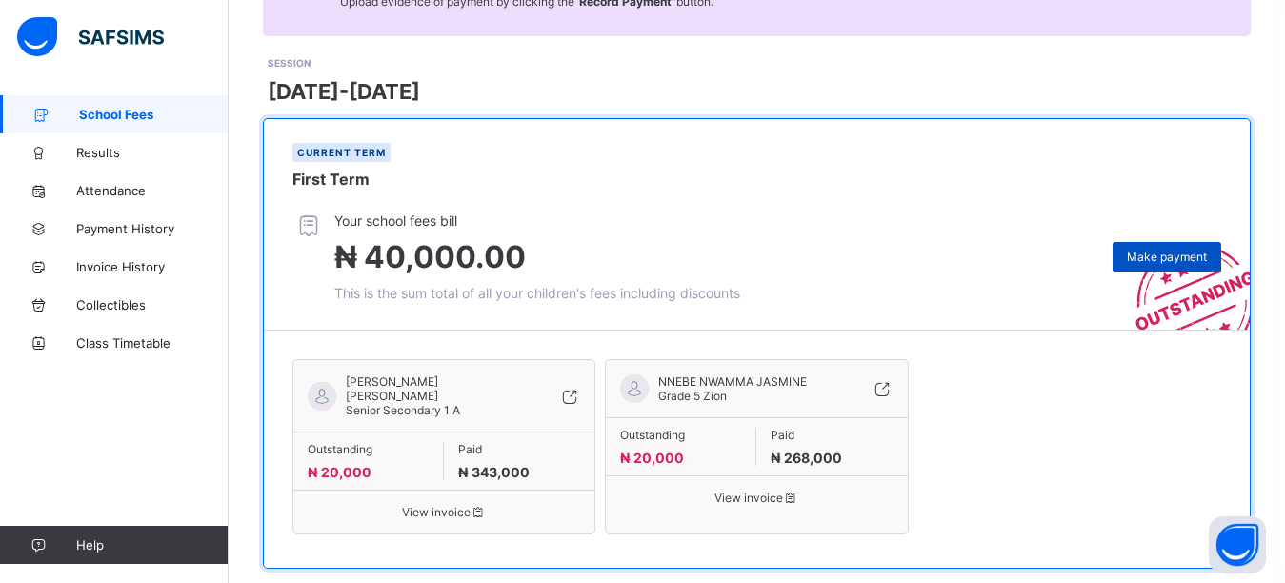
click at [1165, 250] on span "Make payment" at bounding box center [1167, 257] width 80 height 14
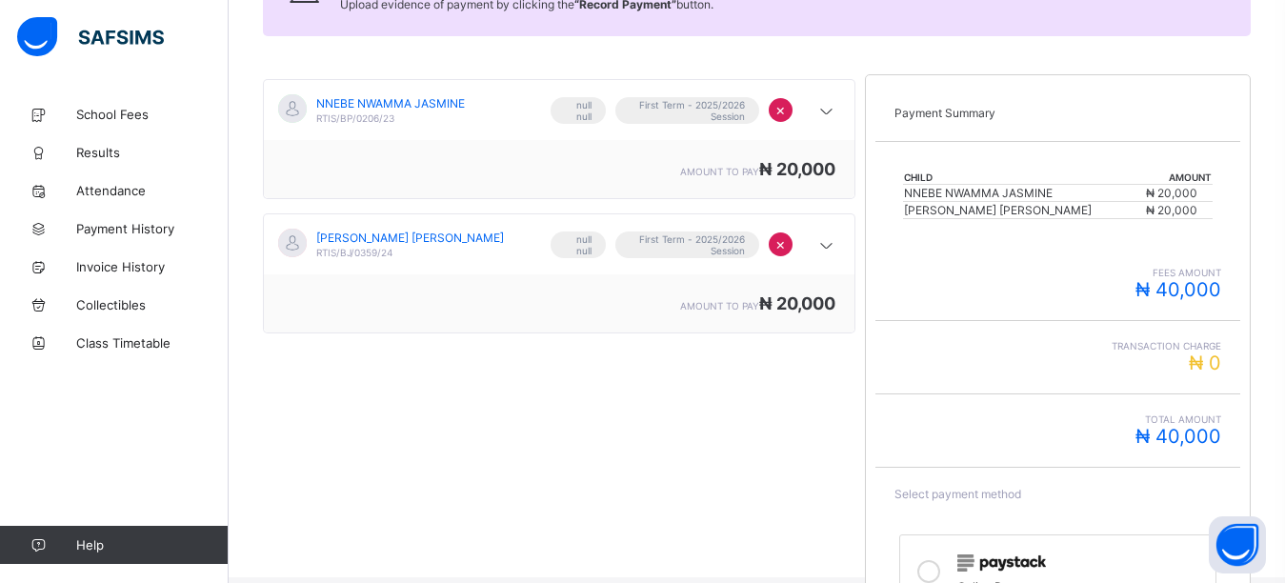
scroll to position [381, 0]
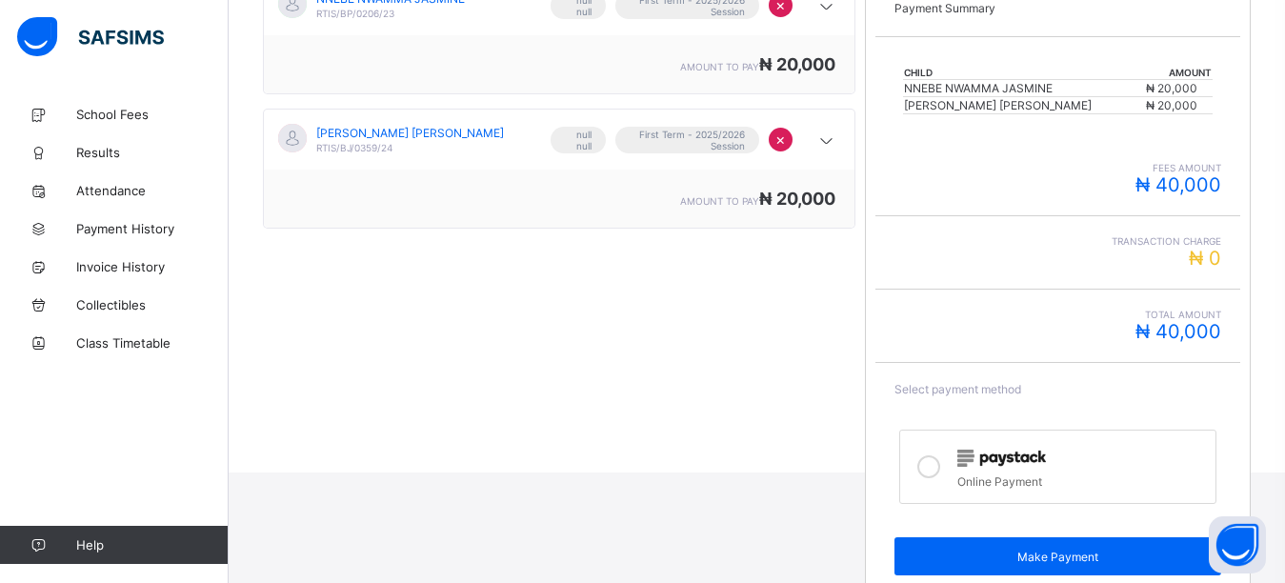
click at [939, 469] on icon at bounding box center [928, 466] width 23 height 23
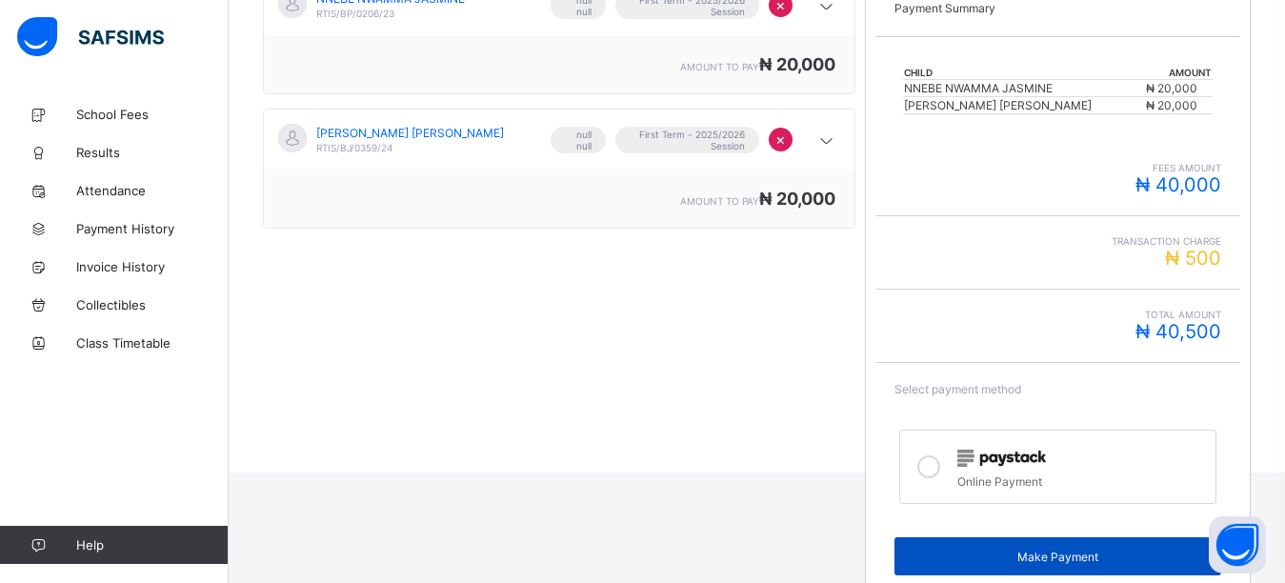
click at [991, 563] on span "Make Payment" at bounding box center [1057, 557] width 297 height 14
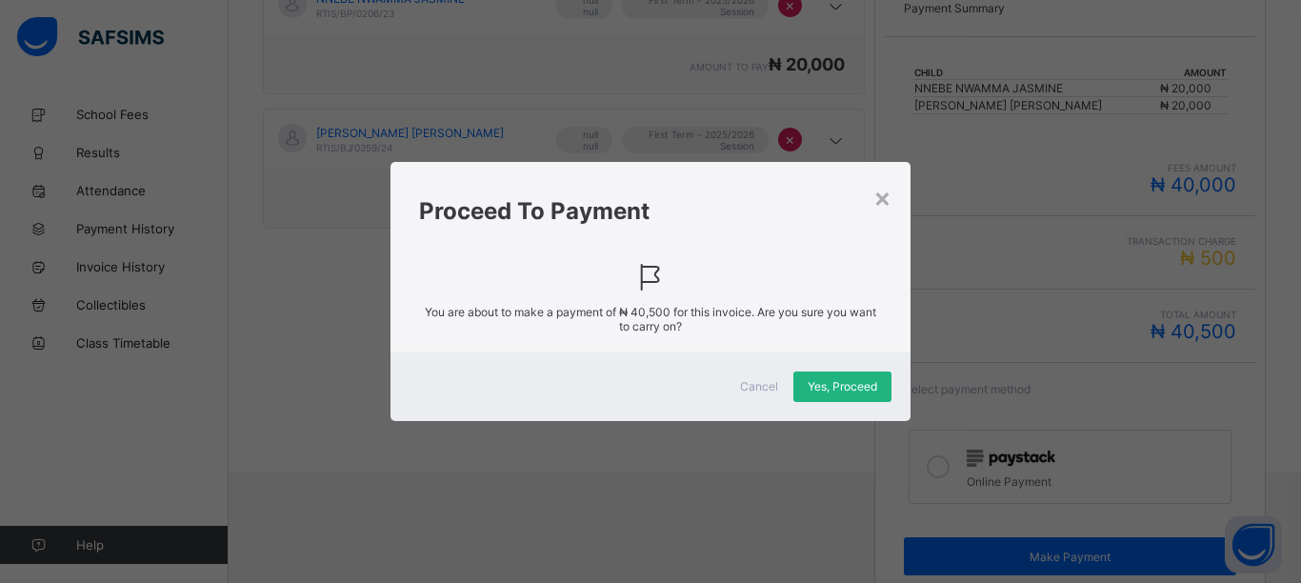
click at [835, 391] on span "Yes, Proceed" at bounding box center [843, 386] width 70 height 14
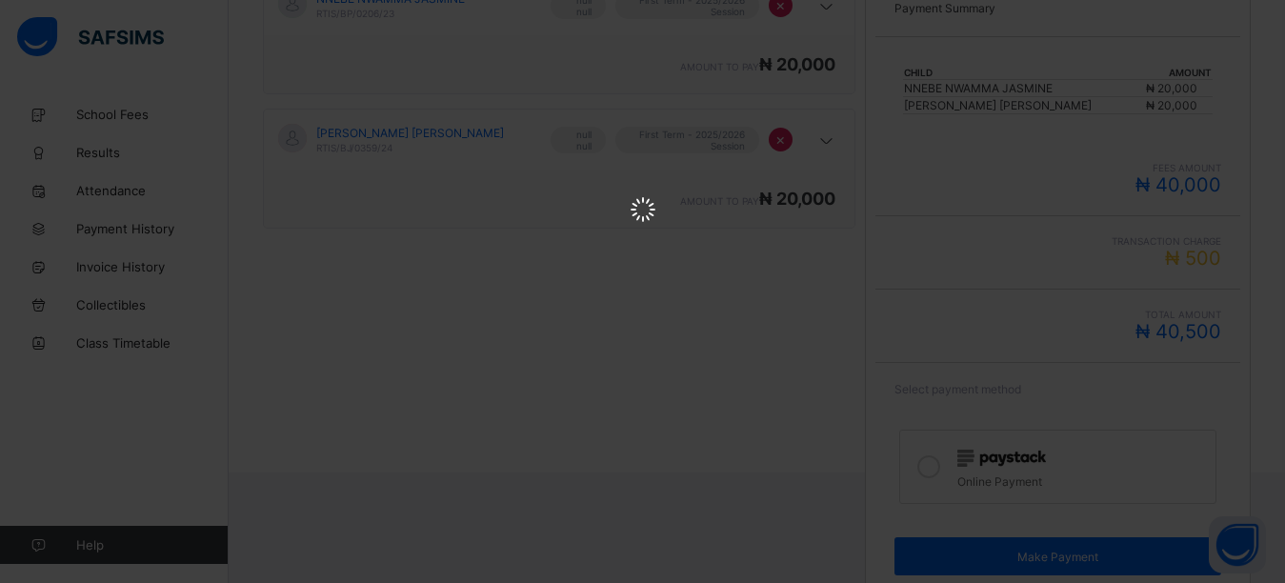
scroll to position [0, 0]
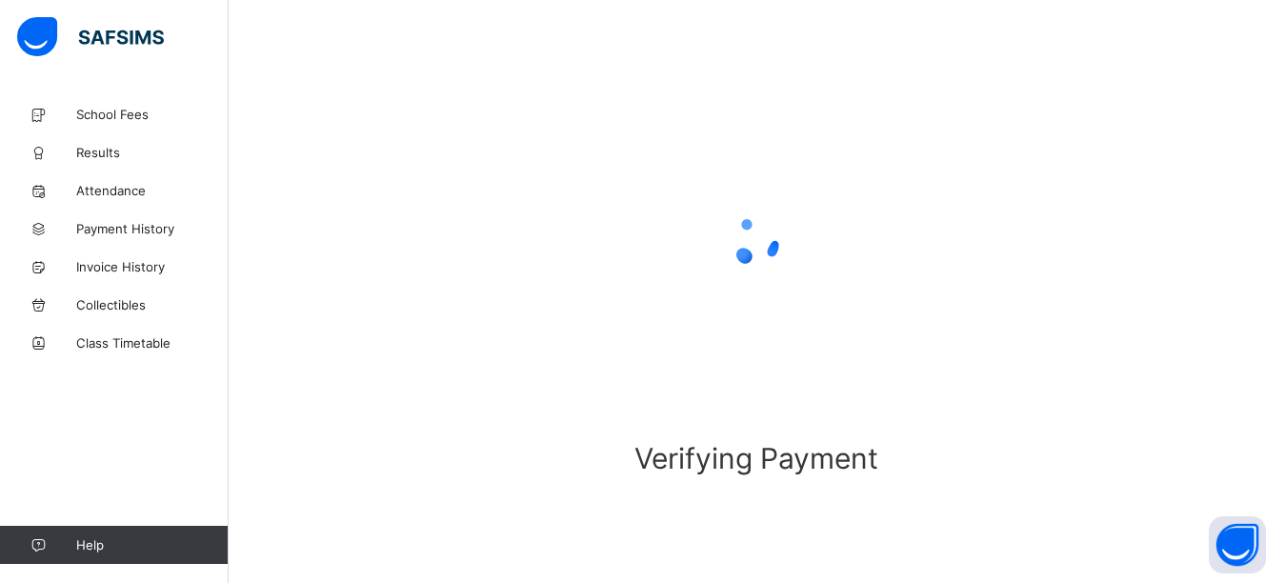
scroll to position [146, 0]
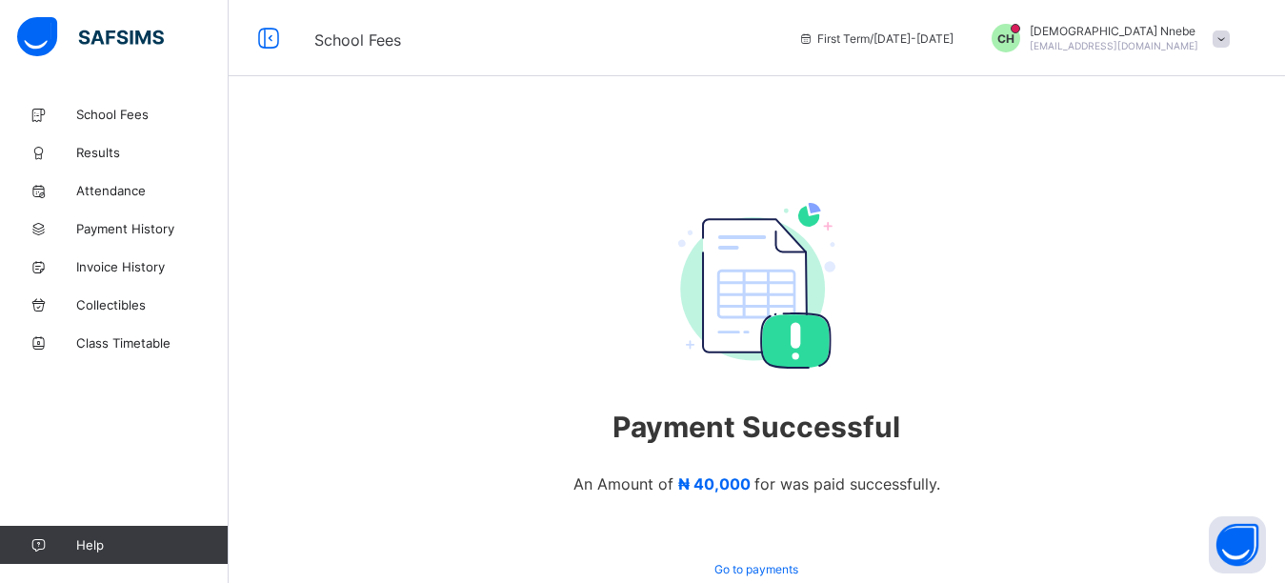
click at [1100, 23] on div "First Term / 2025-2026 CH Christian Nnebe chinenyeogbuefi@yahoo.com" at bounding box center [1037, 38] width 496 height 76
click at [1101, 48] on span "chinenyeogbuefi@yahoo.com" at bounding box center [1114, 45] width 169 height 11
